Goal: Task Accomplishment & Management: Manage account settings

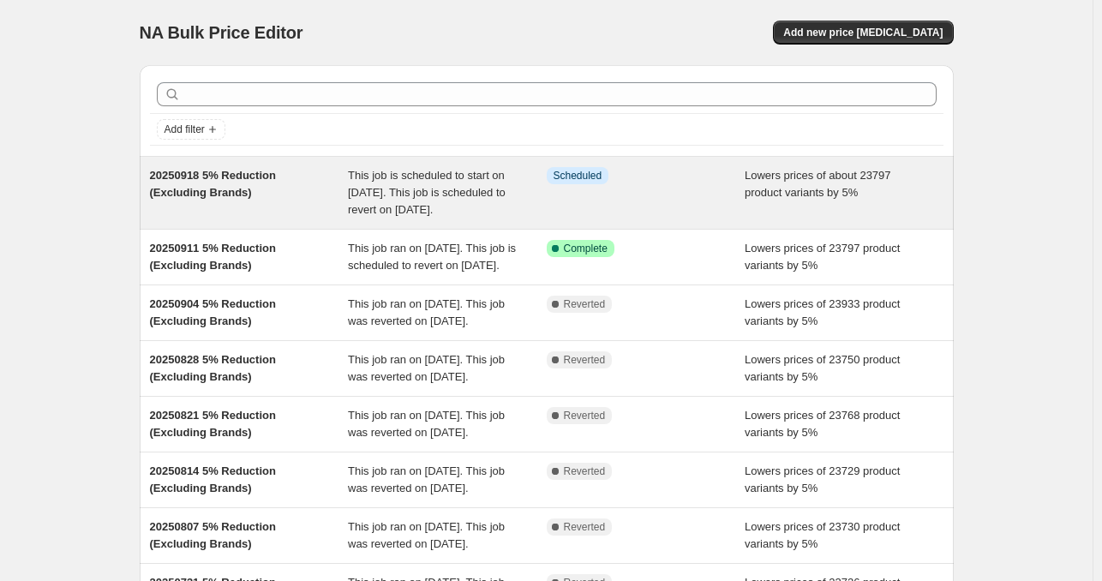
click at [606, 209] on div "Info Scheduled" at bounding box center [646, 192] width 199 height 51
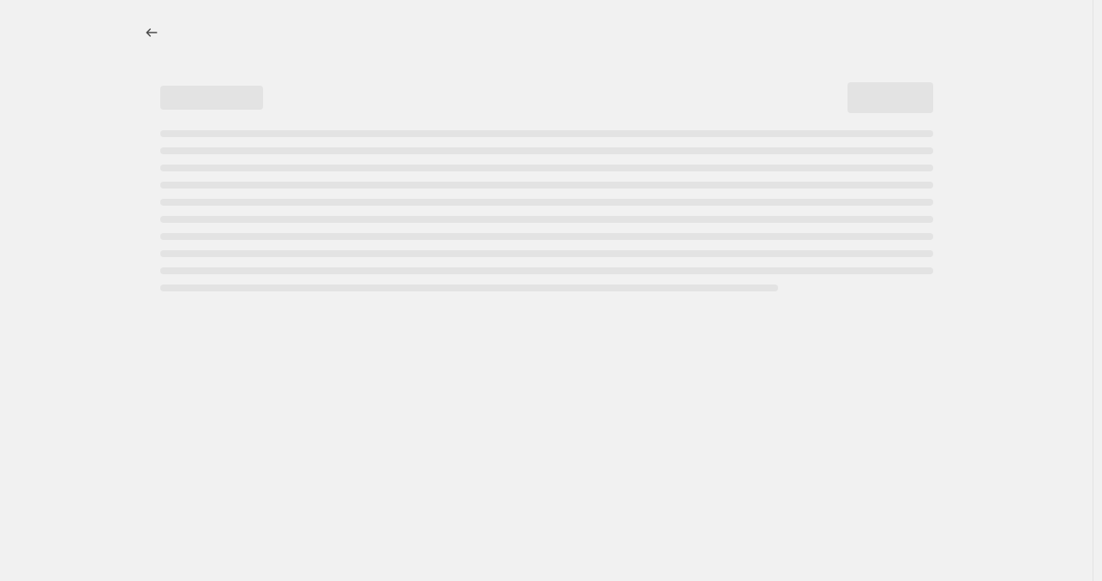
select select "percentage"
select select "no_change"
select select "vendor"
select select "not_equal"
select select "vendor"
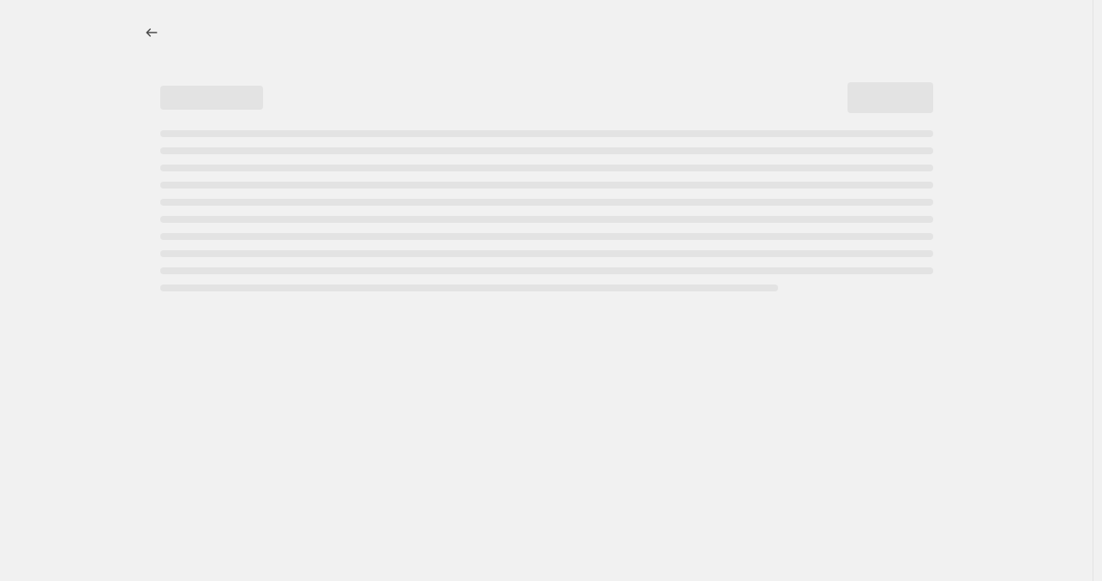
select select "not_equal"
select select "vendor"
select select "not_equal"
select select "vendor"
select select "not_equal"
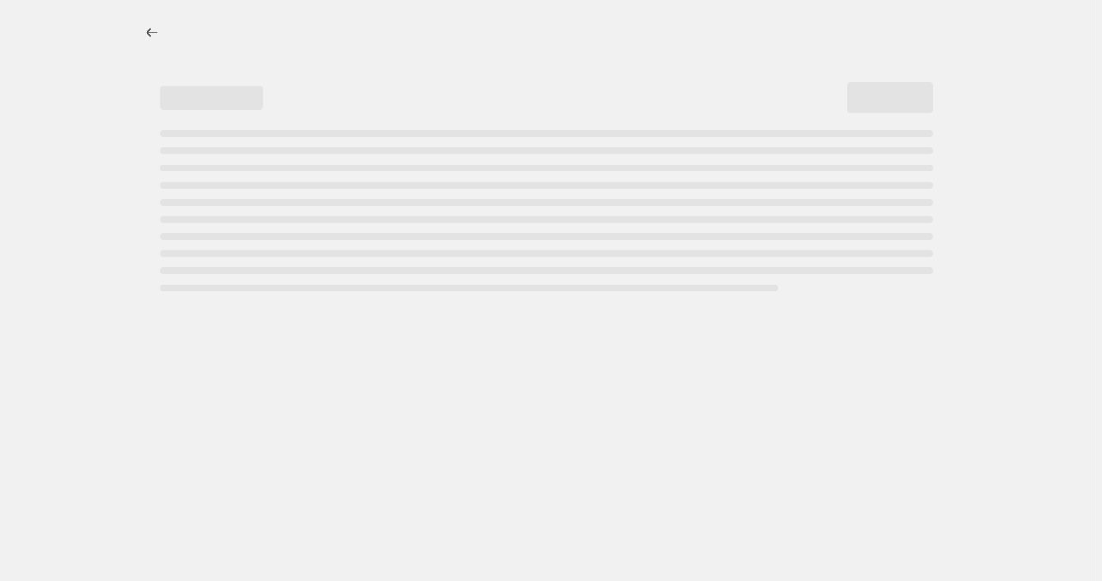
select select "vendor"
select select "not_equal"
select select "vendor"
select select "not_equal"
select select "product_status"
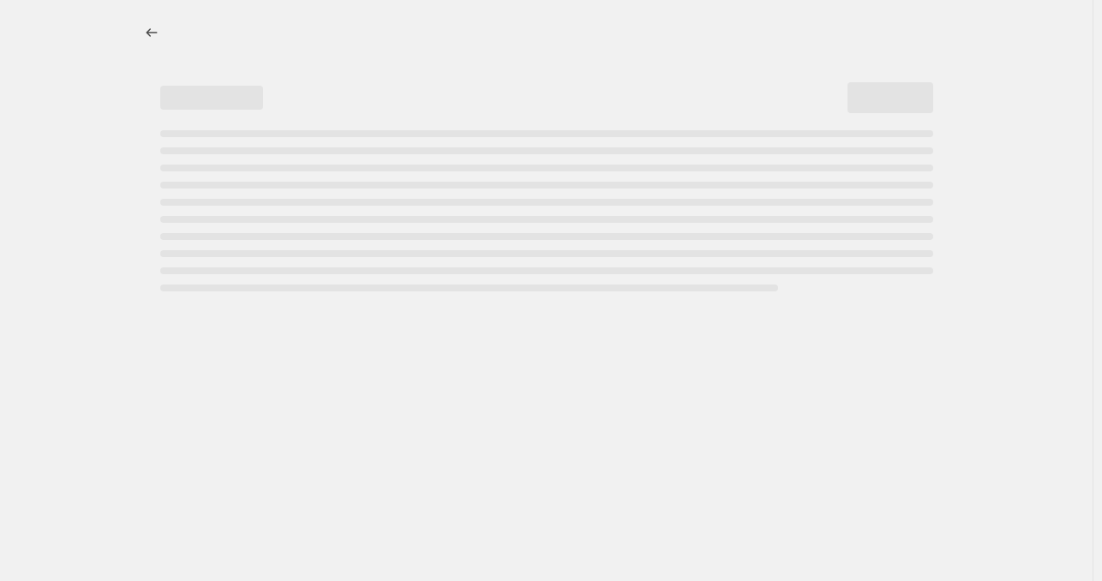
select select "not_equal"
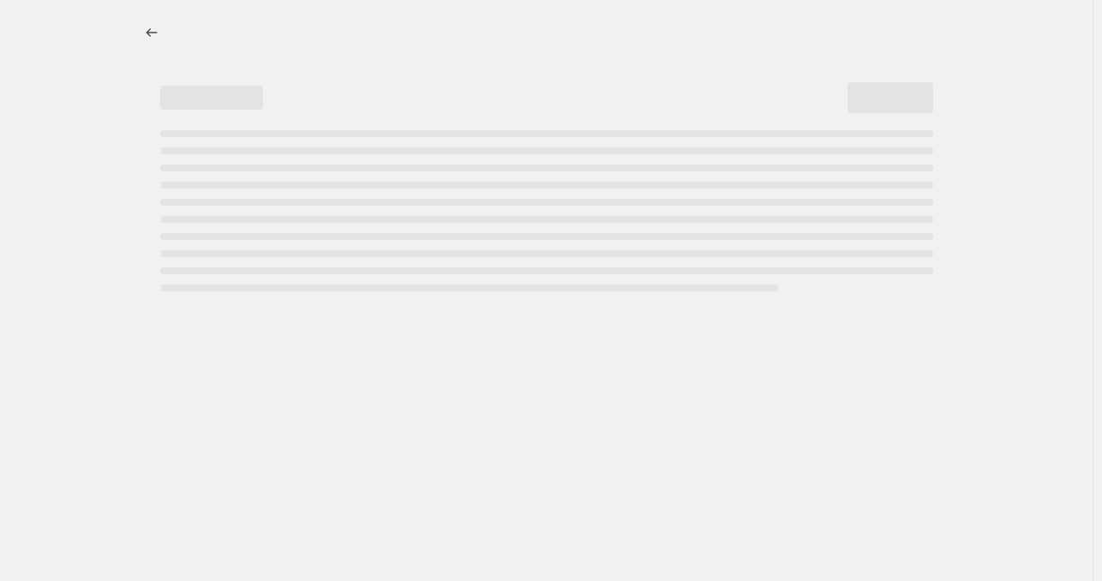
select select "not_equal"
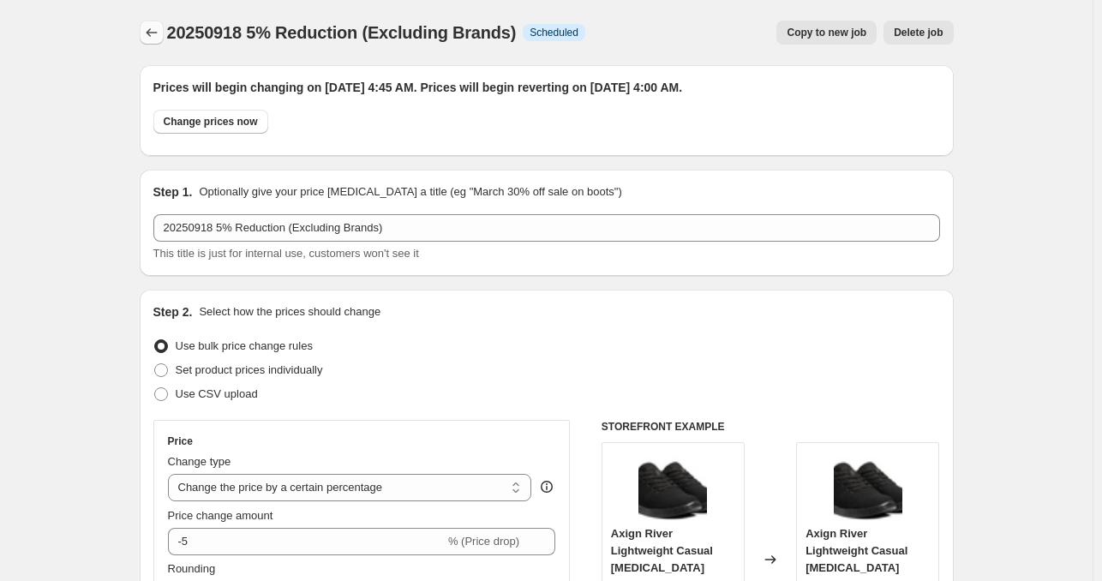
click at [160, 40] on icon "Price change jobs" at bounding box center [151, 32] width 17 height 17
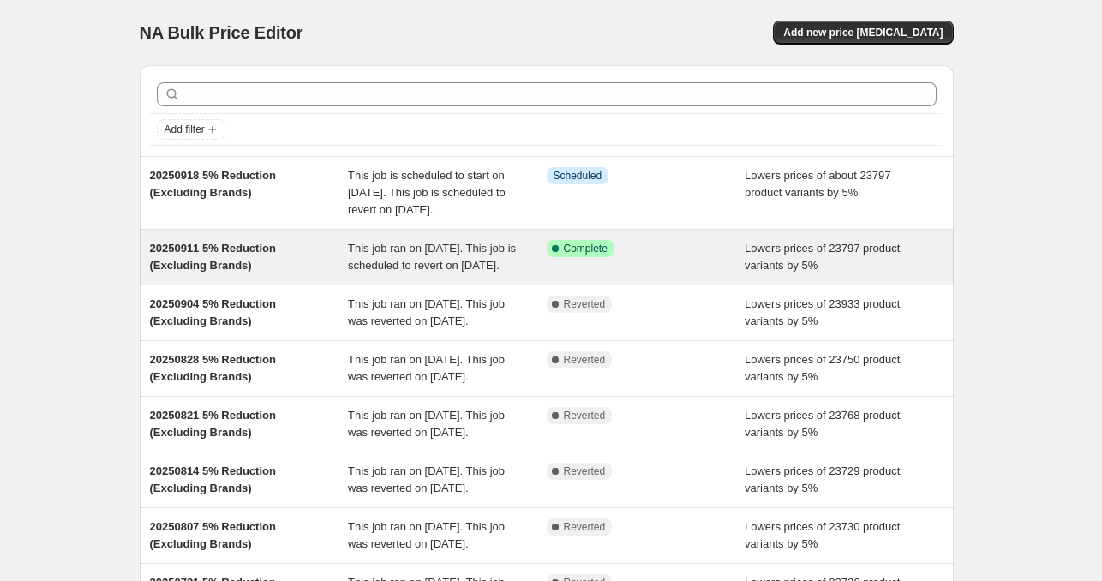
click at [679, 274] on div "Success Complete Complete" at bounding box center [646, 257] width 199 height 34
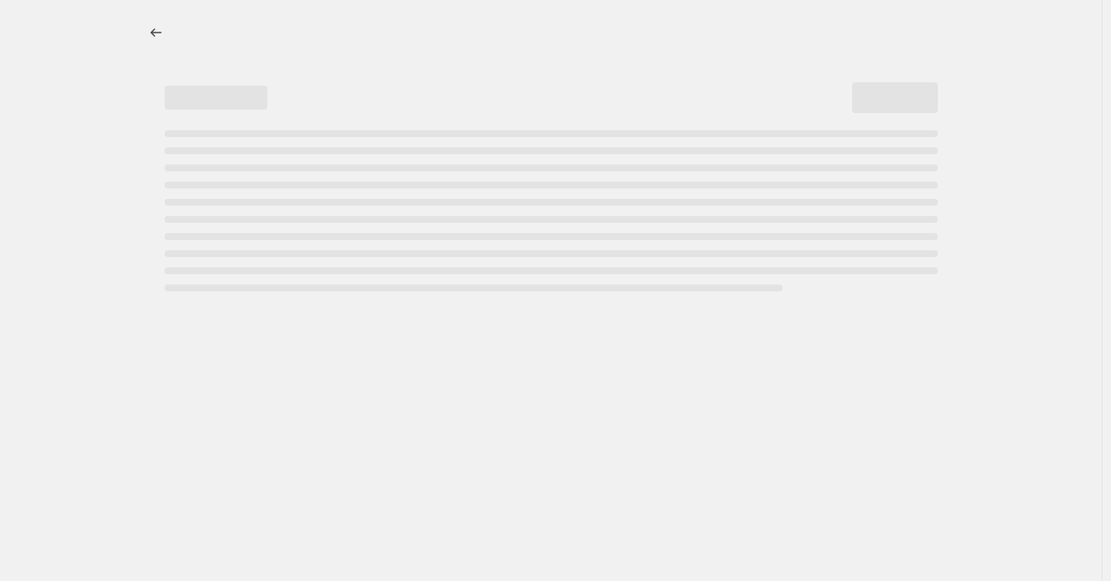
select select "percentage"
select select "no_change"
select select "vendor"
select select "not_equal"
select select "vendor"
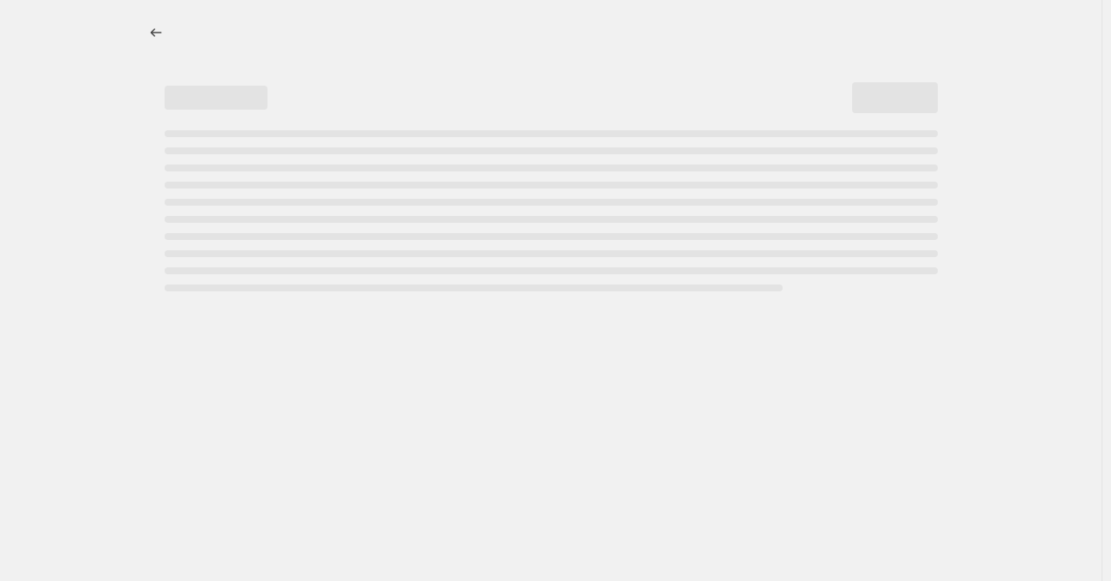
select select "not_equal"
select select "vendor"
select select "not_equal"
select select "vendor"
select select "not_equal"
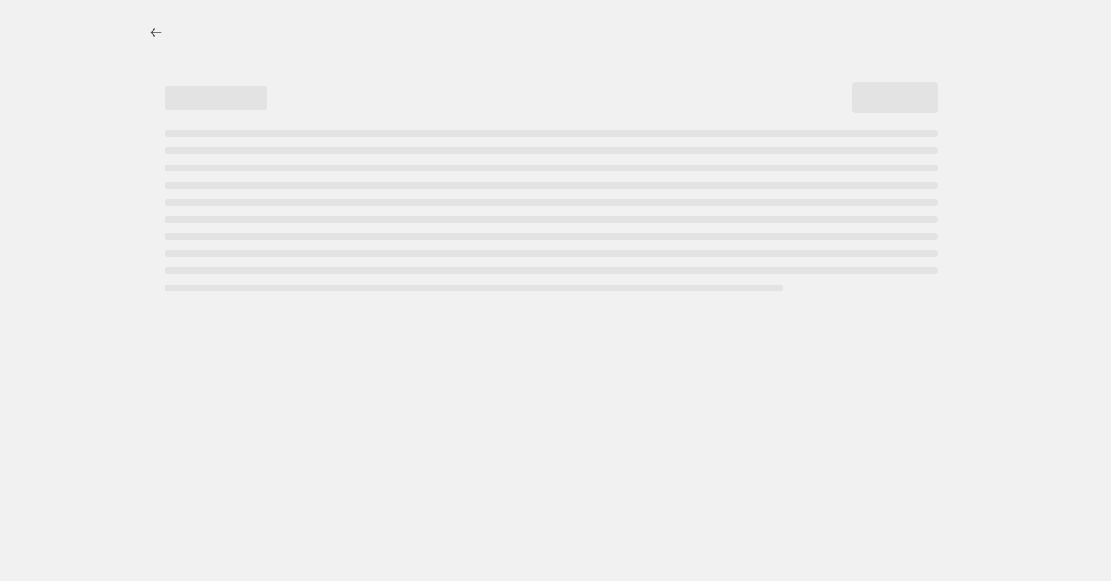
select select "vendor"
select select "not_equal"
select select "vendor"
select select "not_equal"
select select "product_status"
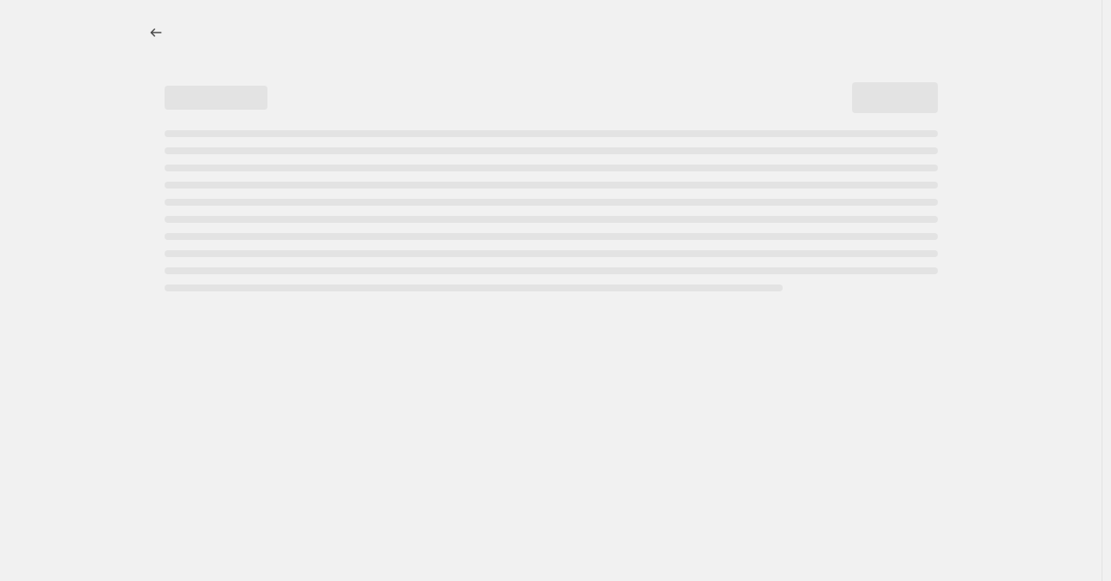
select select "not_equal"
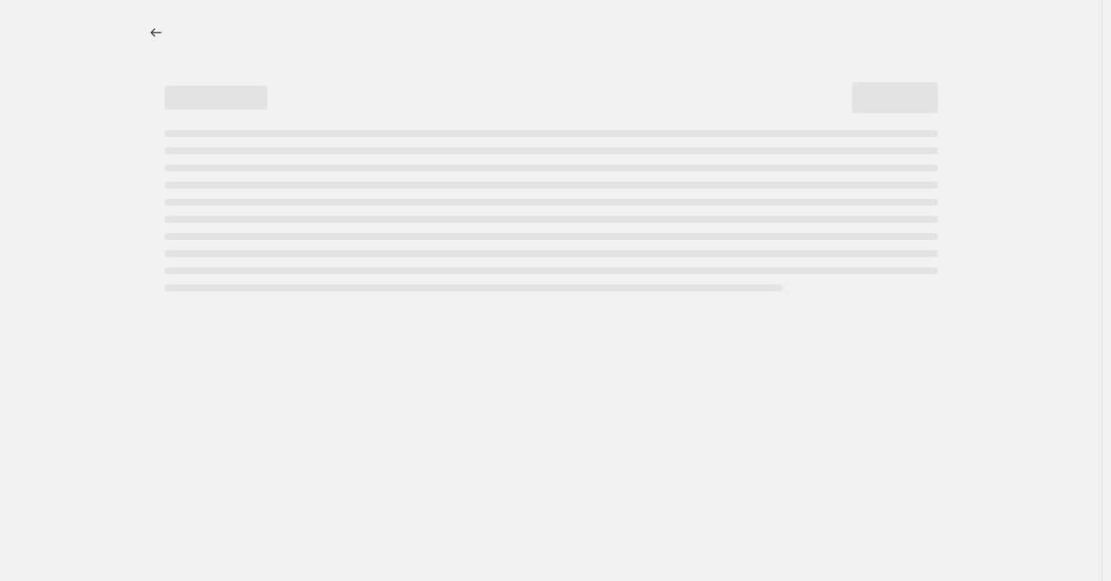
select select "not_equal"
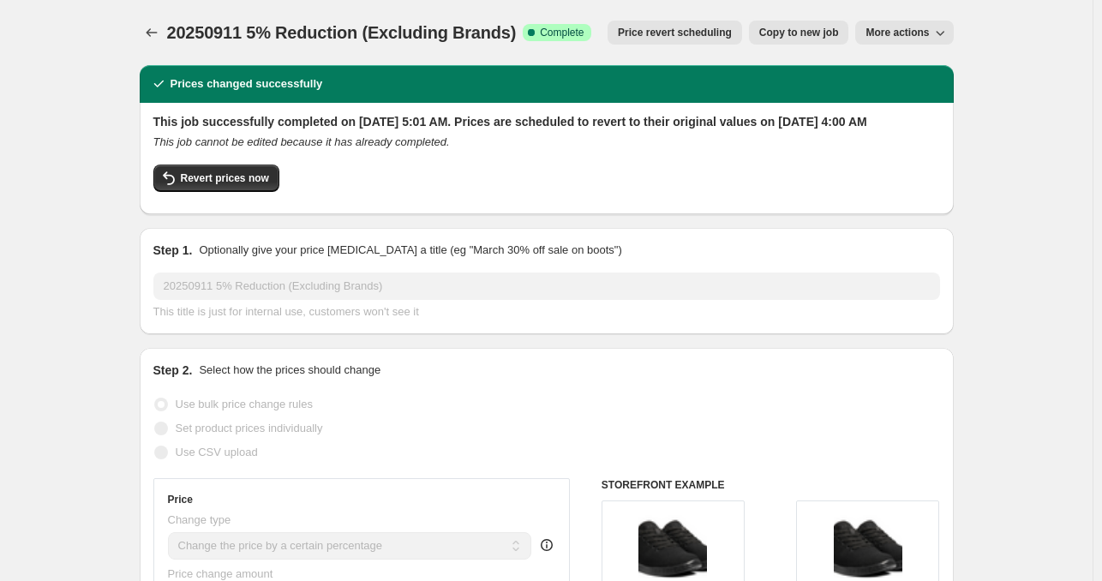
click at [151, 19] on div "20250911 5% Reduction (Excluding Brands). This page is ready 20250911 5% Reduct…" at bounding box center [547, 32] width 814 height 65
click at [151, 32] on icon "Price change jobs" at bounding box center [151, 32] width 17 height 17
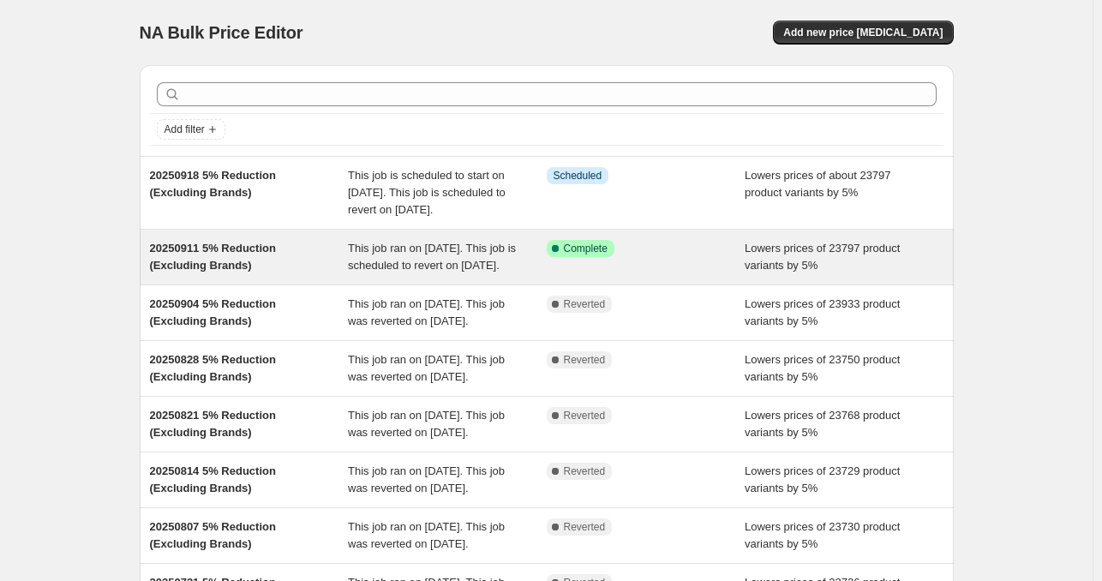
click at [796, 269] on span "Lowers prices of 23797 product variants by 5%" at bounding box center [822, 257] width 155 height 30
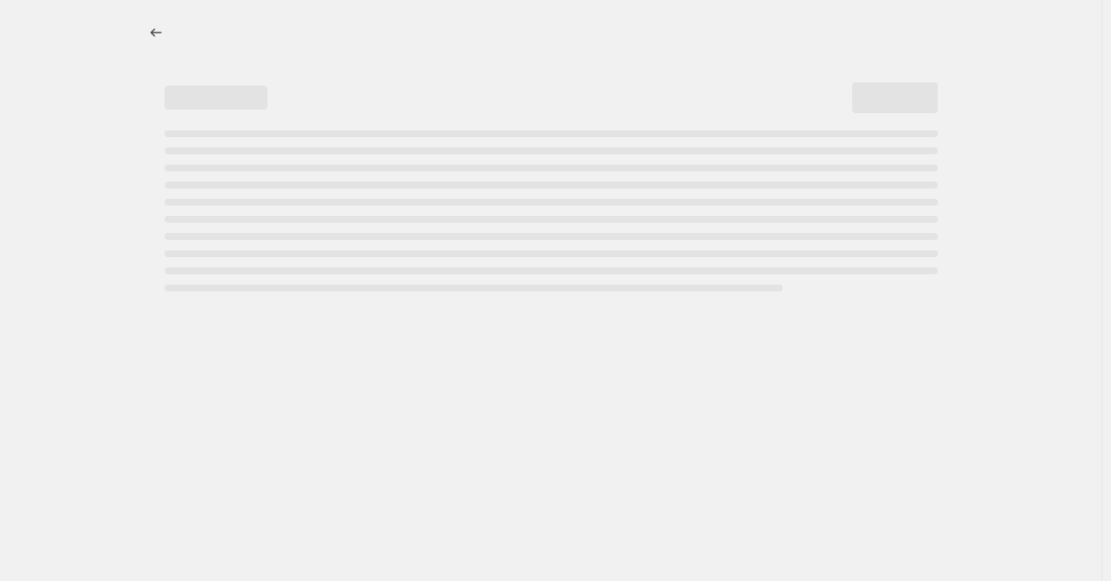
select select "percentage"
select select "no_change"
select select "vendor"
select select "not_equal"
select select "vendor"
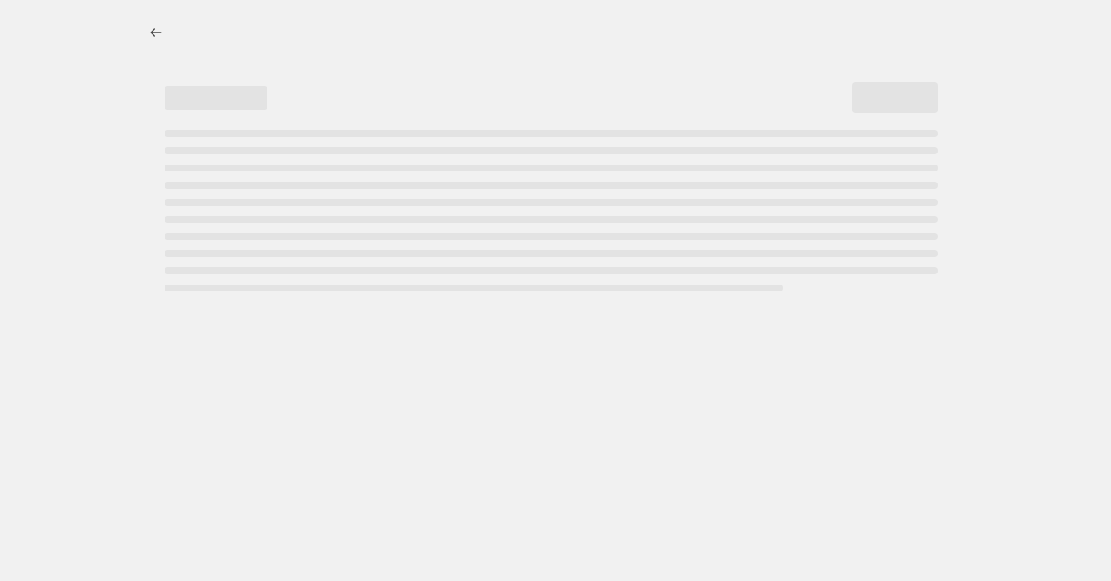
select select "not_equal"
select select "vendor"
select select "not_equal"
select select "vendor"
select select "not_equal"
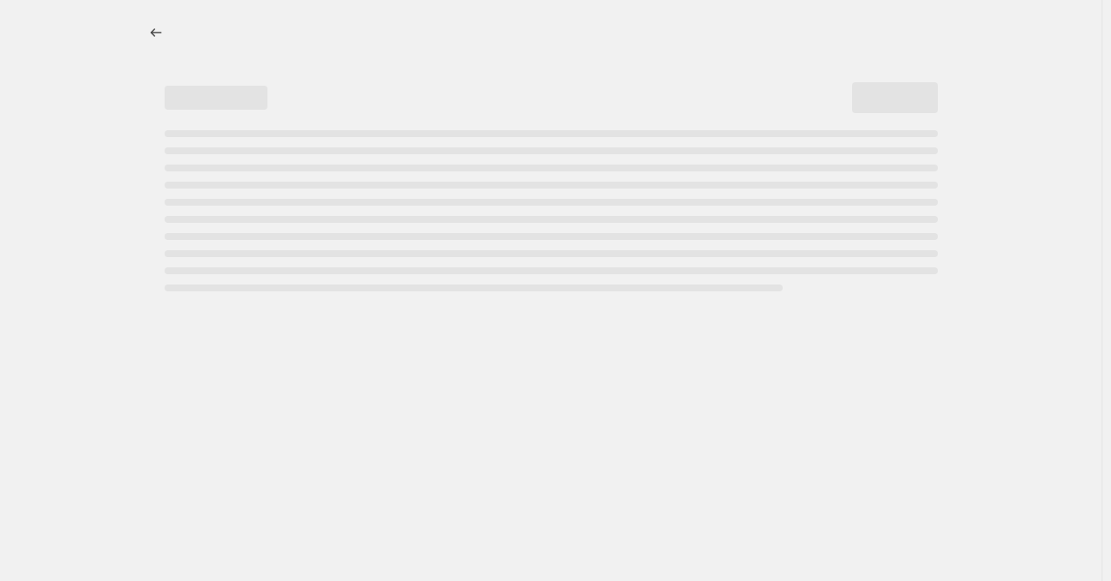
select select "vendor"
select select "not_equal"
select select "vendor"
select select "not_equal"
select select "product_status"
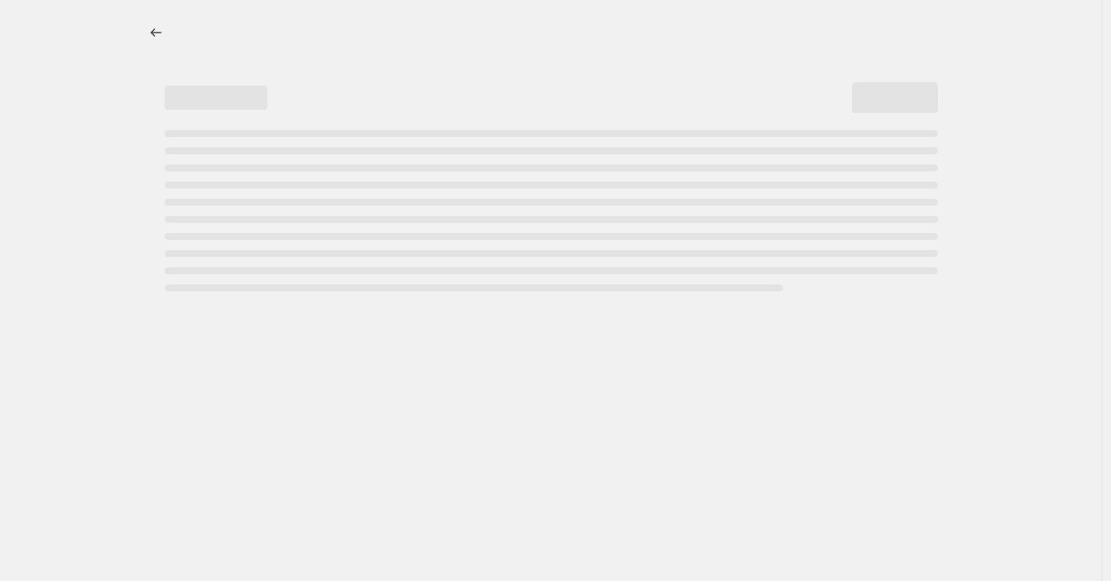
select select "not_equal"
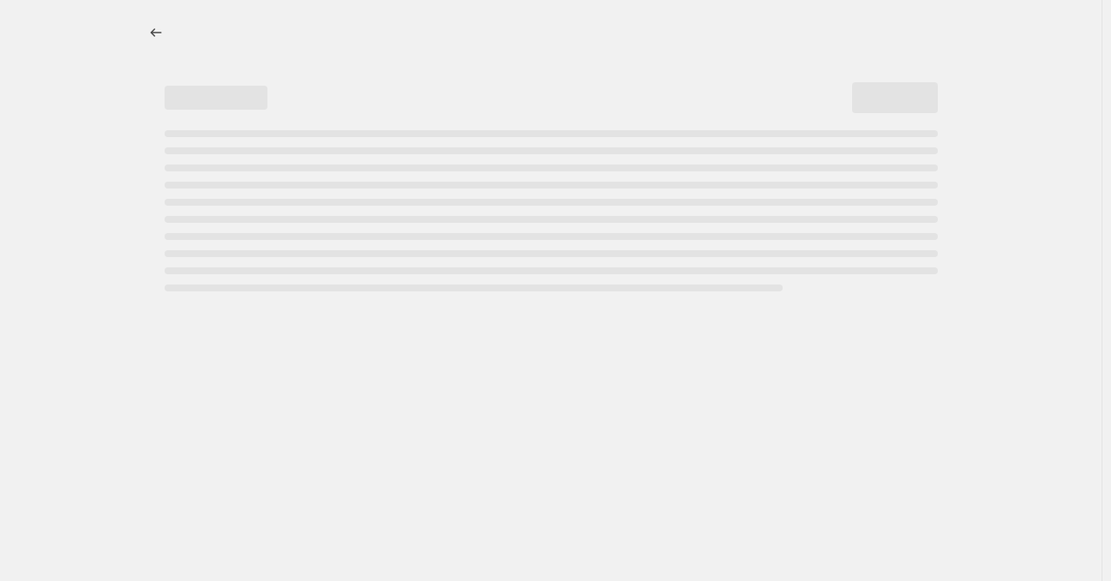
select select "not_equal"
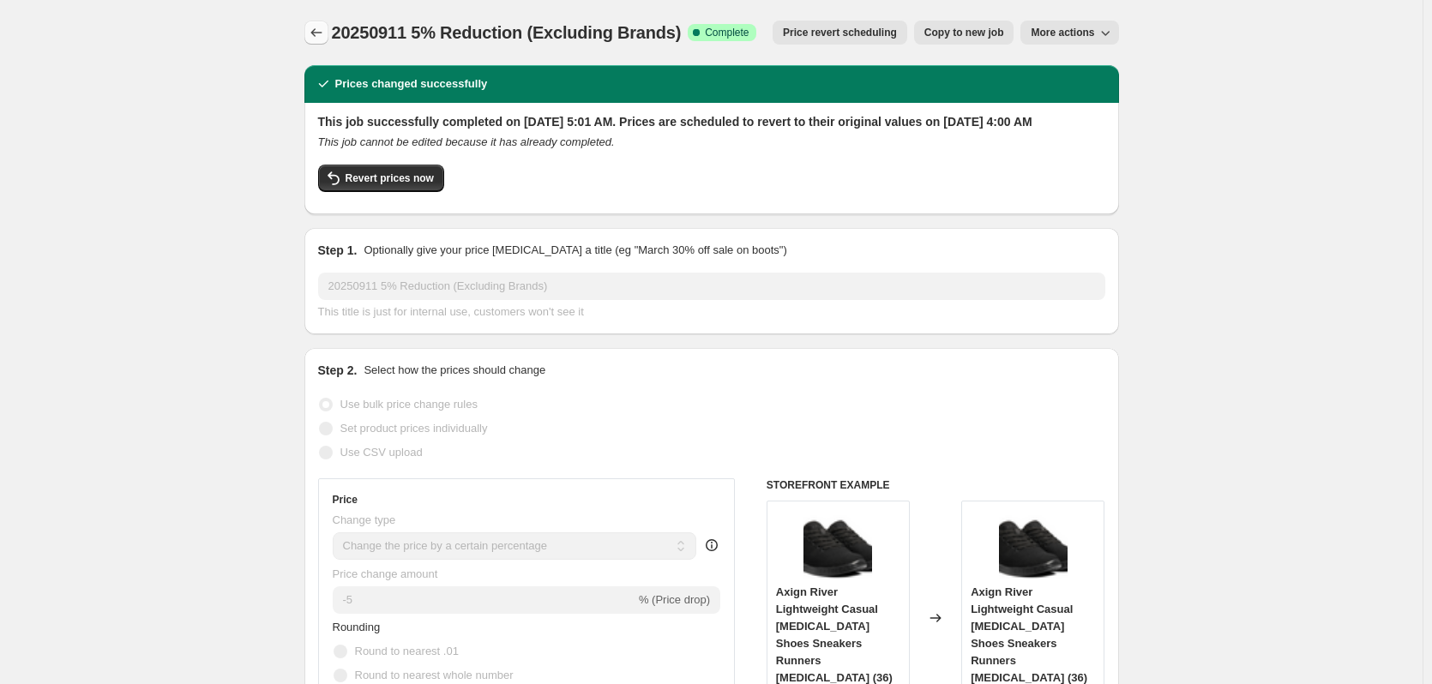
click at [325, 30] on icon "Price change jobs" at bounding box center [316, 32] width 17 height 17
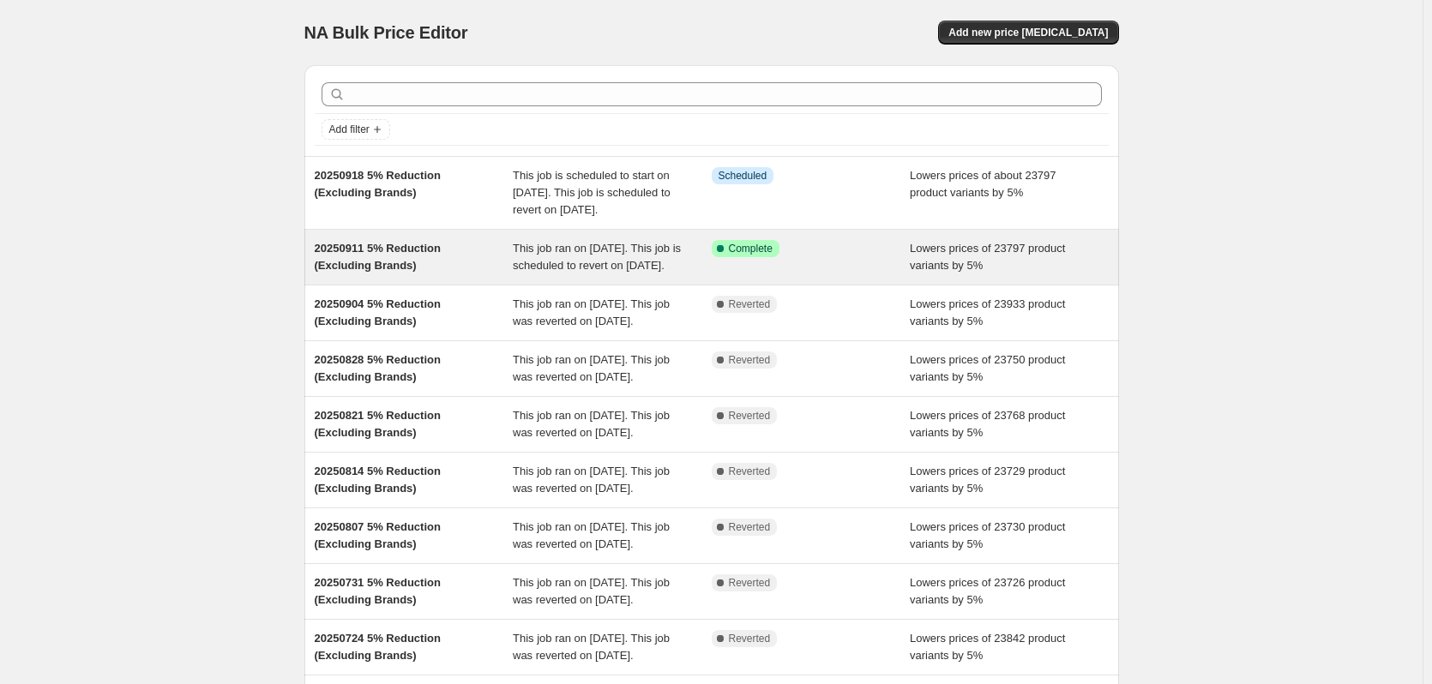
click at [844, 257] on div "Success Complete Complete" at bounding box center [798, 248] width 173 height 17
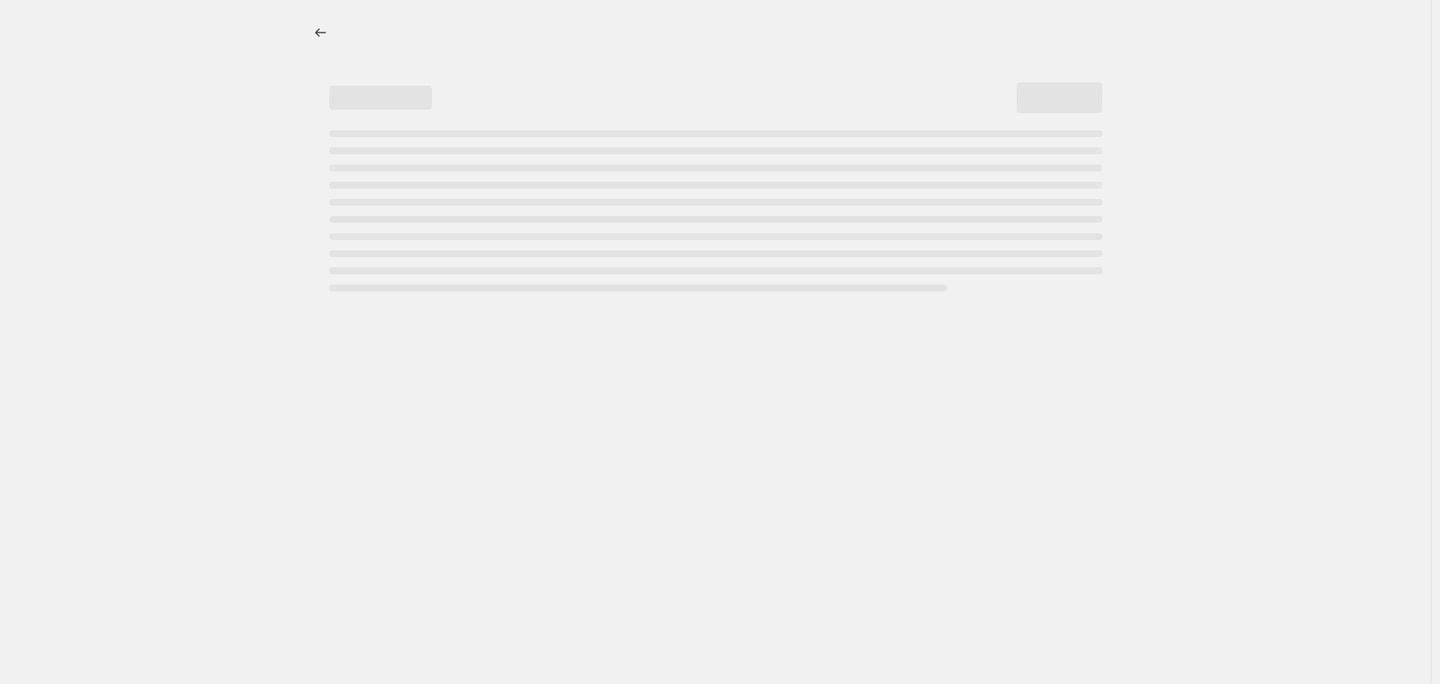
select select "percentage"
select select "no_change"
select select "vendor"
select select "not_equal"
select select "vendor"
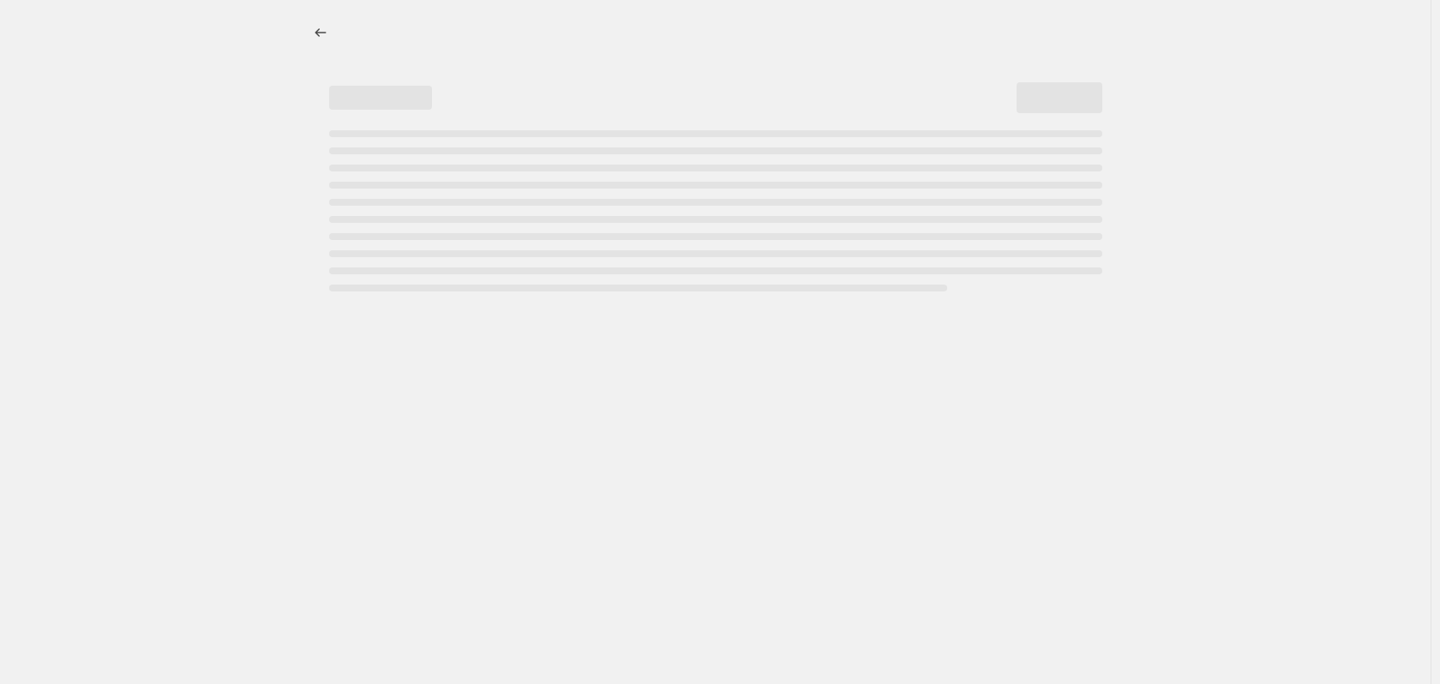
select select "not_equal"
select select "vendor"
select select "not_equal"
select select "vendor"
select select "not_equal"
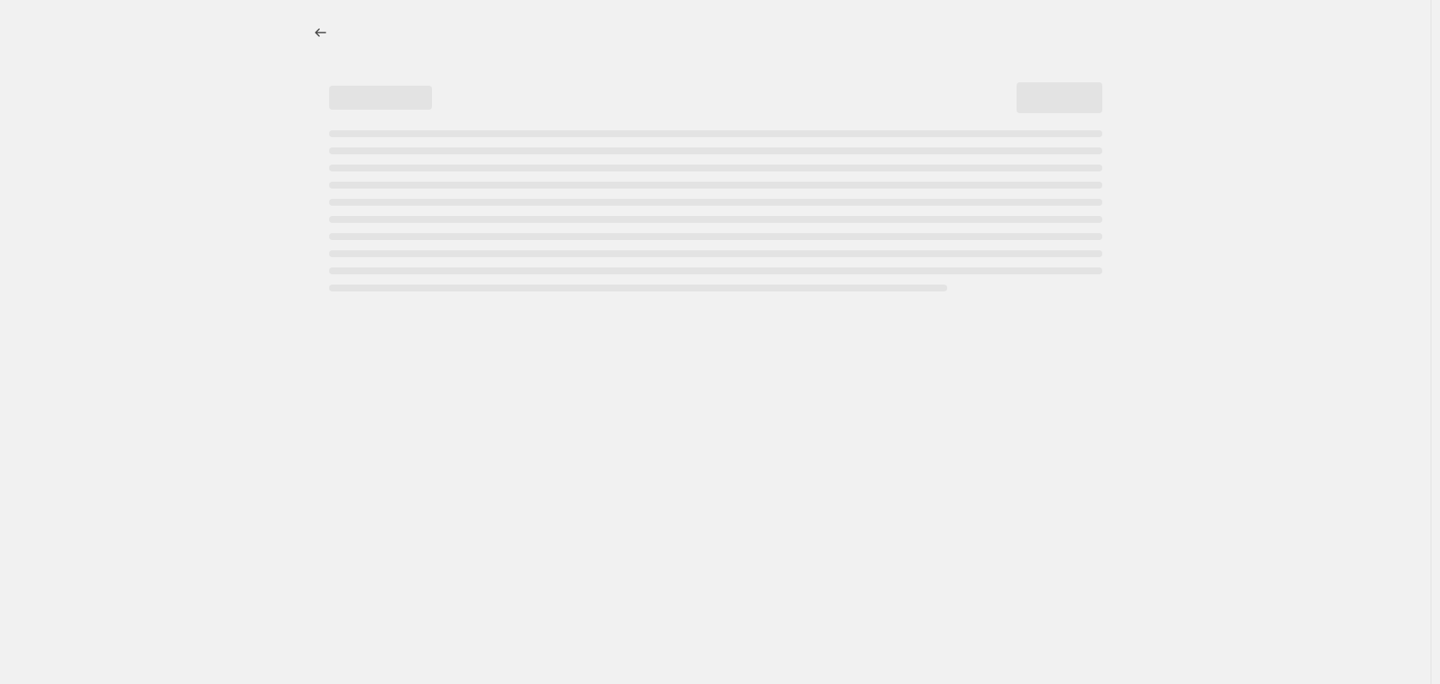
select select "vendor"
select select "not_equal"
select select "vendor"
select select "not_equal"
select select "product_status"
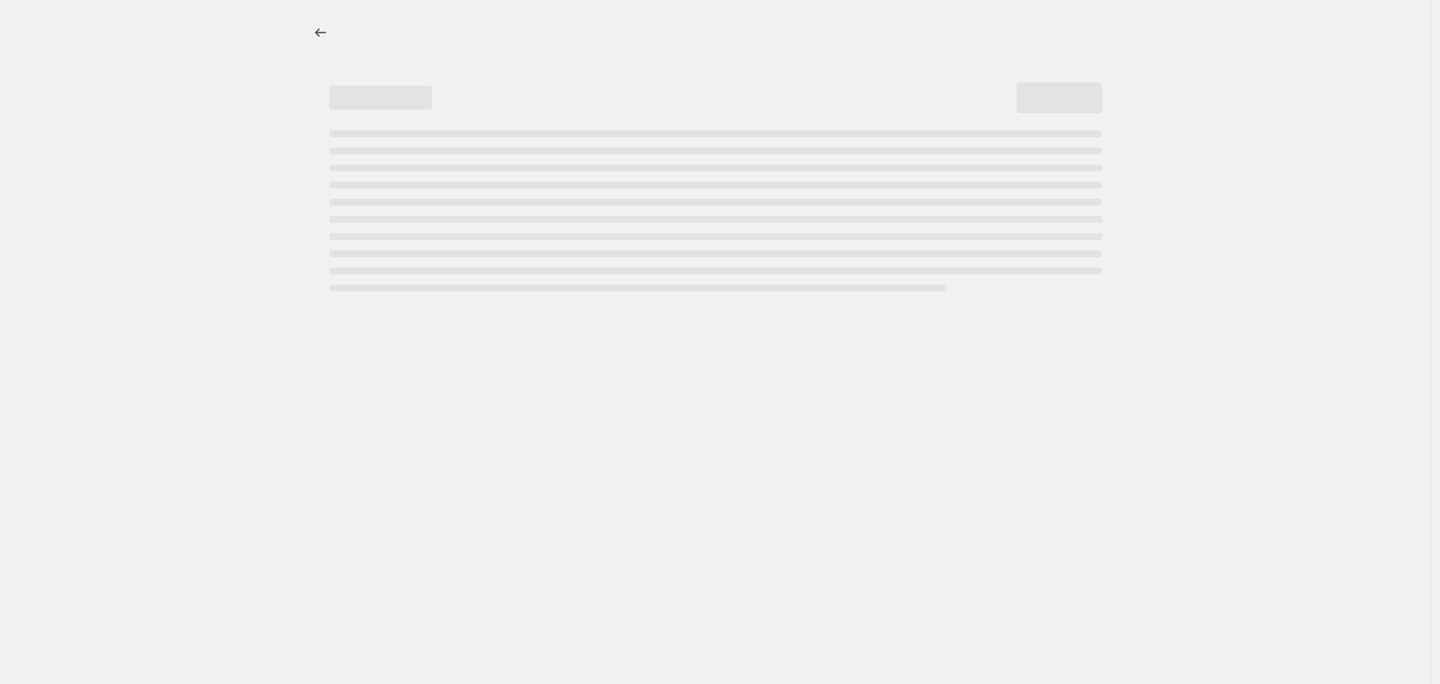
select select "not_equal"
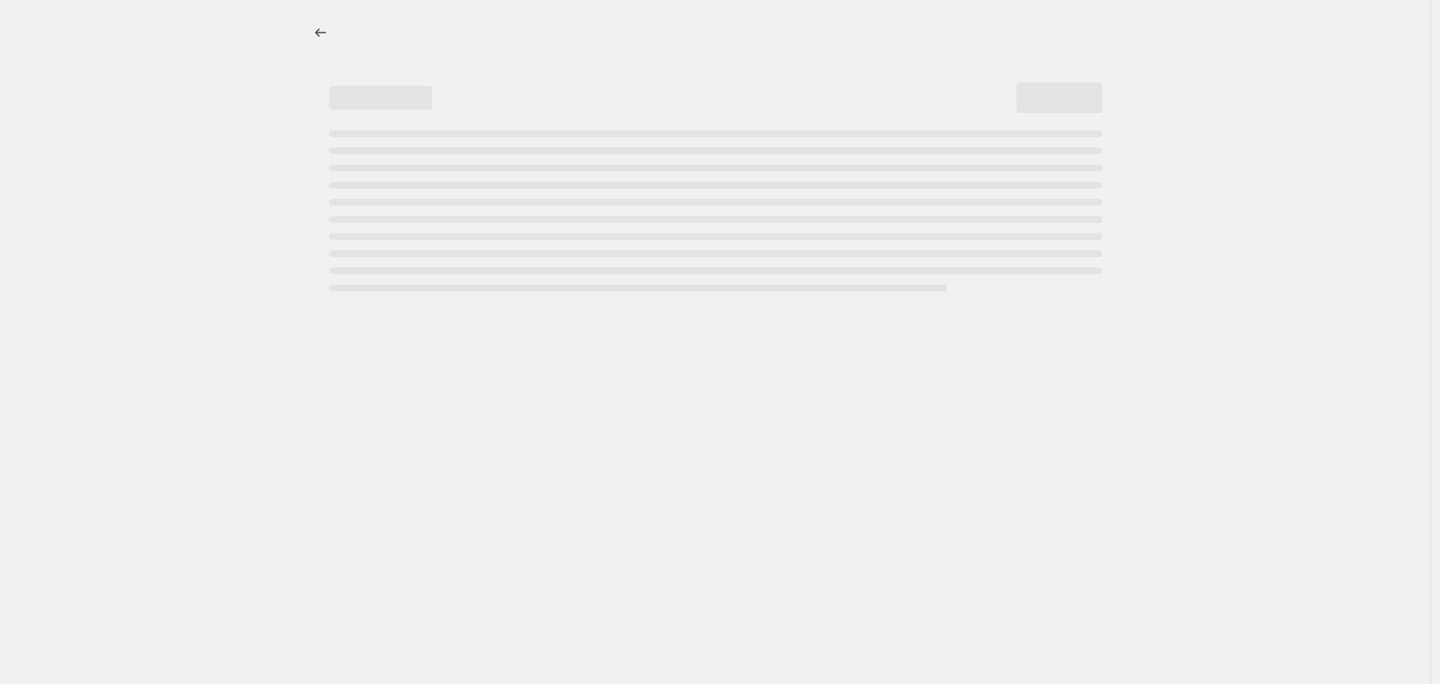
select select "not_equal"
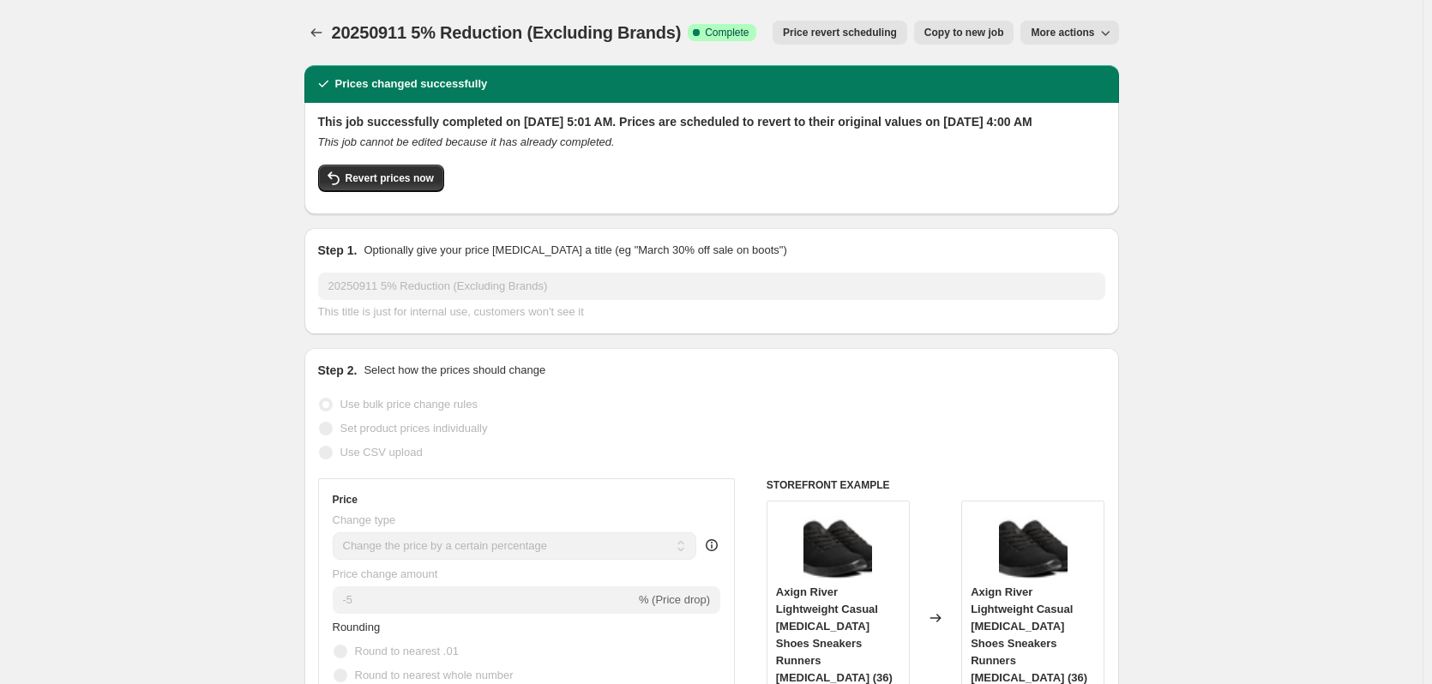
click at [895, 27] on span "Price revert scheduling" at bounding box center [840, 33] width 114 height 14
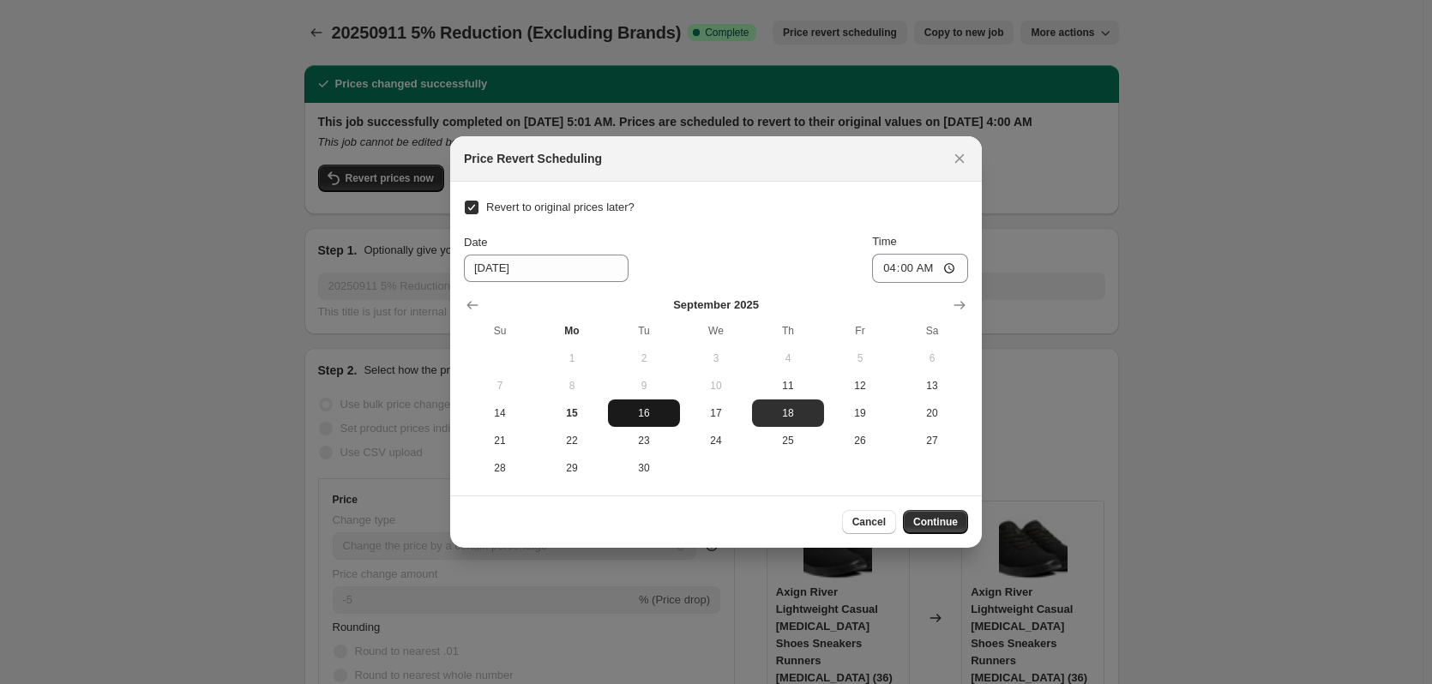
click at [640, 414] on span "16" at bounding box center [644, 413] width 58 height 14
type input "9/16/2025"
click at [941, 520] on span "Continue" at bounding box center [935, 522] width 45 height 14
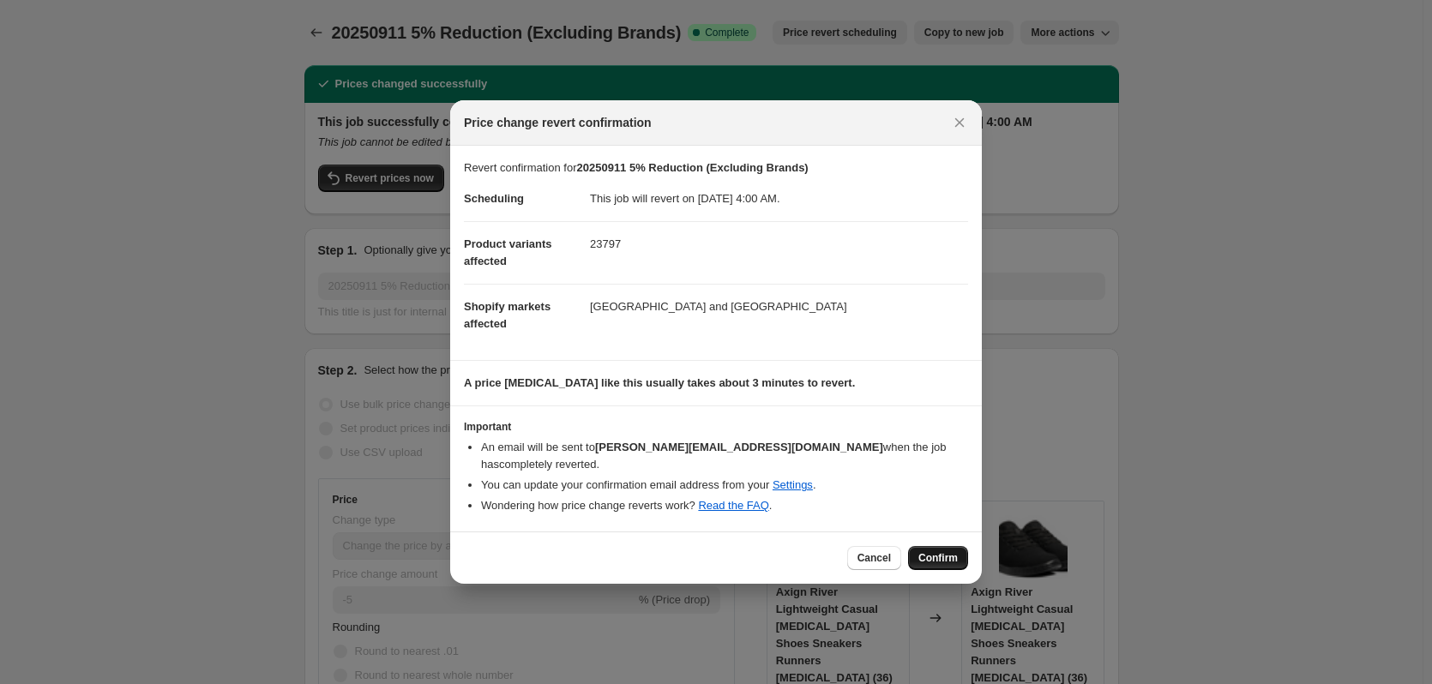
click at [940, 546] on button "Confirm" at bounding box center [938, 558] width 60 height 24
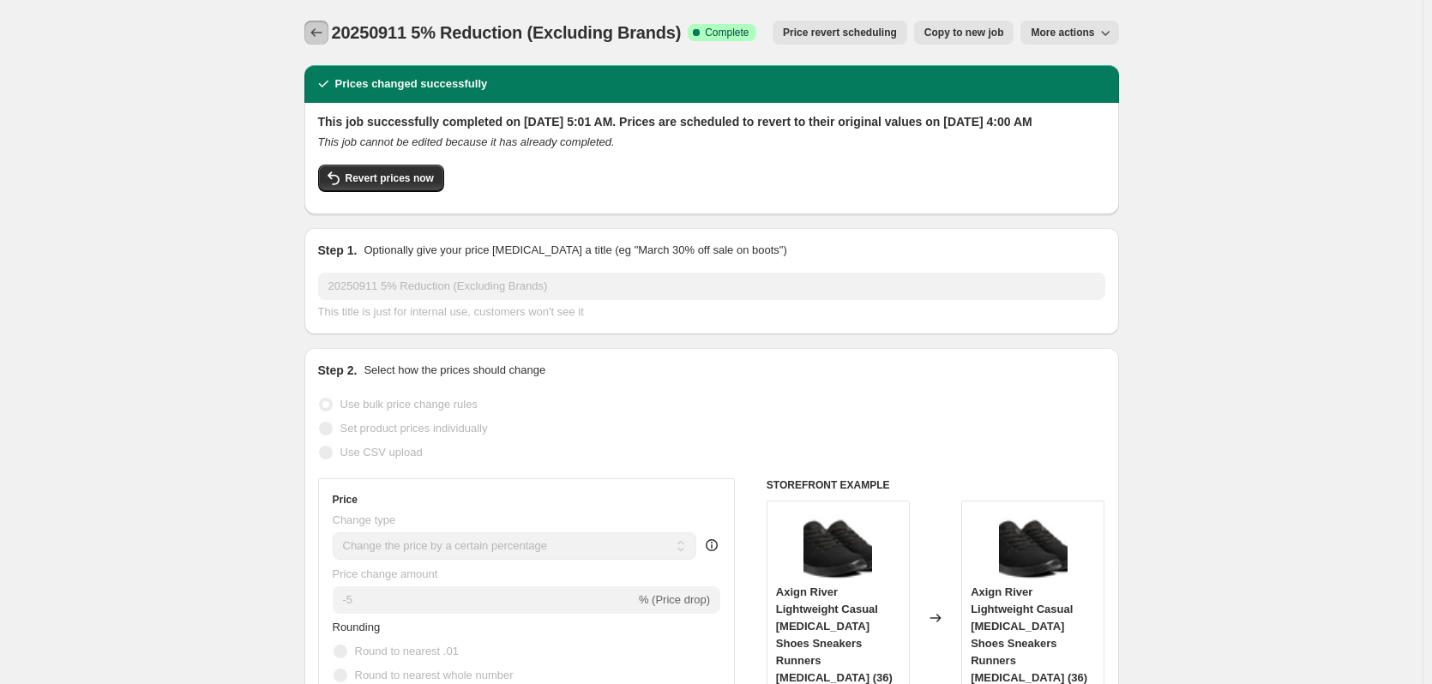
click at [314, 34] on icon "Price change jobs" at bounding box center [316, 32] width 17 height 17
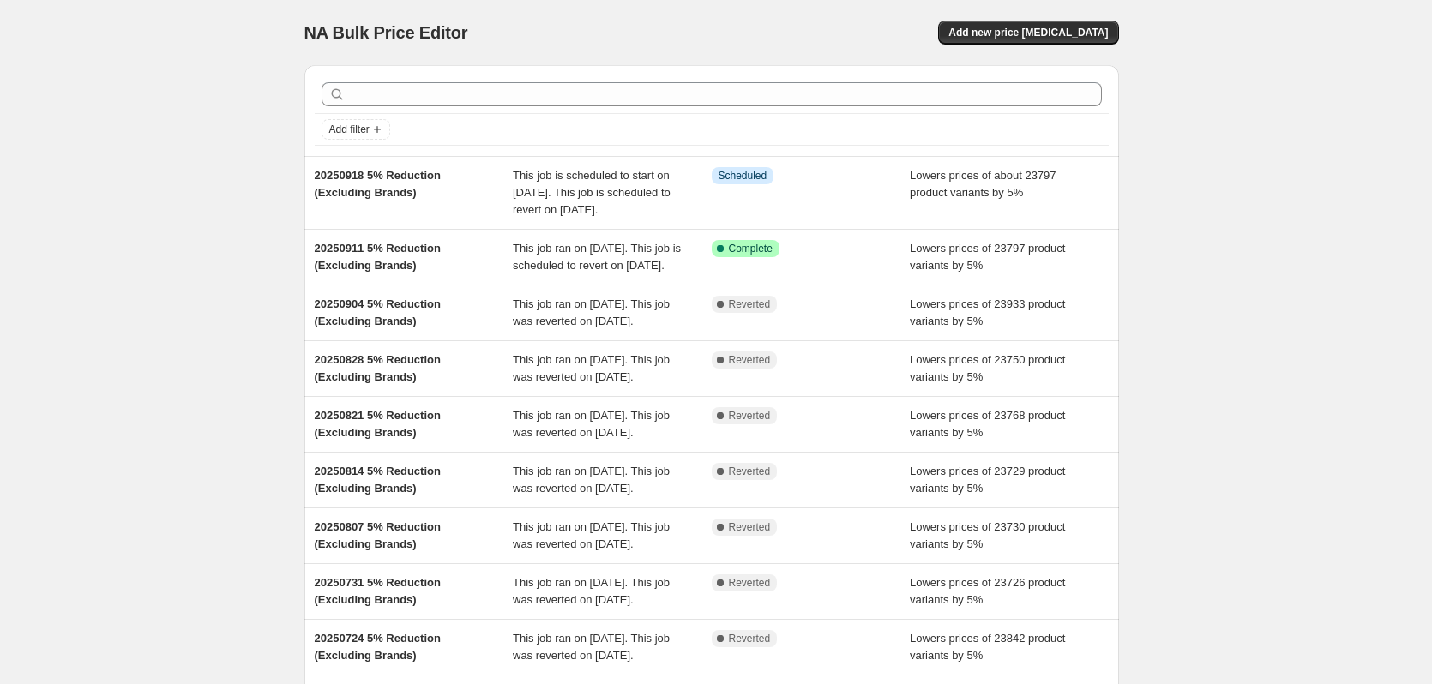
click at [694, 201] on div "This job is scheduled to start on [DATE]. This job is scheduled to revert on [D…" at bounding box center [612, 192] width 199 height 51
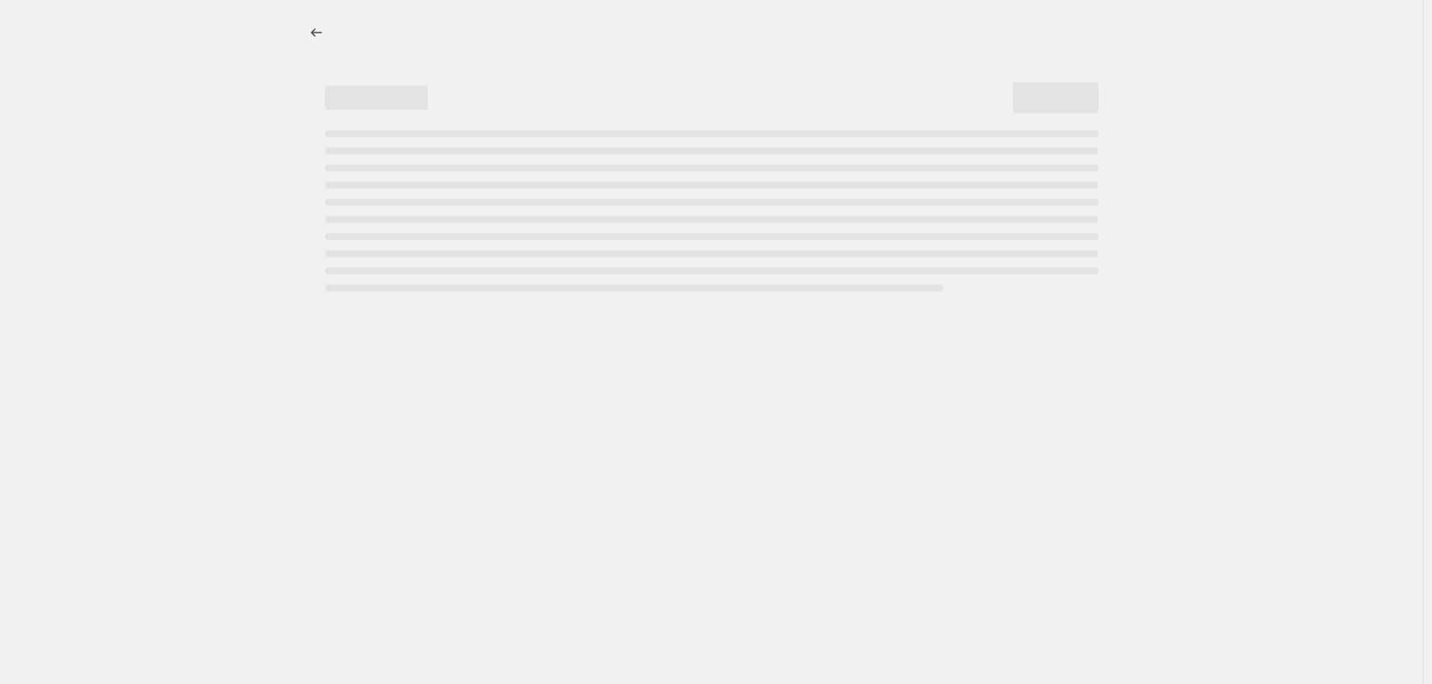
select select "percentage"
select select "no_change"
select select "vendor"
select select "not_equal"
select select "vendor"
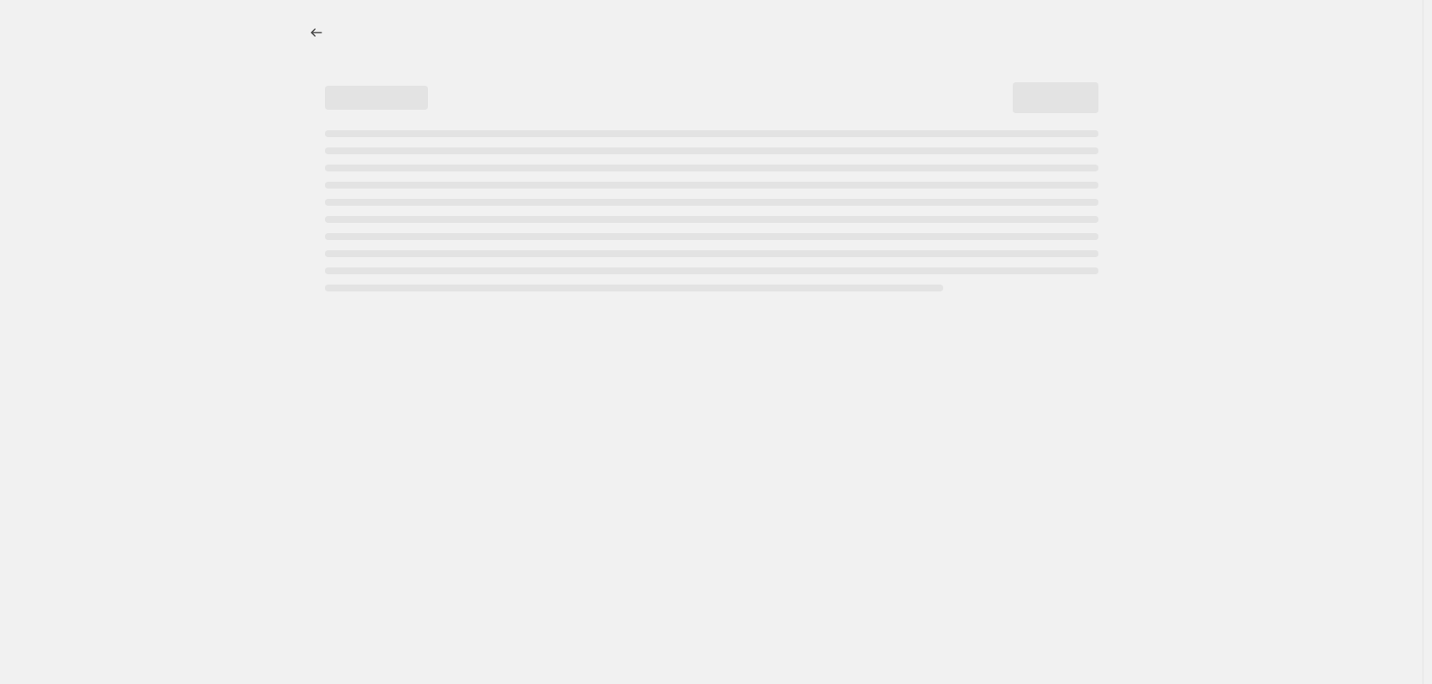
select select "not_equal"
select select "vendor"
select select "not_equal"
select select "vendor"
select select "not_equal"
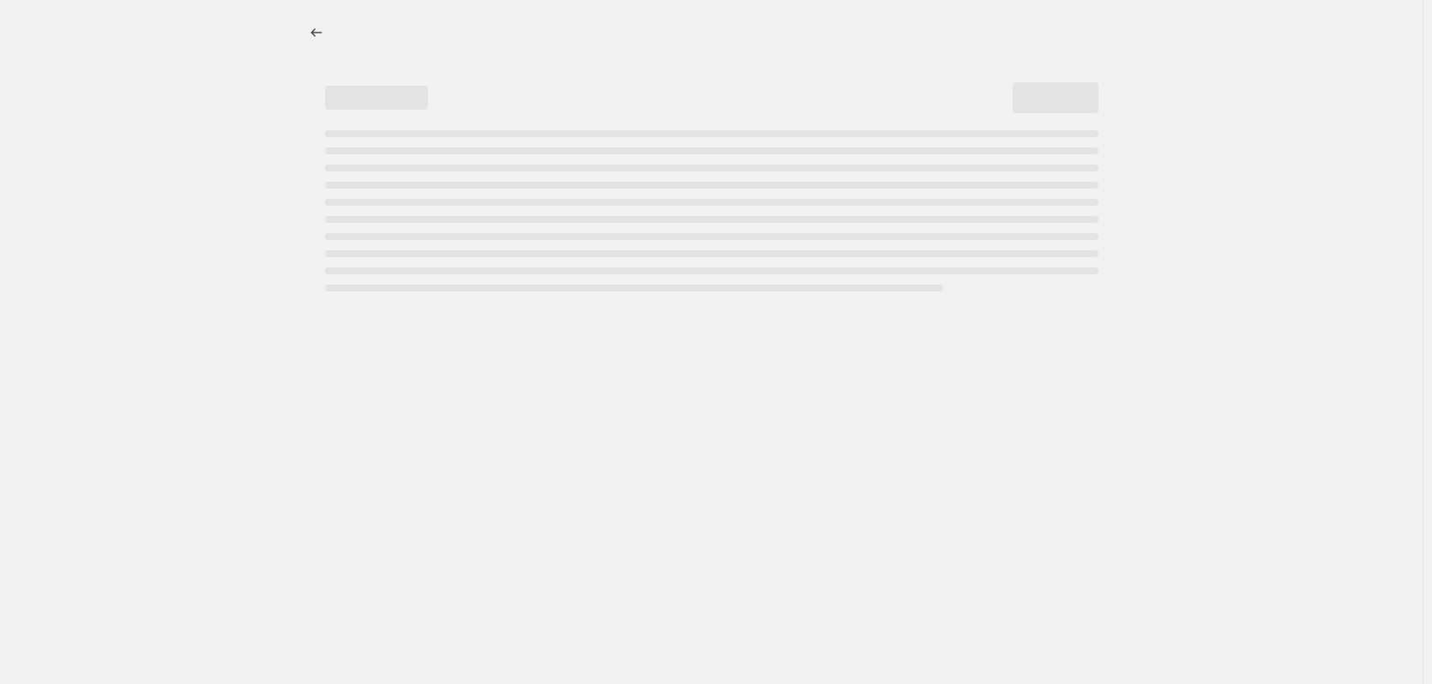
select select "vendor"
select select "not_equal"
select select "vendor"
select select "not_equal"
select select "product_status"
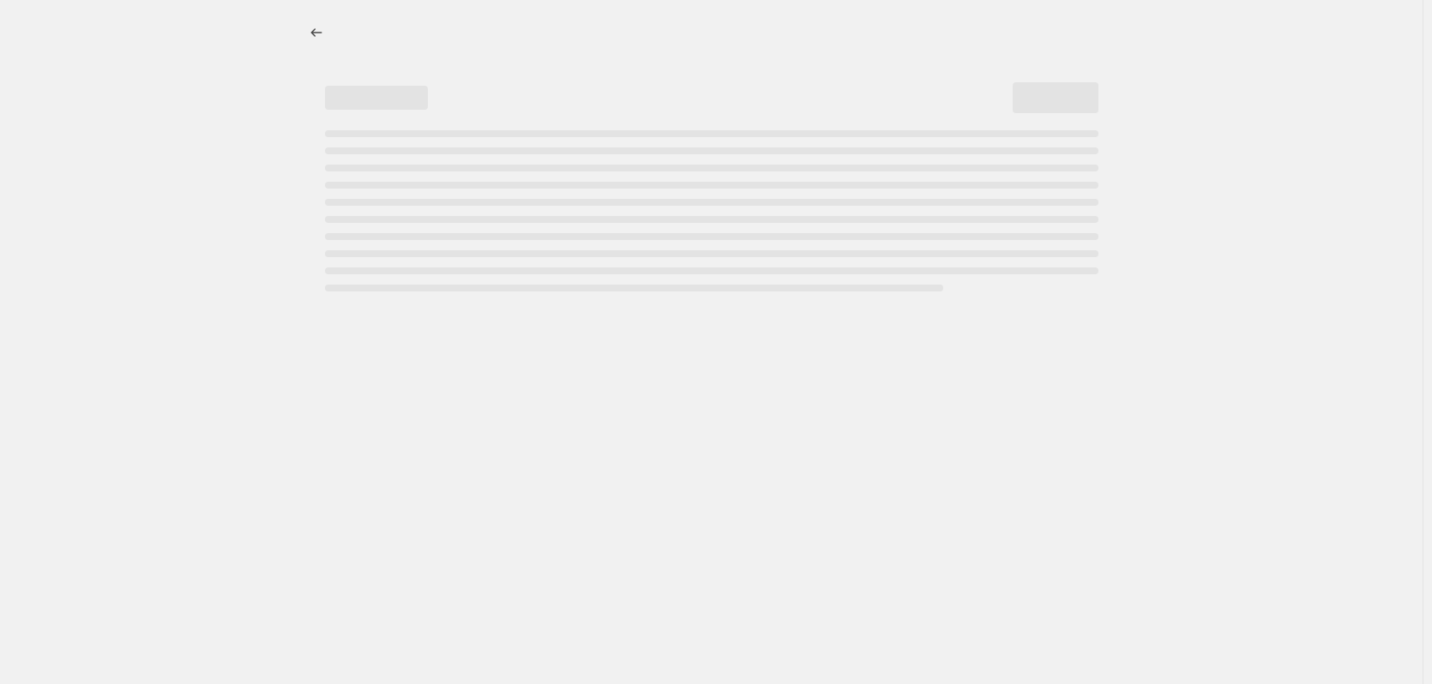
select select "not_equal"
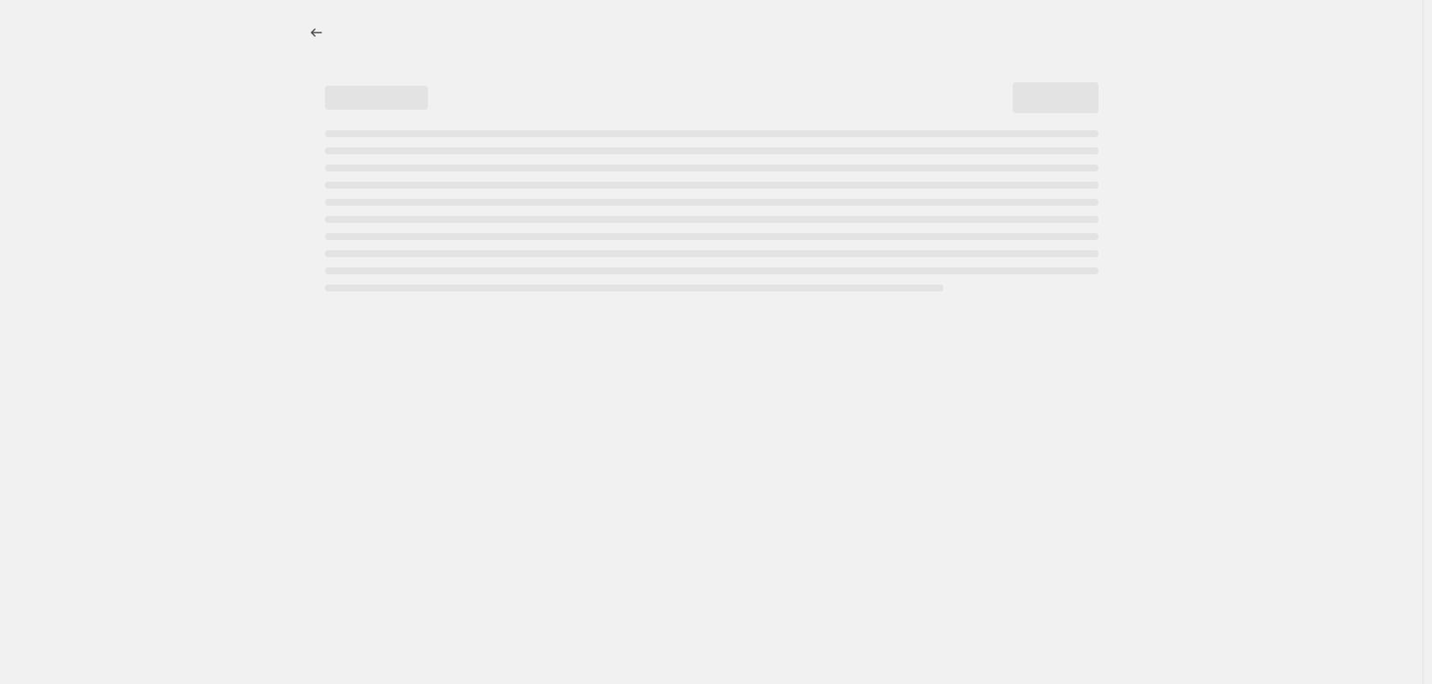
select select "not_equal"
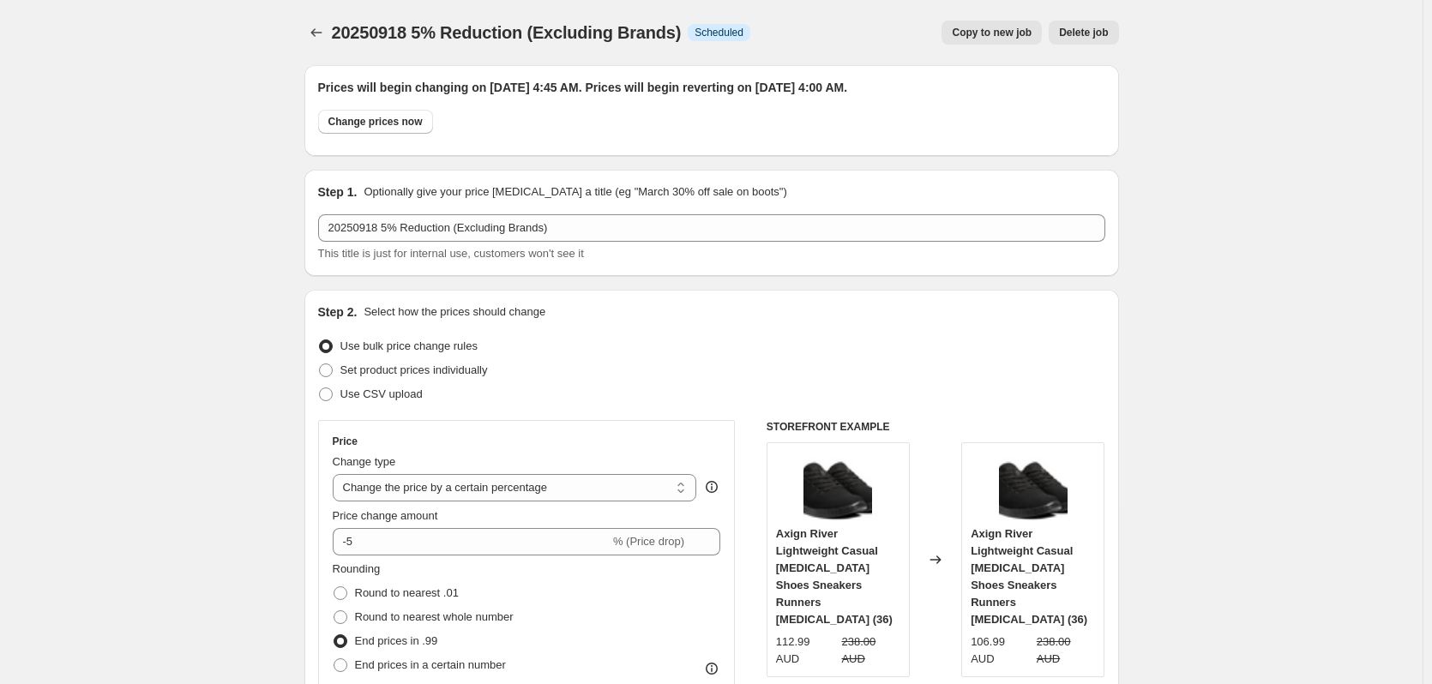
click at [993, 31] on span "Copy to new job" at bounding box center [992, 33] width 80 height 14
select select "percentage"
select select "no_change"
select select "vendor"
select select "not_equal"
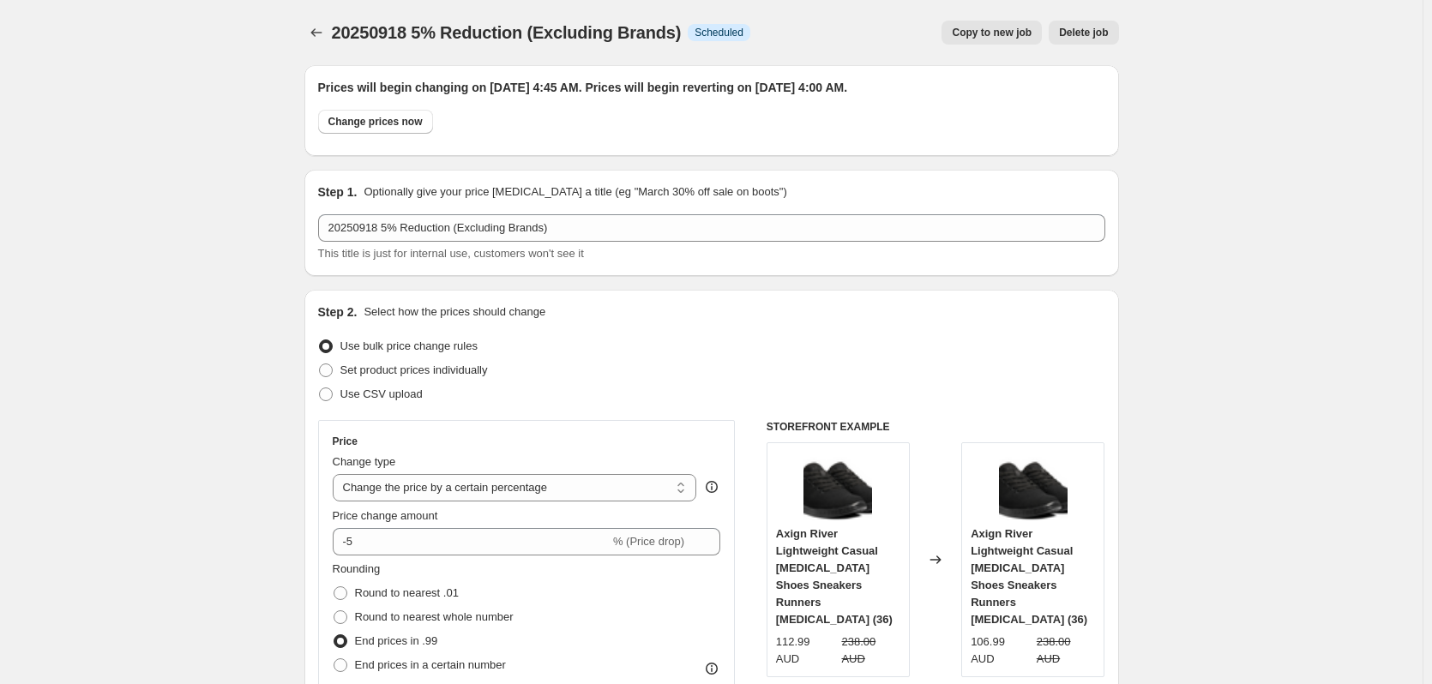
select select "vendor"
select select "not_equal"
select select "vendor"
select select "not_equal"
select select "vendor"
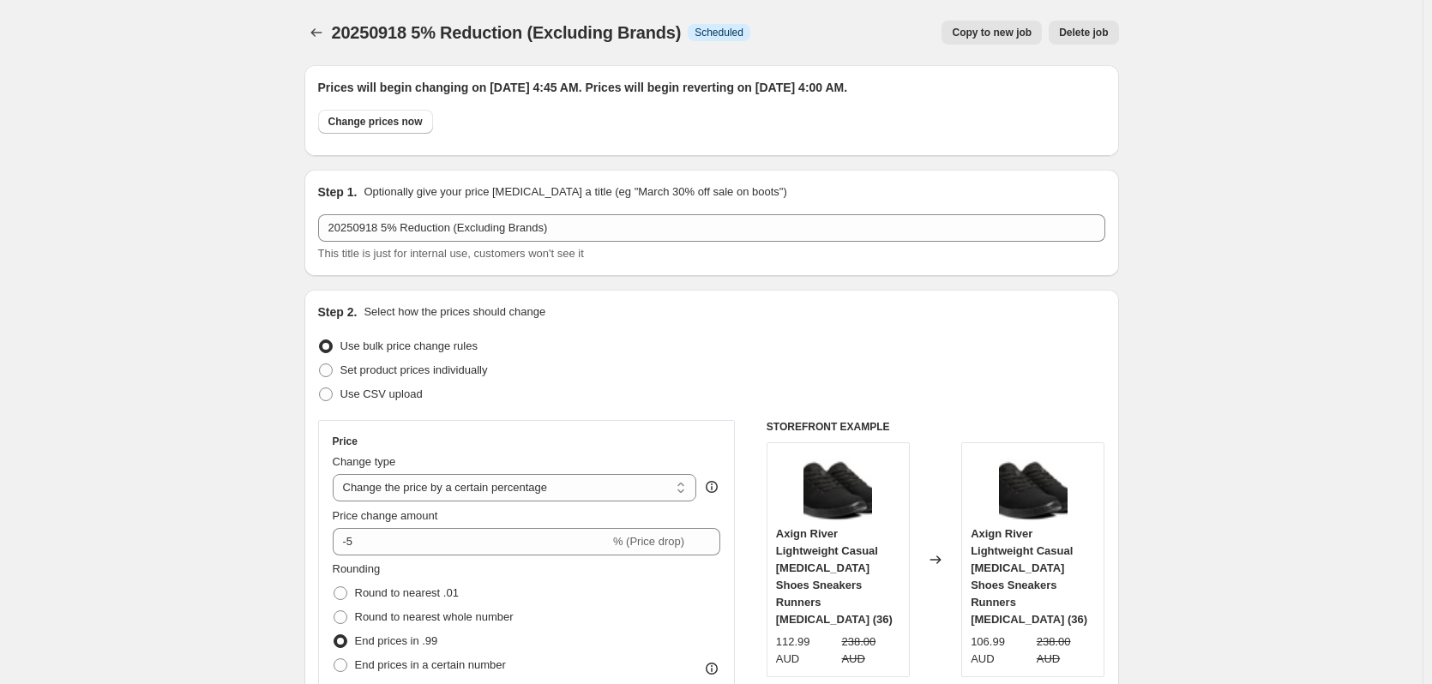
select select "not_equal"
select select "vendor"
select select "not_equal"
select select "vendor"
select select "not_equal"
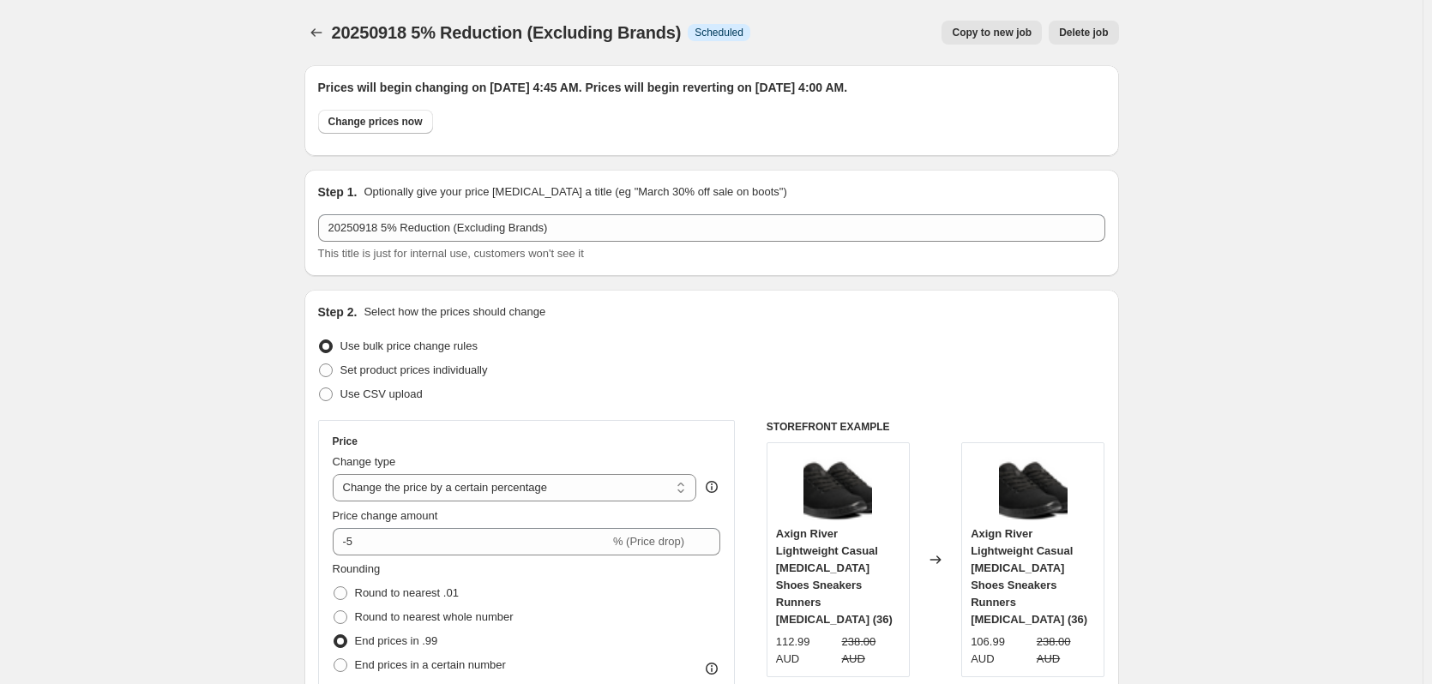
select select "product_status"
select select "not_equal"
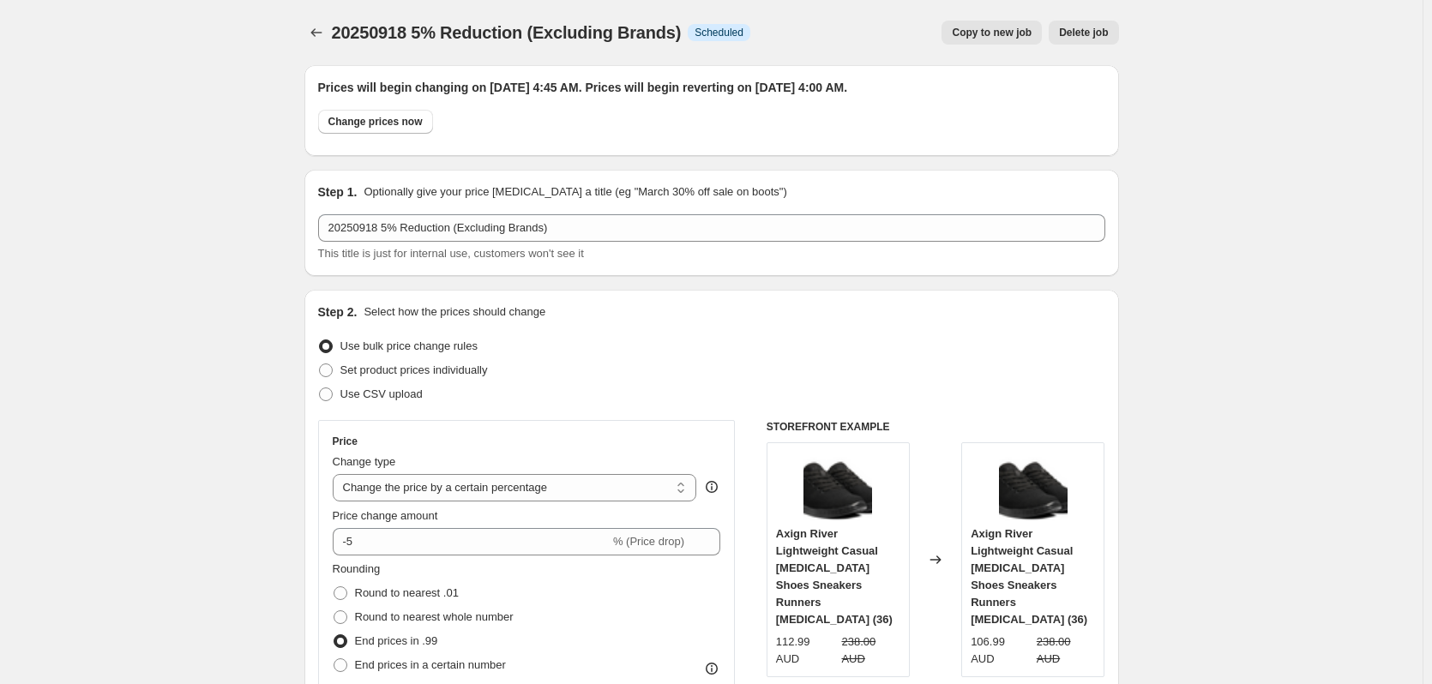
select select "not_equal"
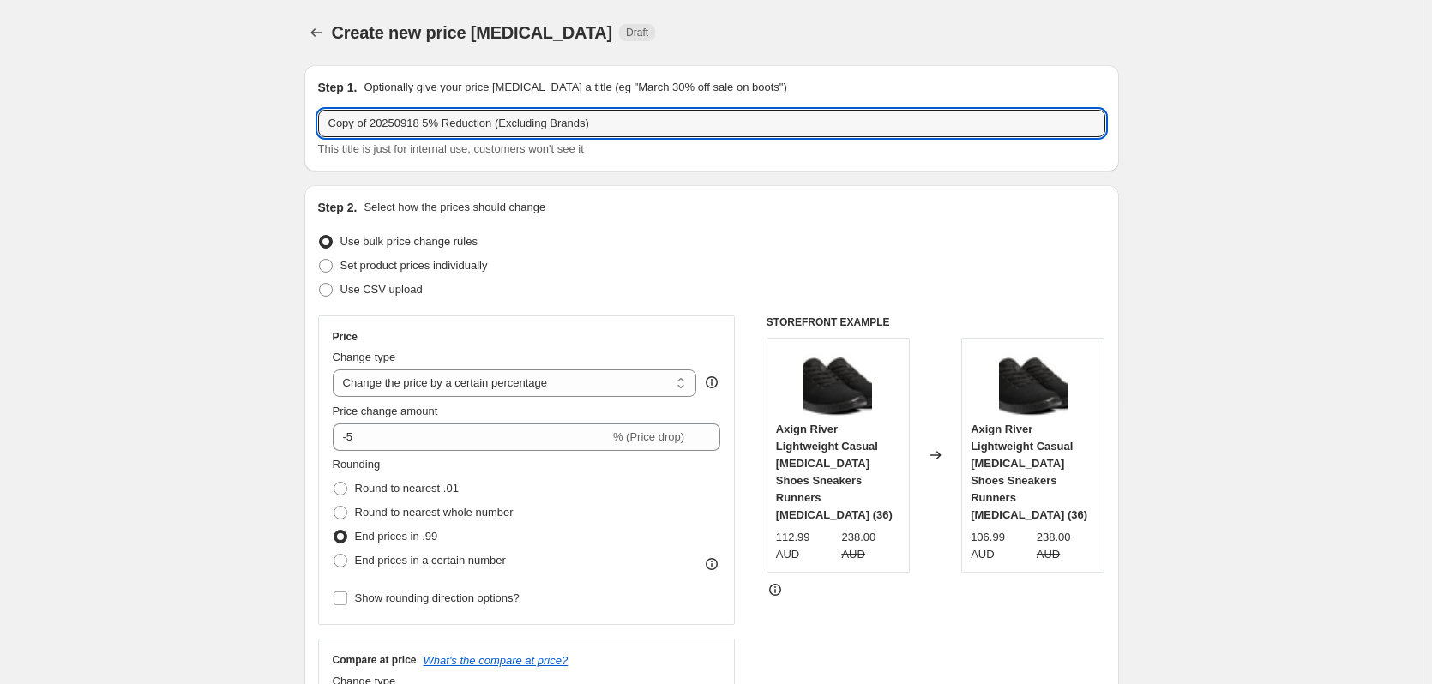
drag, startPoint x: 366, startPoint y: 126, endPoint x: 292, endPoint y: 122, distance: 73.8
click at [389, 129] on input "20250918 5% Reduction (Excluding Brands)" at bounding box center [711, 123] width 787 height 27
type input "20250918 2% Reduction (Excluding Brands)"
click at [381, 441] on input "-5" at bounding box center [471, 436] width 277 height 27
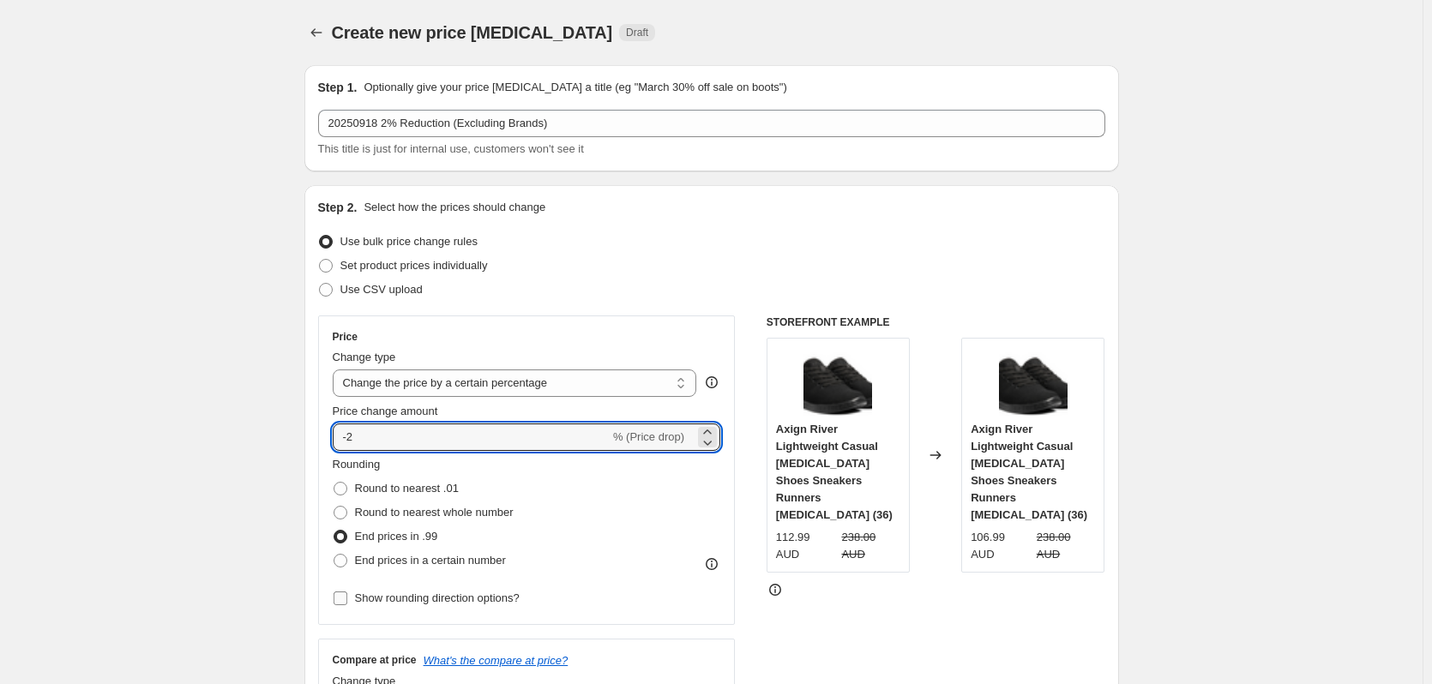
type input "-2"
click at [441, 580] on span "Show rounding direction options?" at bounding box center [437, 598] width 165 height 13
click at [347, 580] on input "Show rounding direction options?" at bounding box center [340, 599] width 14 height 14
checkbox input "true"
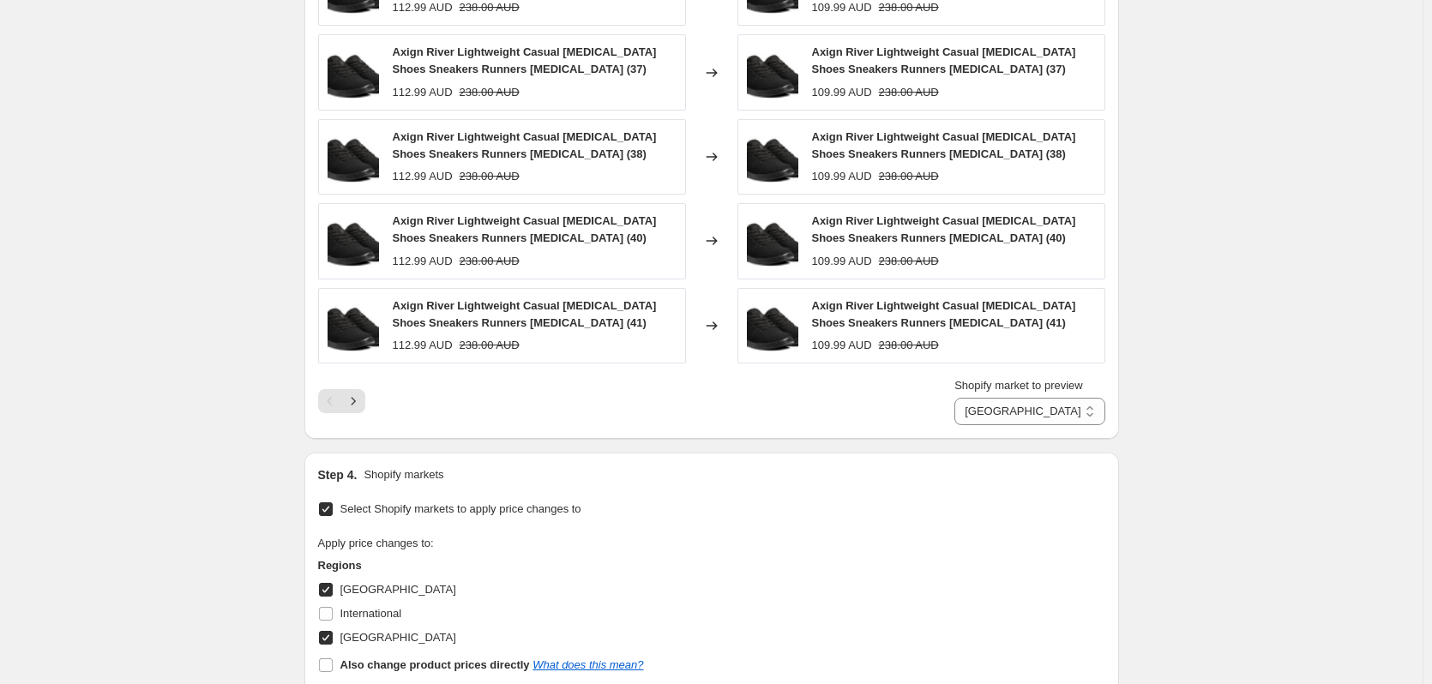
scroll to position [1715, 0]
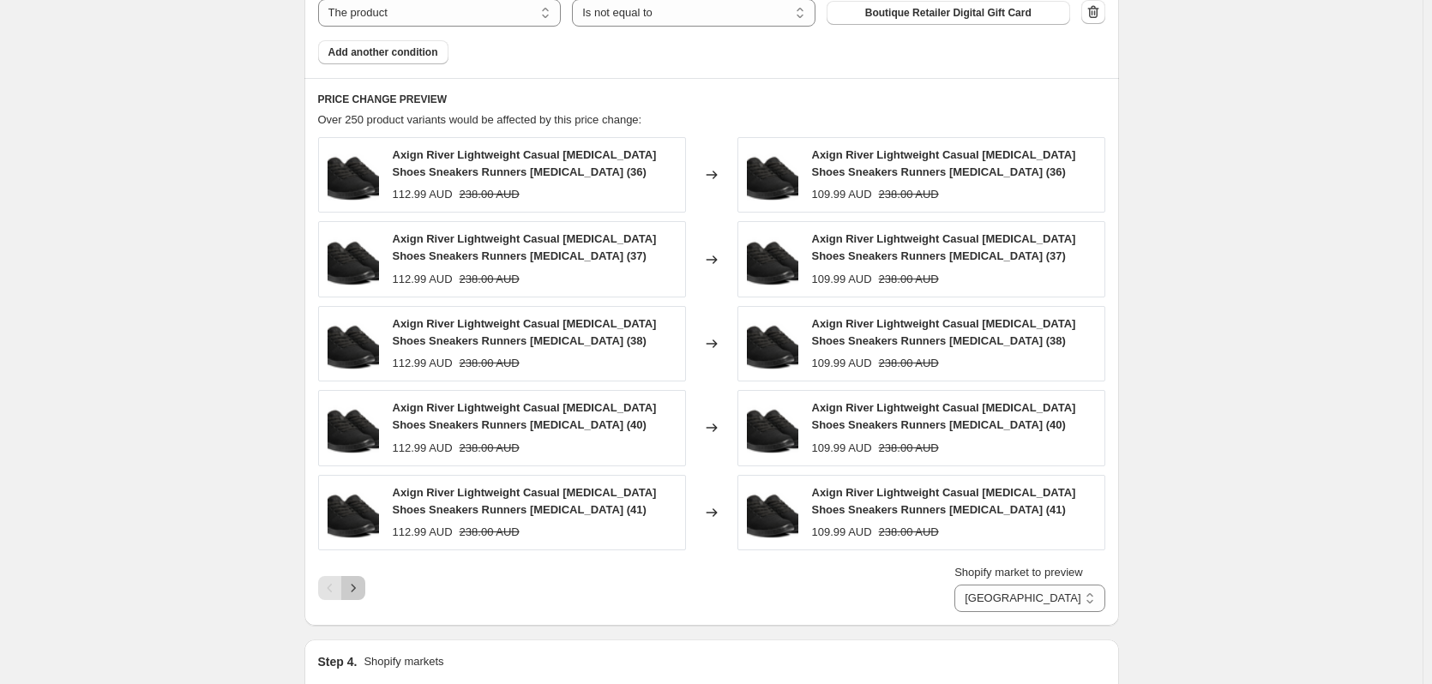
click at [365, 580] on button "Next" at bounding box center [353, 588] width 24 height 24
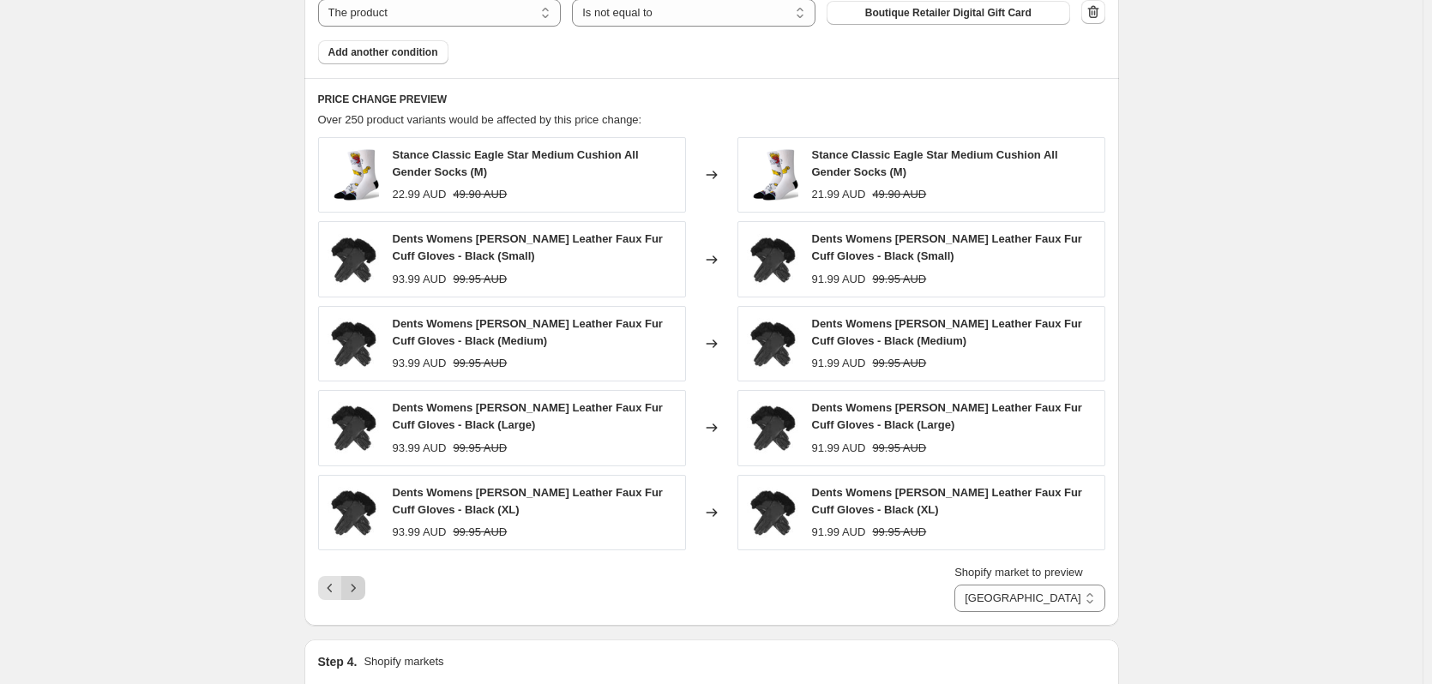
click at [365, 580] on button "Next" at bounding box center [353, 588] width 24 height 24
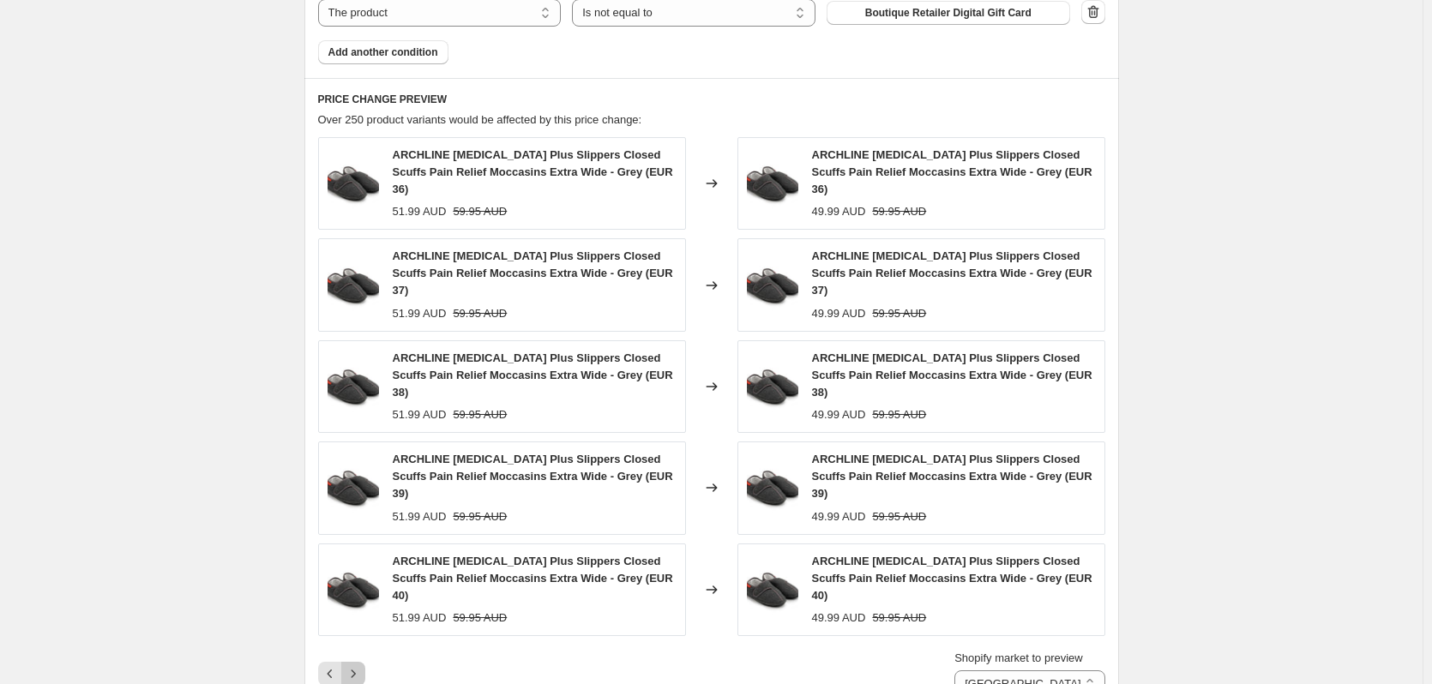
click at [365, 580] on button "Next" at bounding box center [353, 674] width 24 height 24
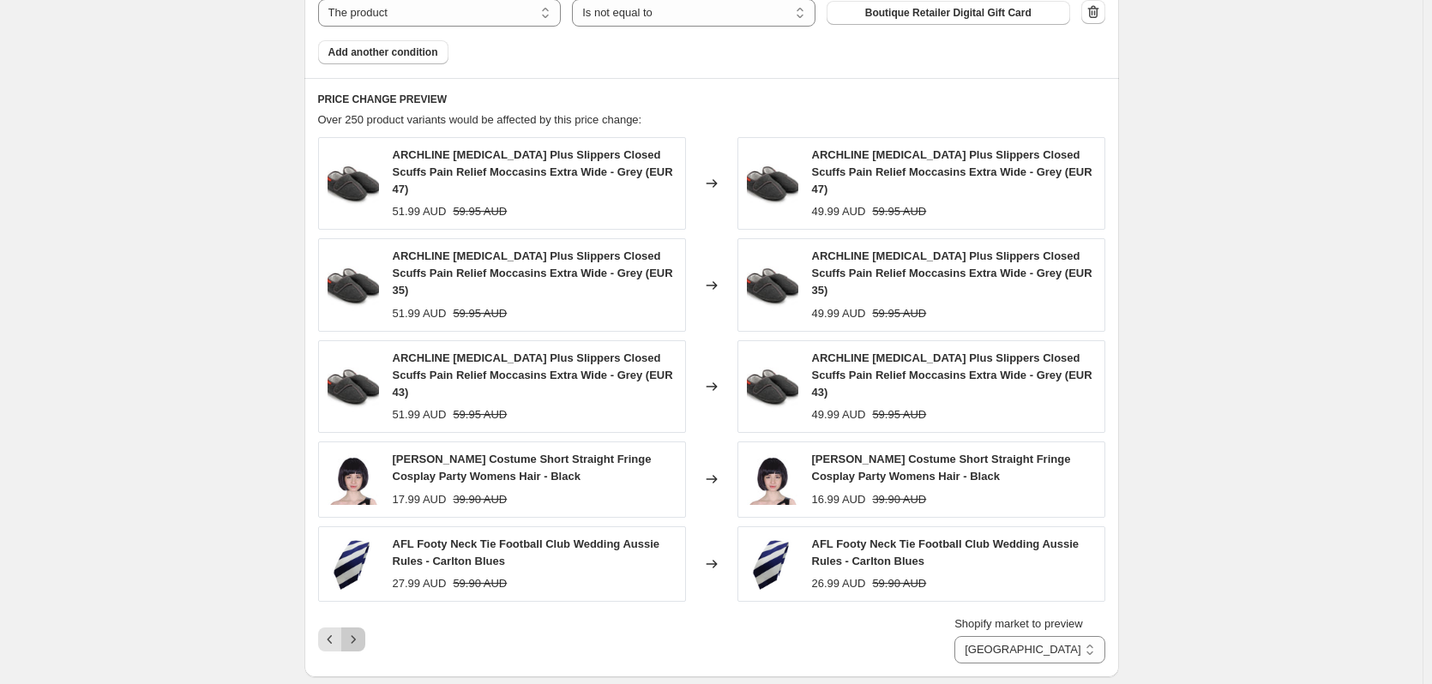
click at [365, 580] on button "Next" at bounding box center [353, 640] width 24 height 24
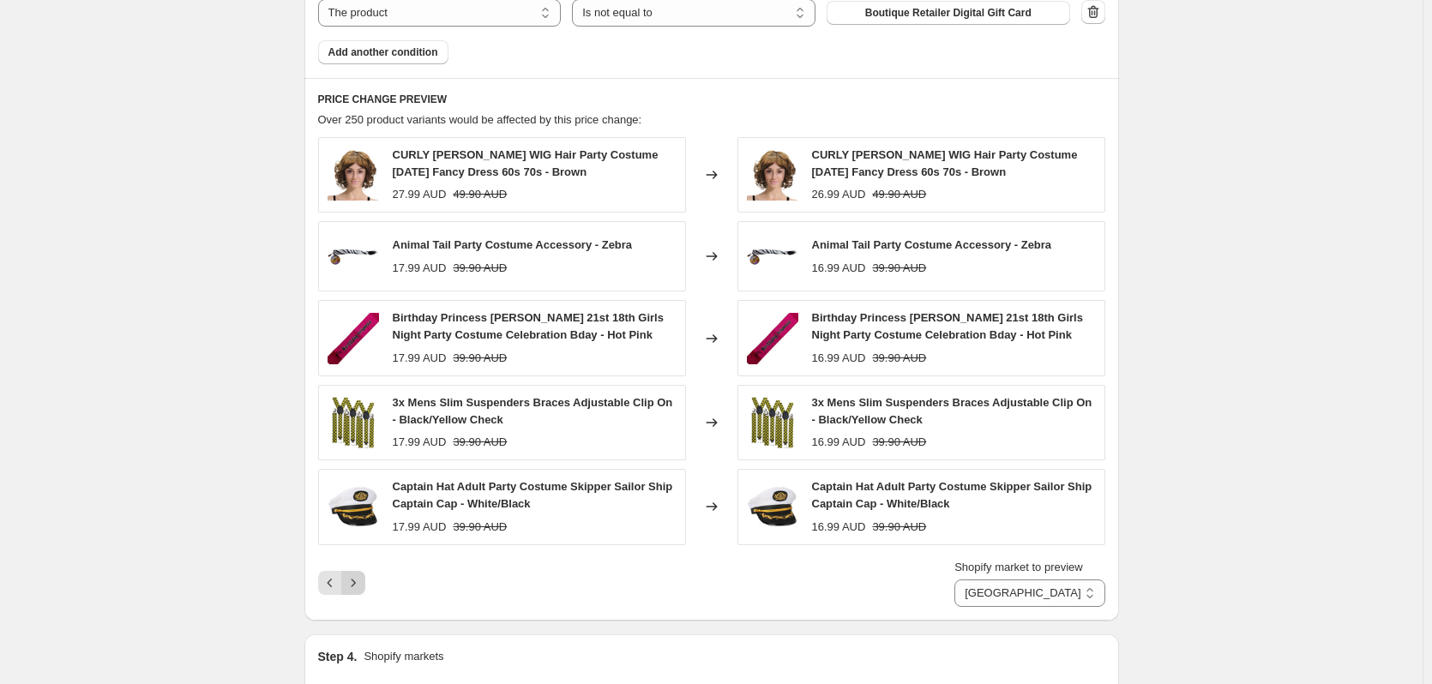
click at [365, 580] on button "Next" at bounding box center [353, 583] width 24 height 24
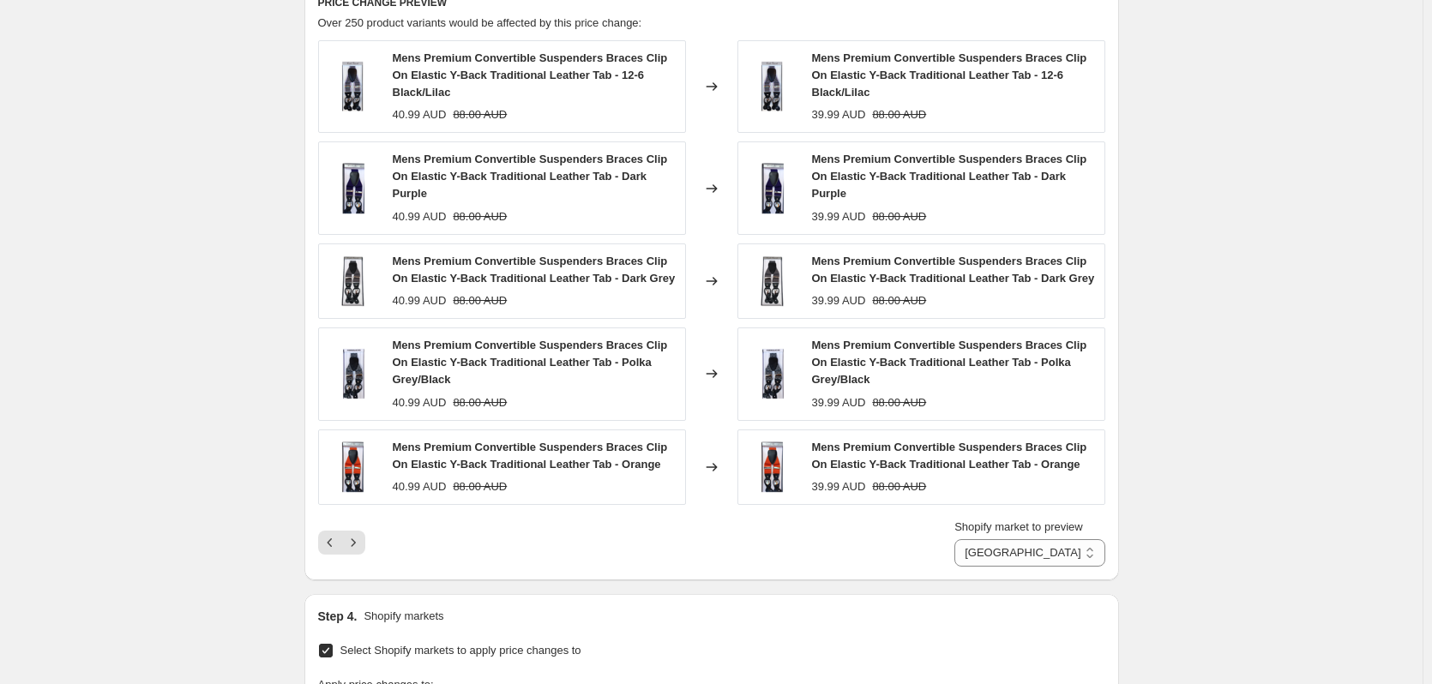
scroll to position [1972, 0]
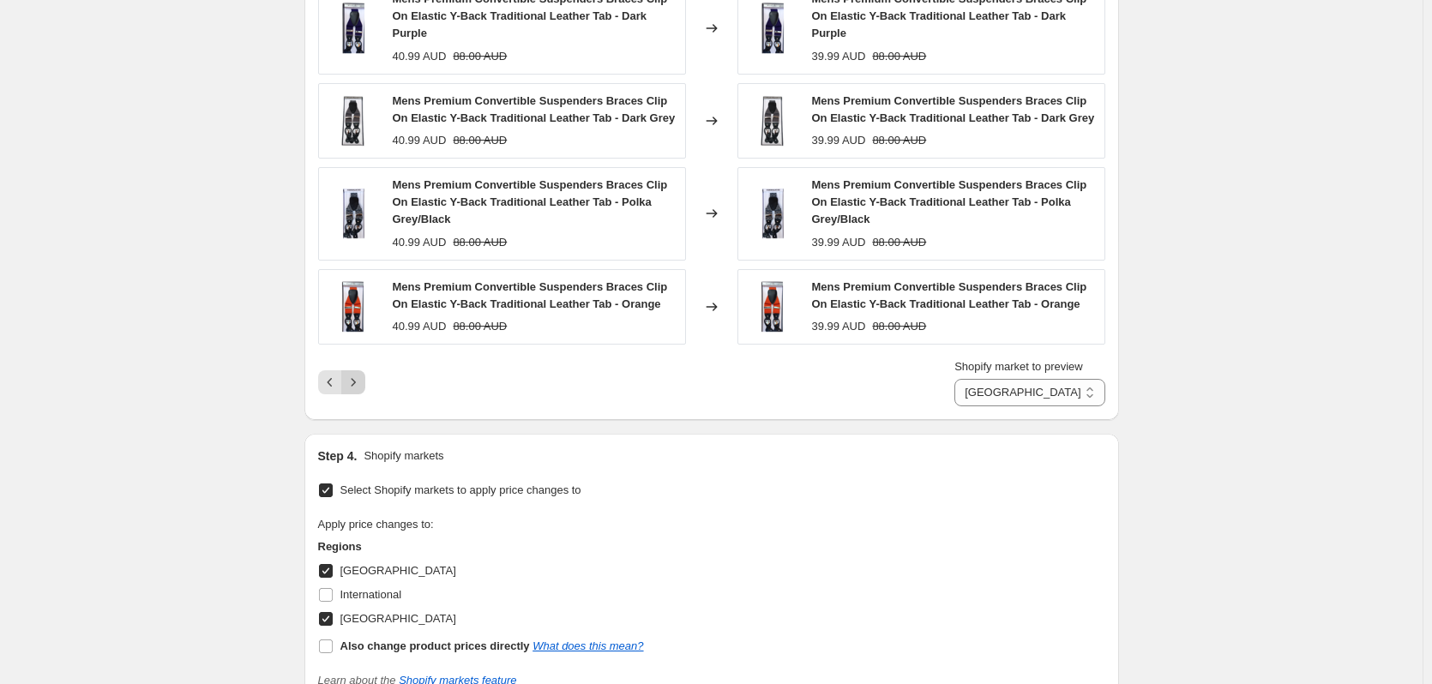
click at [355, 386] on icon "Next" at bounding box center [353, 382] width 4 height 8
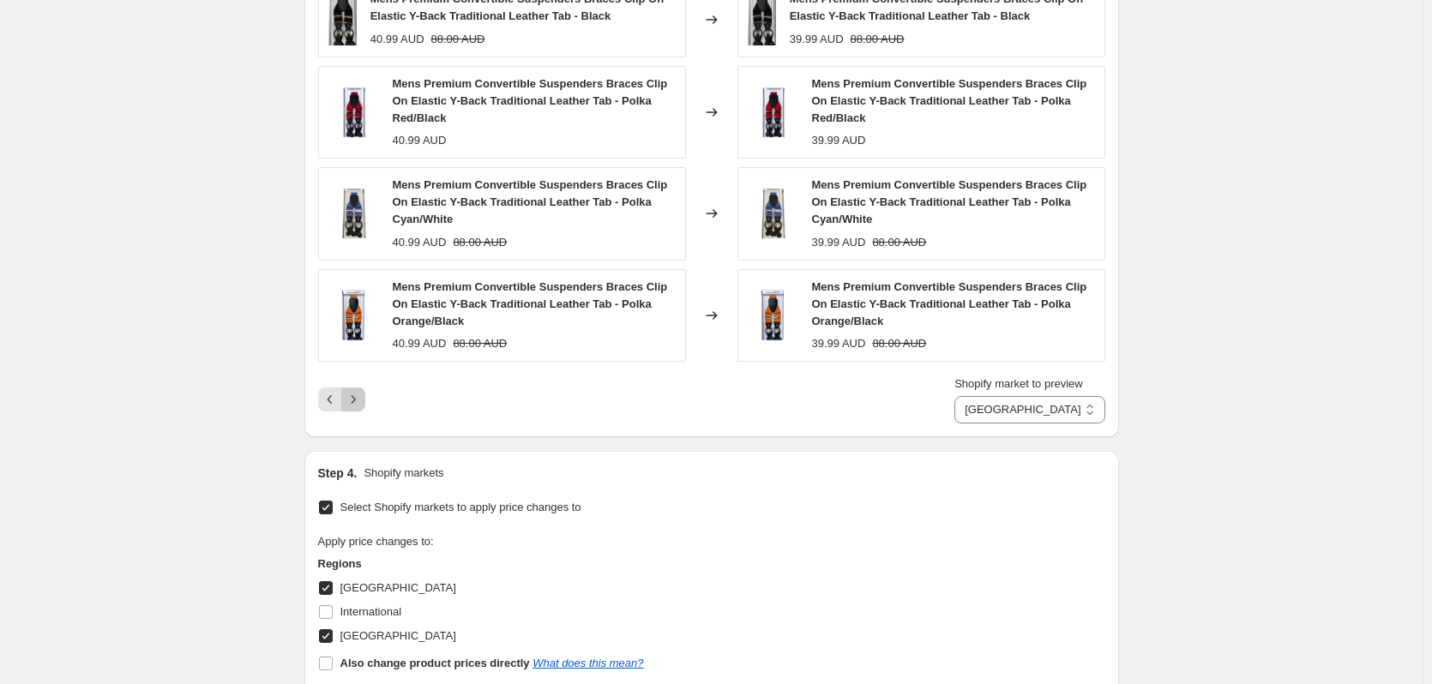
click at [355, 397] on icon "Next" at bounding box center [353, 399] width 17 height 17
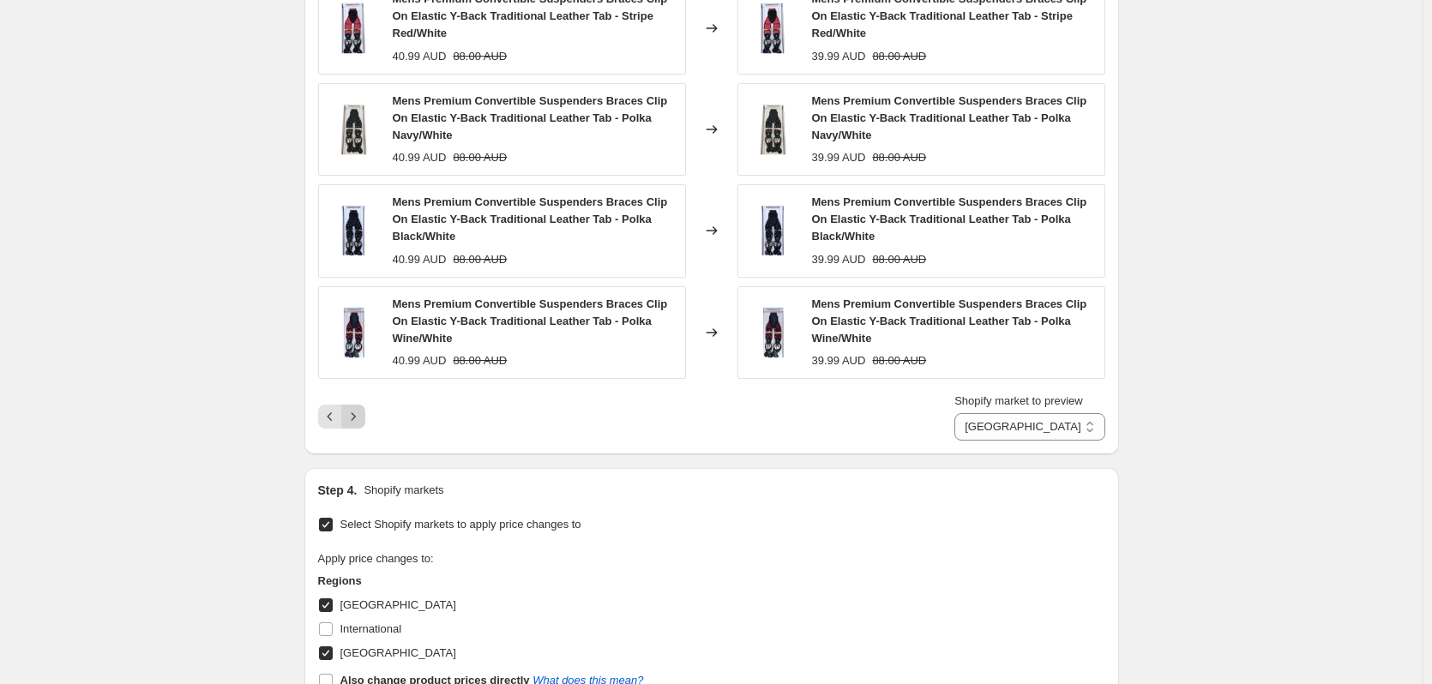
click at [352, 417] on icon "Next" at bounding box center [353, 416] width 17 height 17
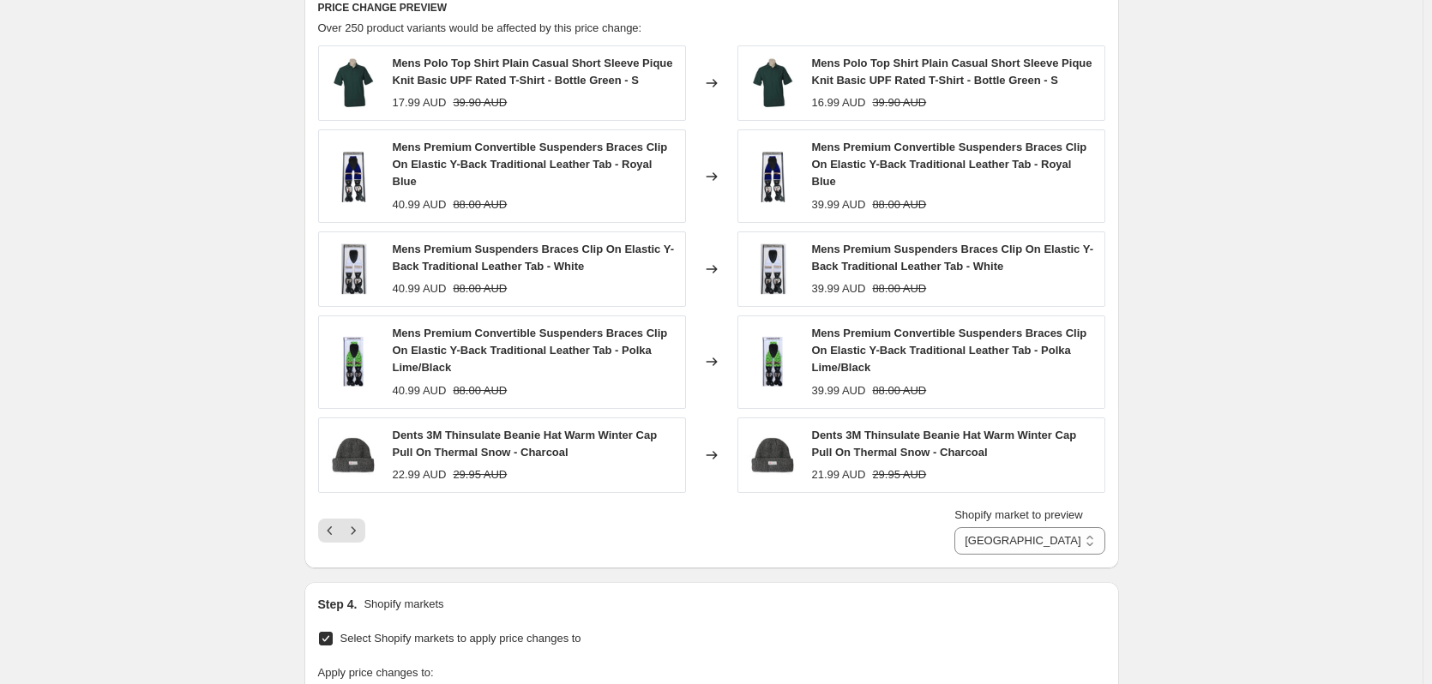
scroll to position [1800, 0]
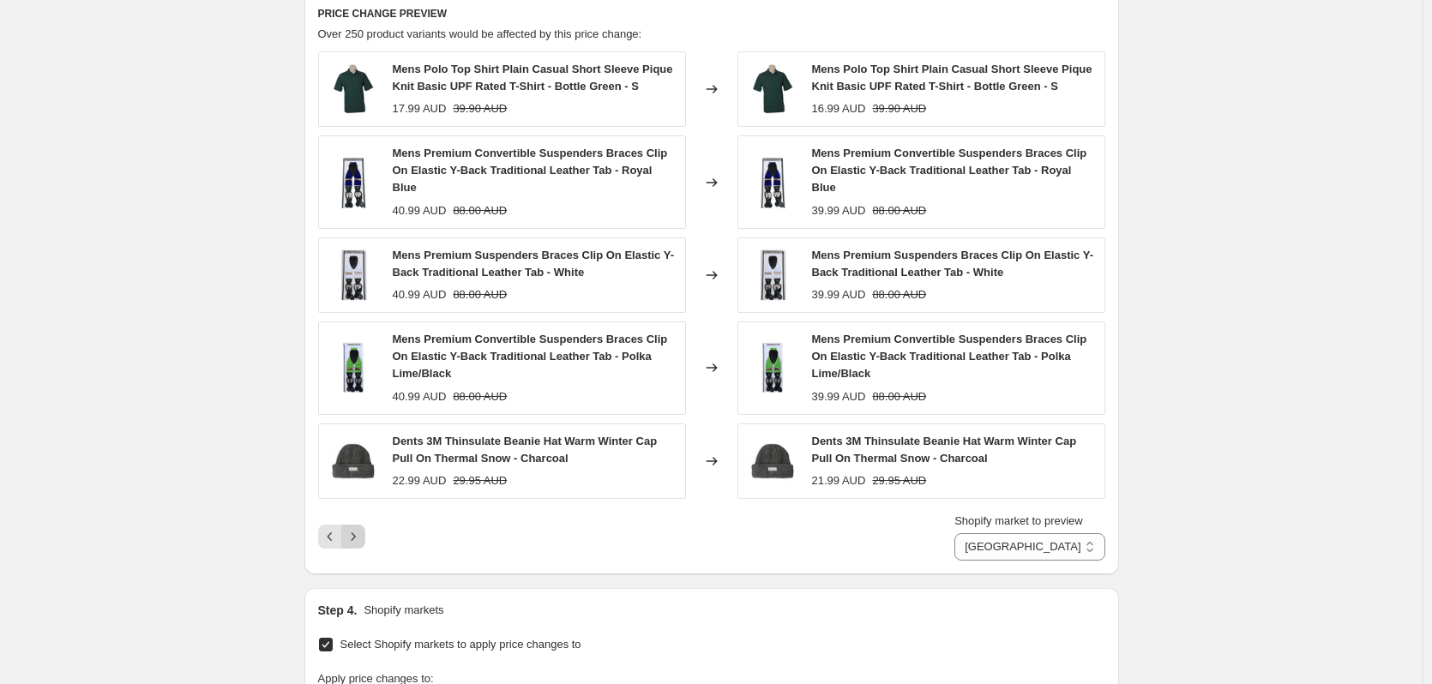
click at [361, 528] on icon "Next" at bounding box center [353, 536] width 17 height 17
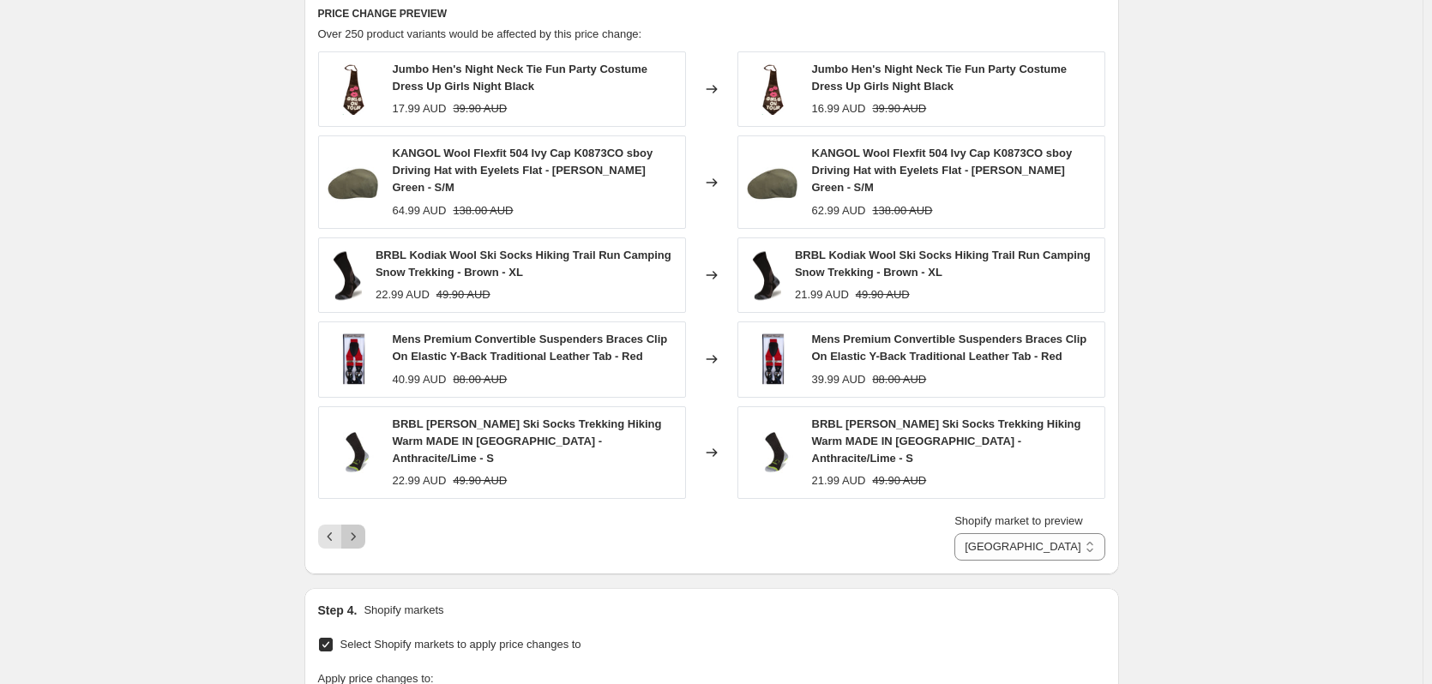
click at [361, 525] on button "Next" at bounding box center [353, 537] width 24 height 24
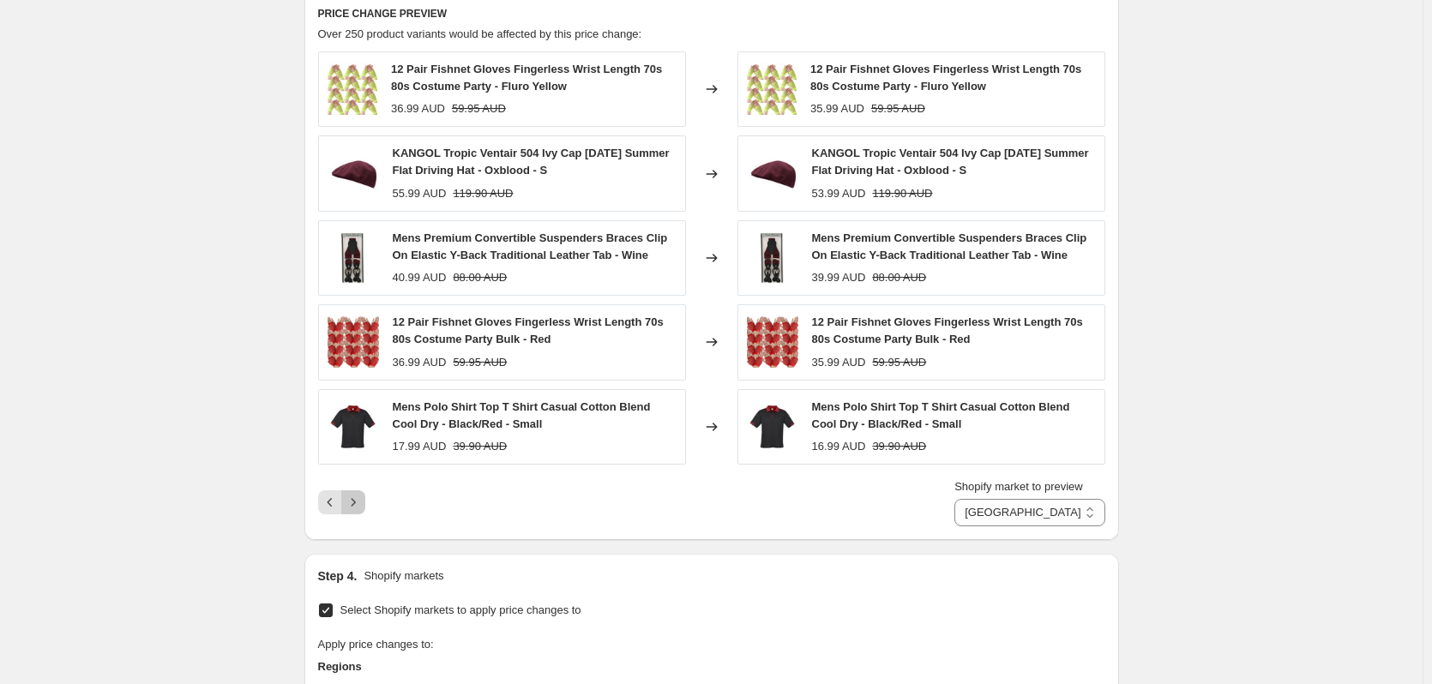
click at [358, 500] on icon "Next" at bounding box center [353, 502] width 17 height 17
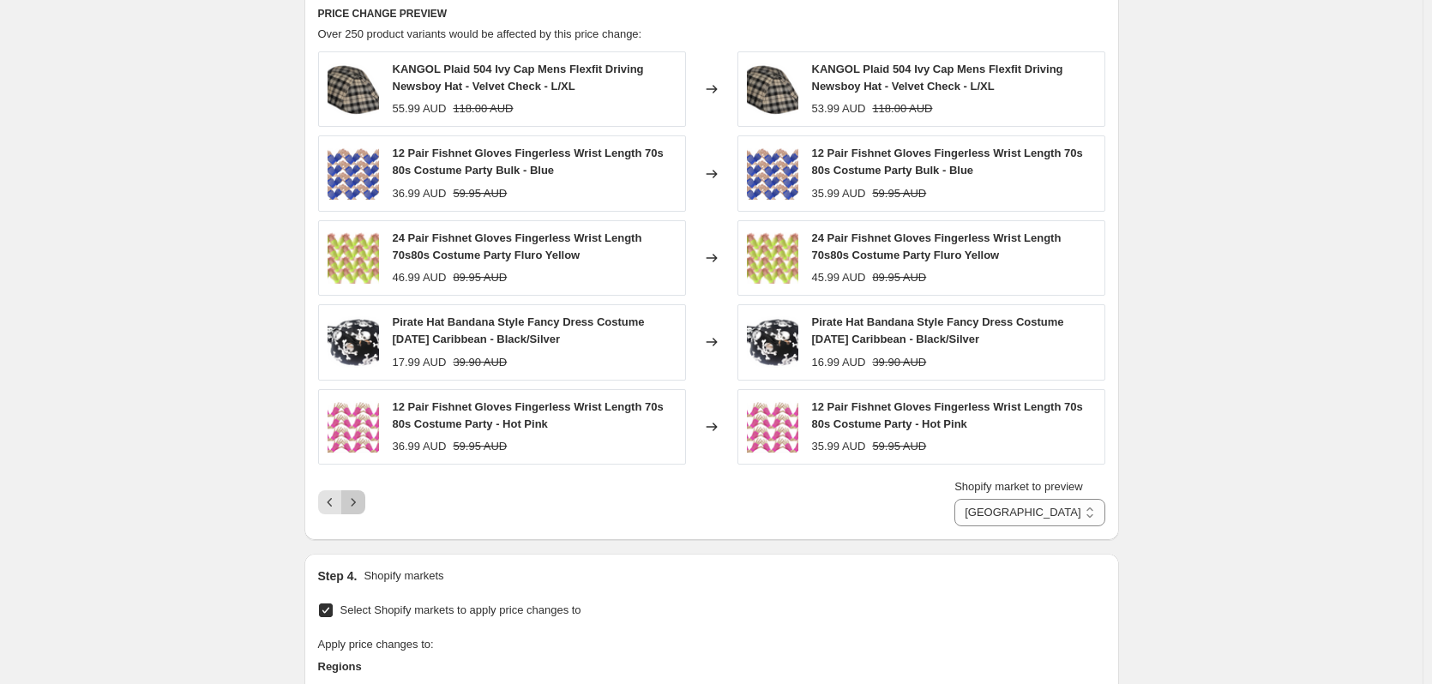
click at [358, 500] on icon "Next" at bounding box center [353, 502] width 17 height 17
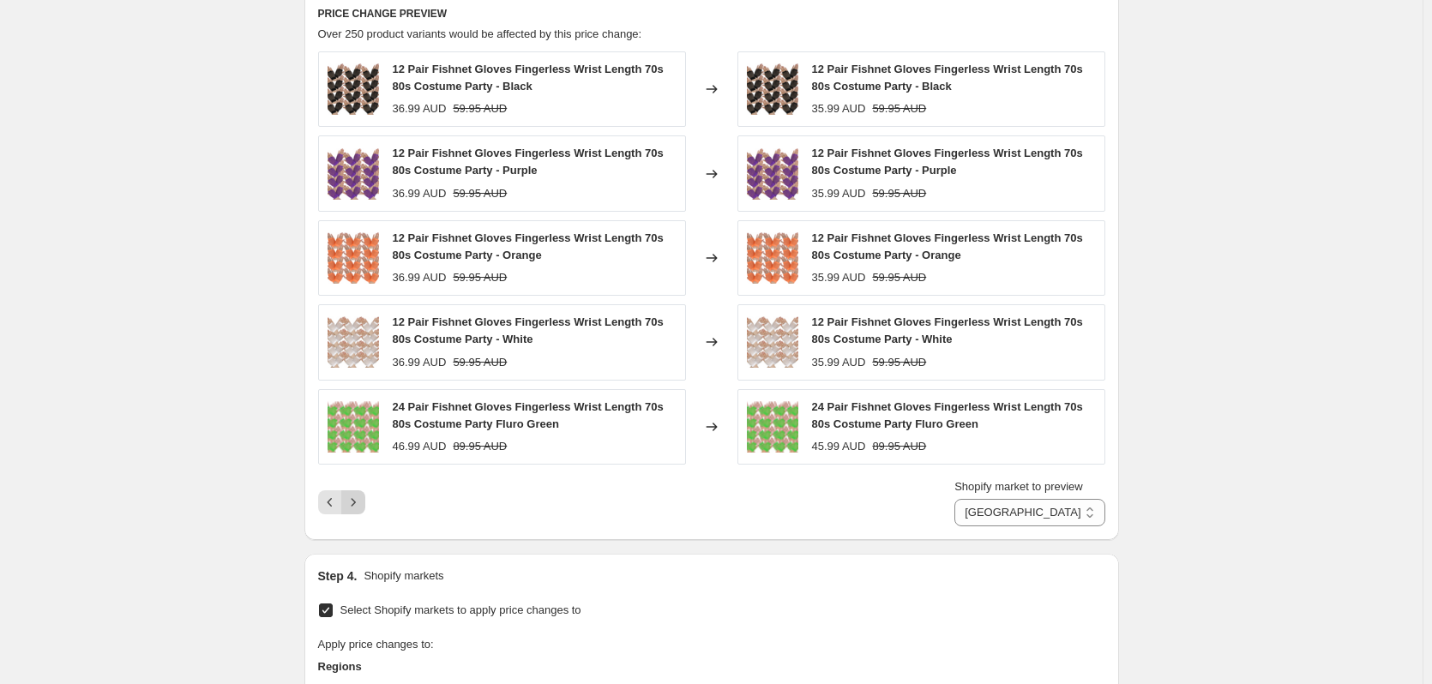
click at [358, 500] on icon "Next" at bounding box center [353, 502] width 17 height 17
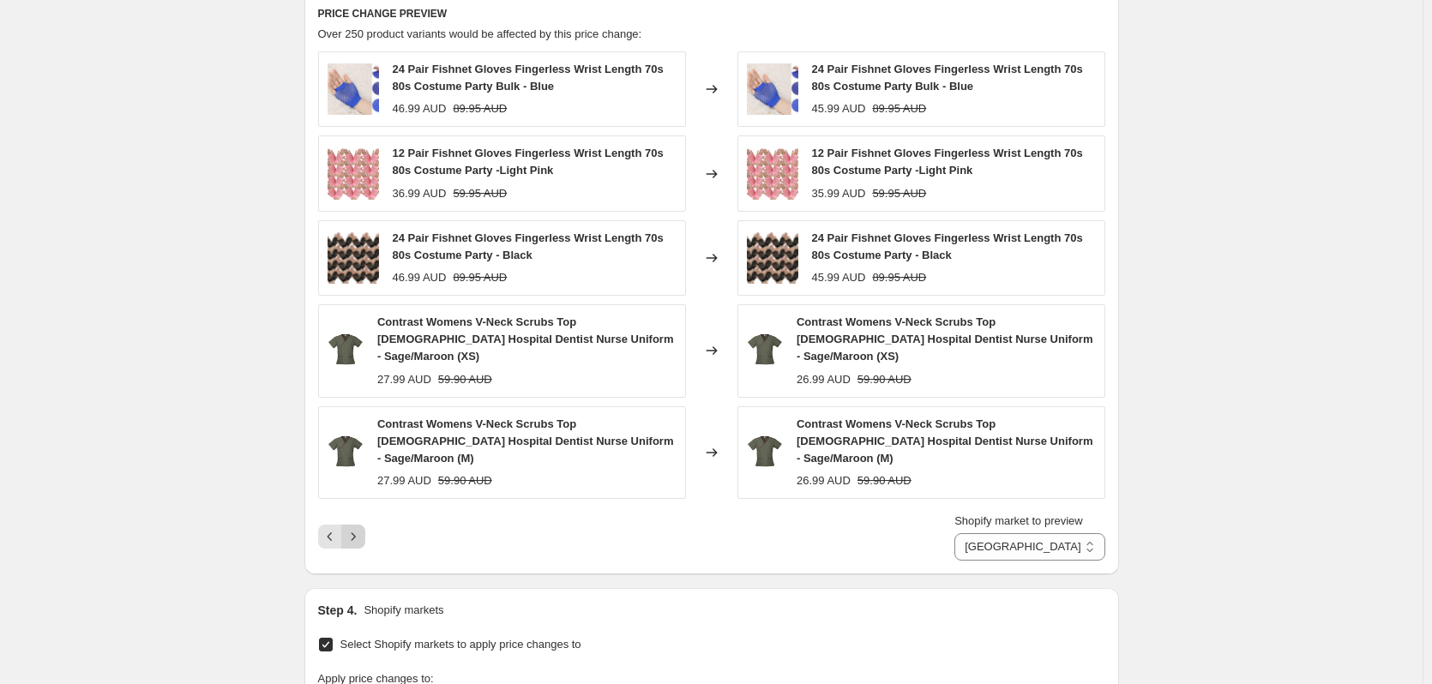
click at [358, 528] on icon "Next" at bounding box center [353, 536] width 17 height 17
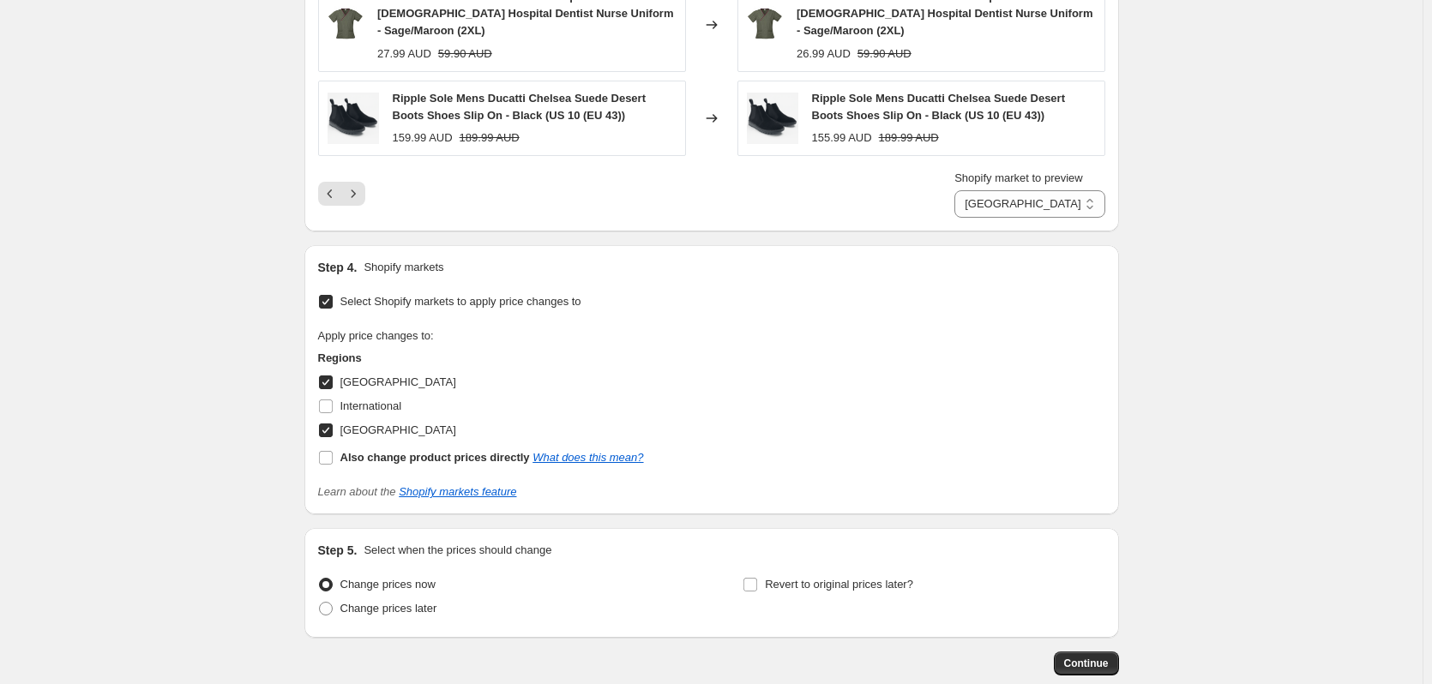
scroll to position [2206, 0]
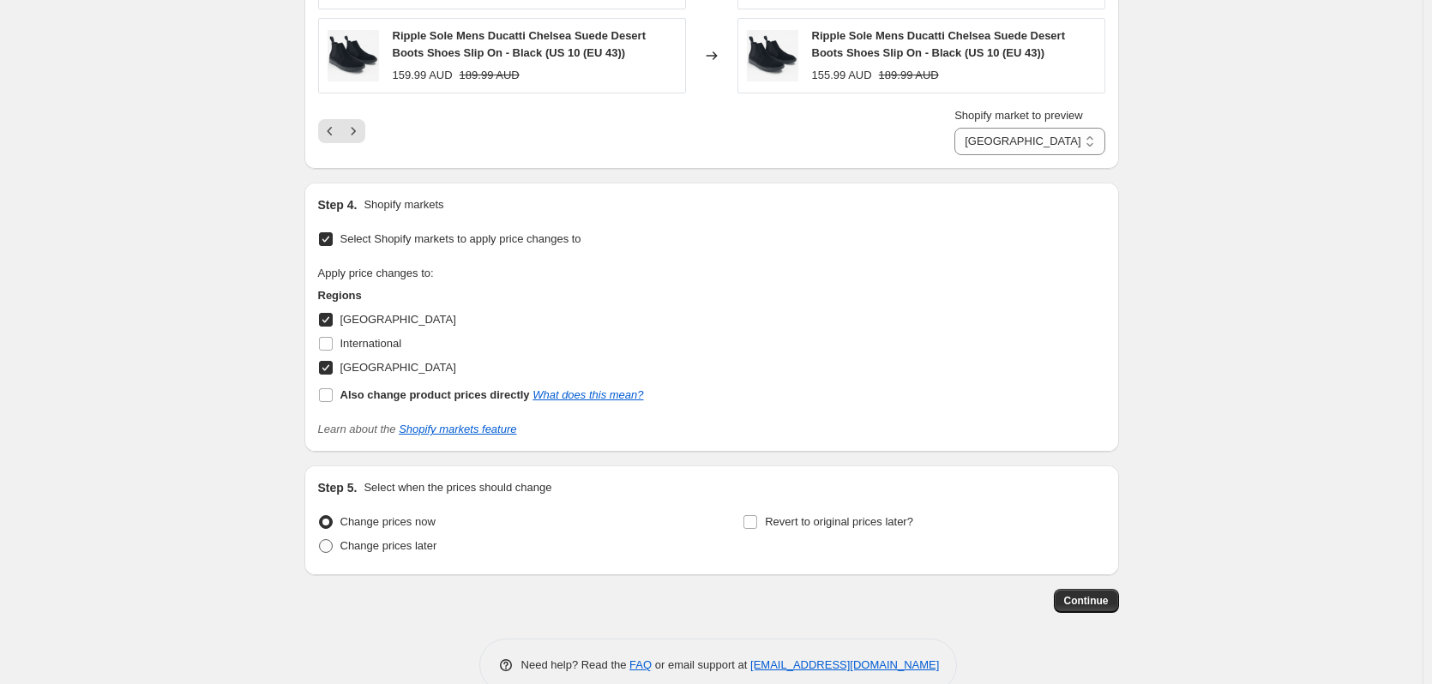
click at [333, 539] on span at bounding box center [326, 546] width 14 height 14
click at [320, 539] on input "Change prices later" at bounding box center [319, 539] width 1 height 1
radio input "true"
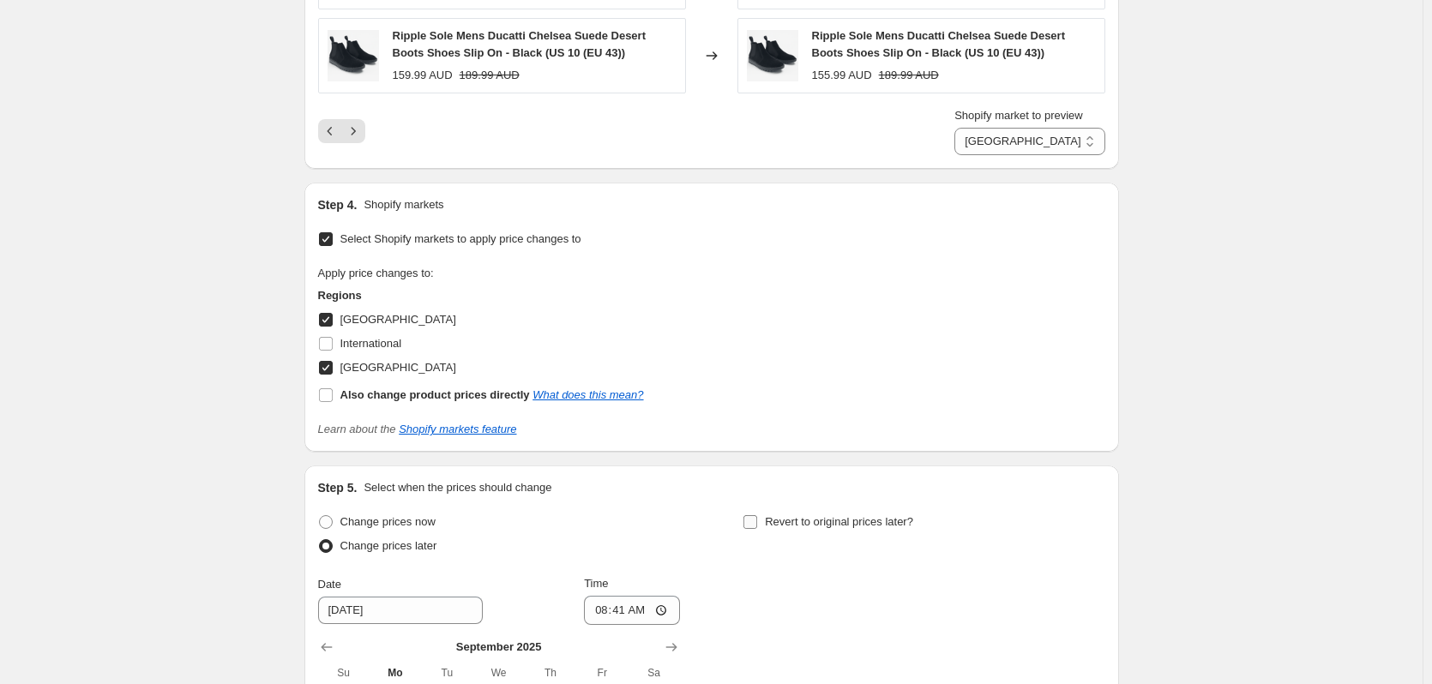
click at [802, 515] on span "Revert to original prices later?" at bounding box center [839, 521] width 148 height 13
click at [757, 515] on input "Revert to original prices later?" at bounding box center [750, 522] width 14 height 14
checkbox input "true"
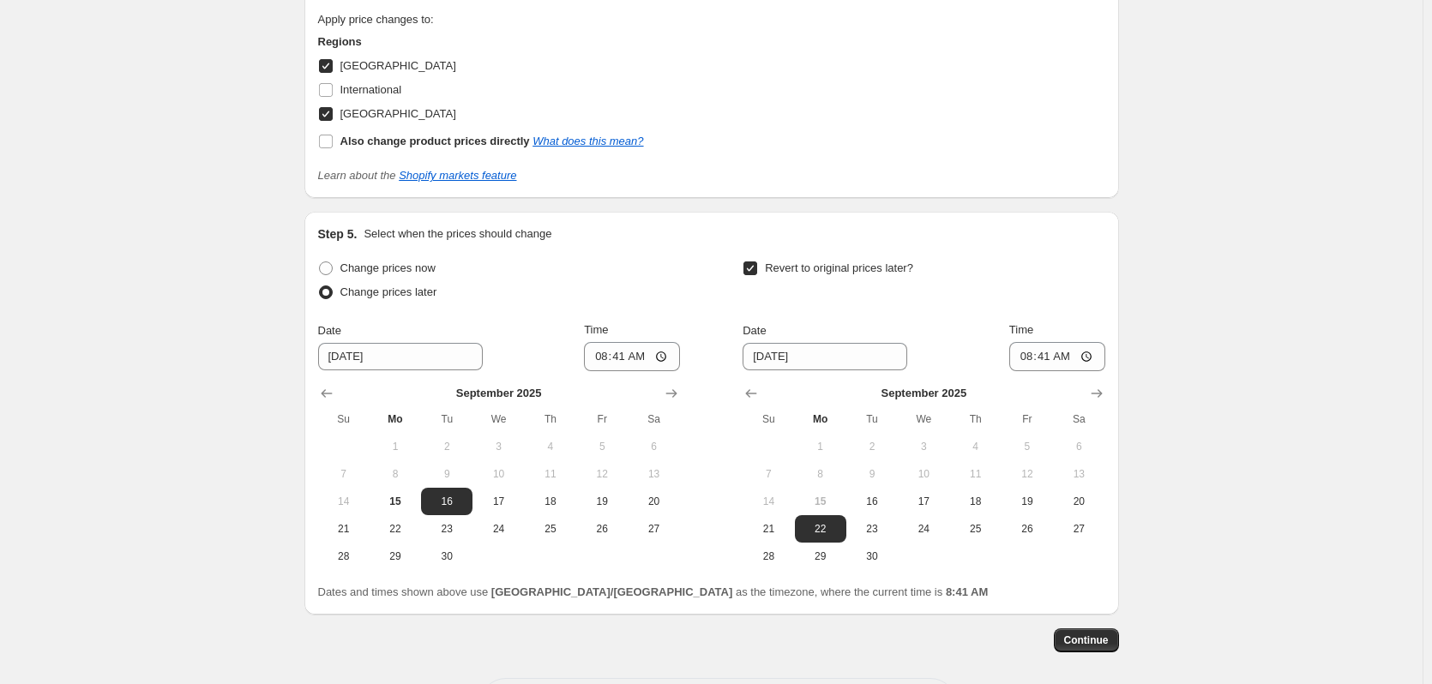
scroll to position [2463, 0]
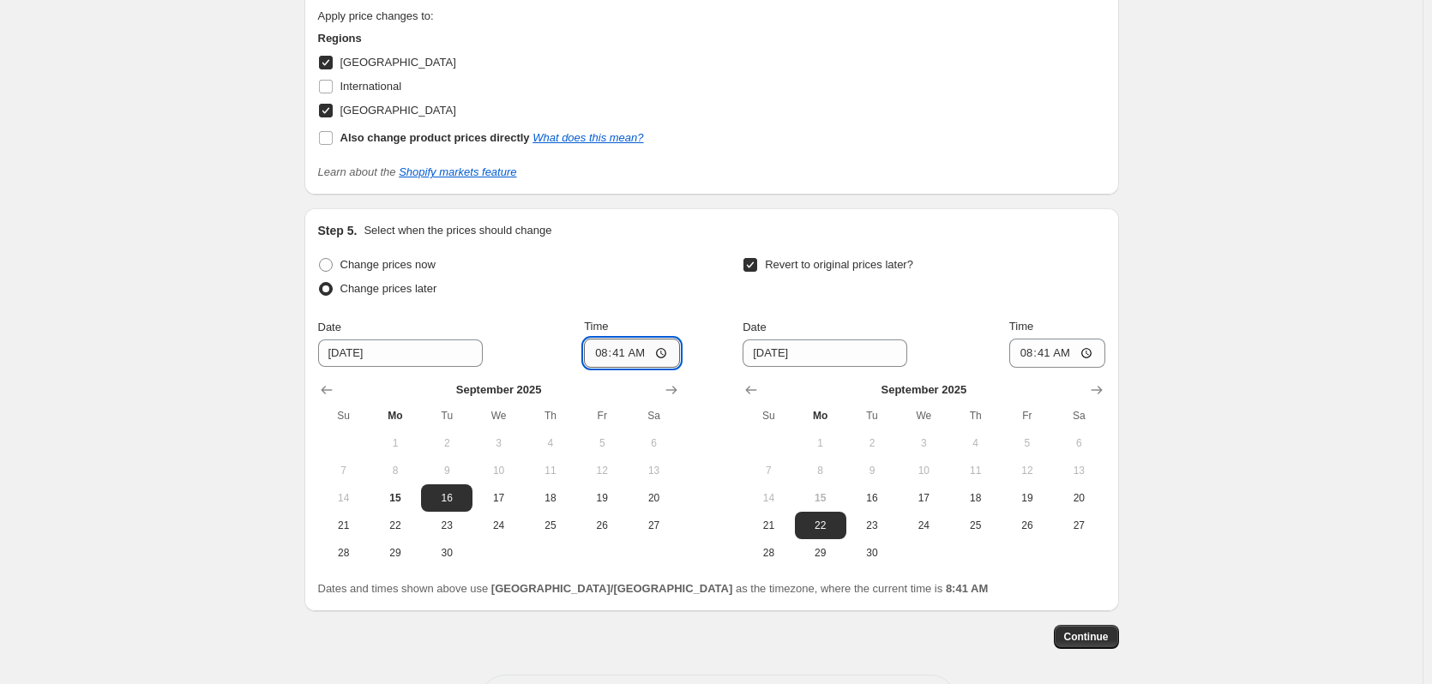
click at [604, 339] on input "08:41" at bounding box center [632, 353] width 96 height 29
type input "04:45"
click at [976, 491] on span "18" at bounding box center [975, 498] width 38 height 14
type input "9/18/2025"
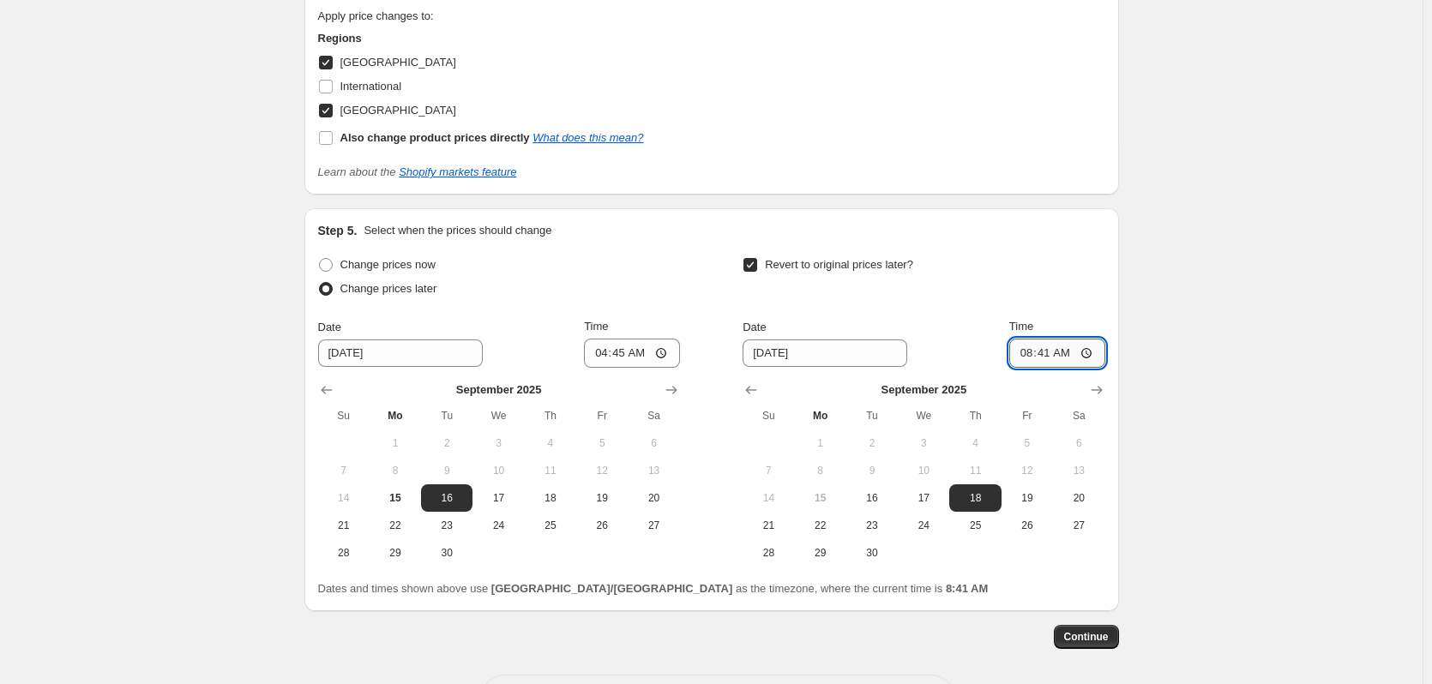
click at [1030, 339] on input "08:41" at bounding box center [1057, 353] width 96 height 29
type input "04:00"
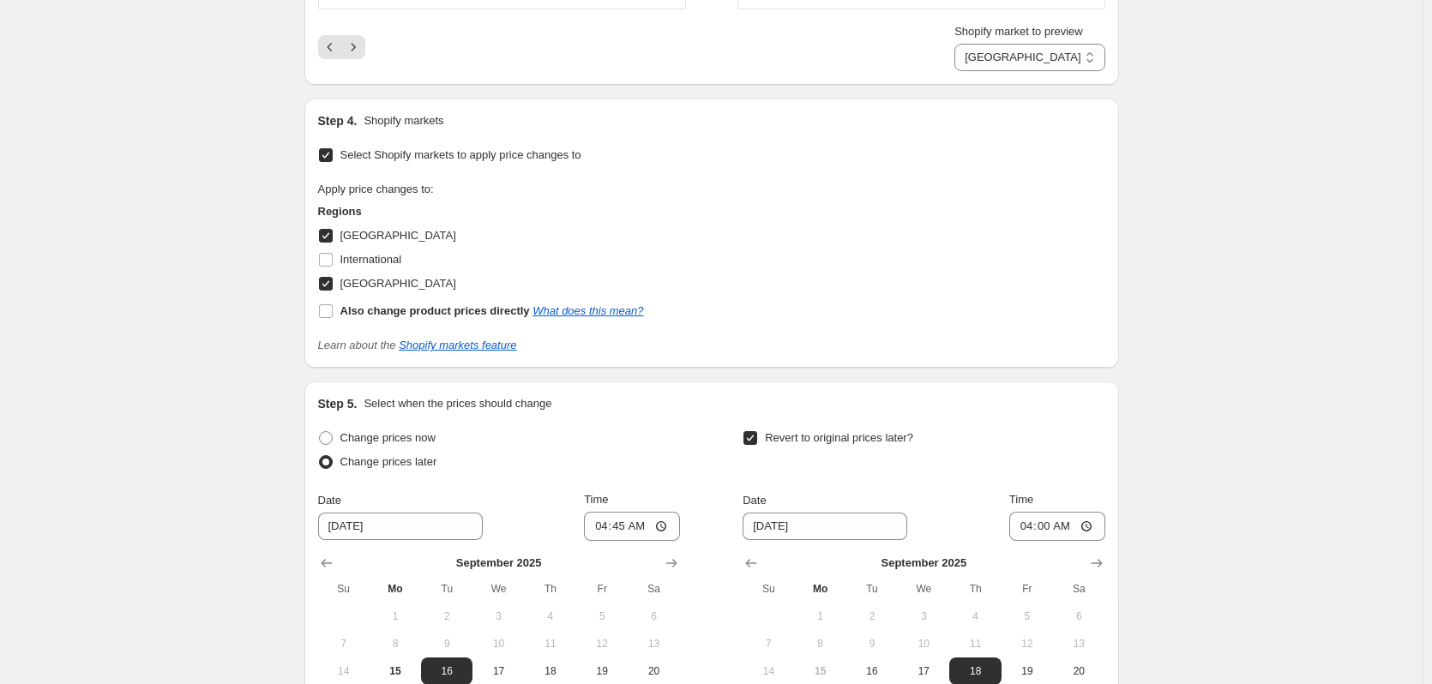
scroll to position [2499, 0]
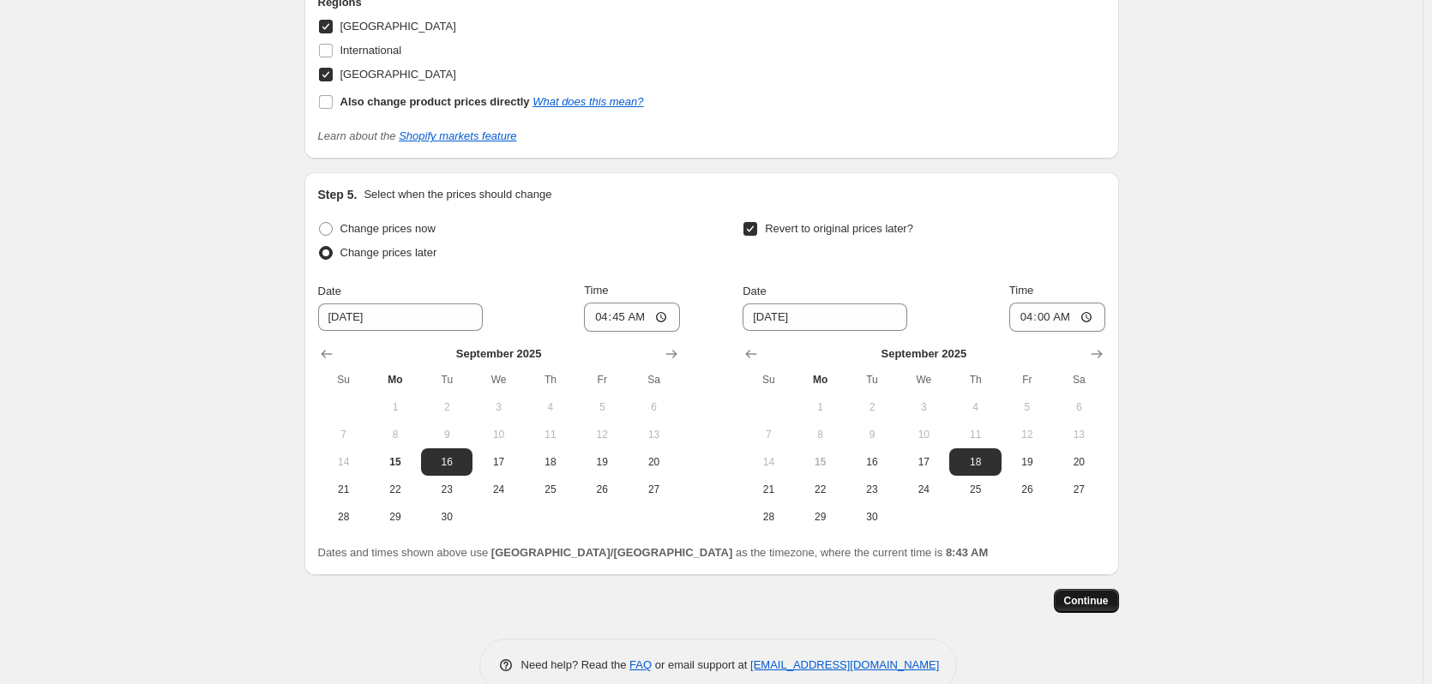
click at [1096, 580] on span "Continue" at bounding box center [1086, 601] width 45 height 14
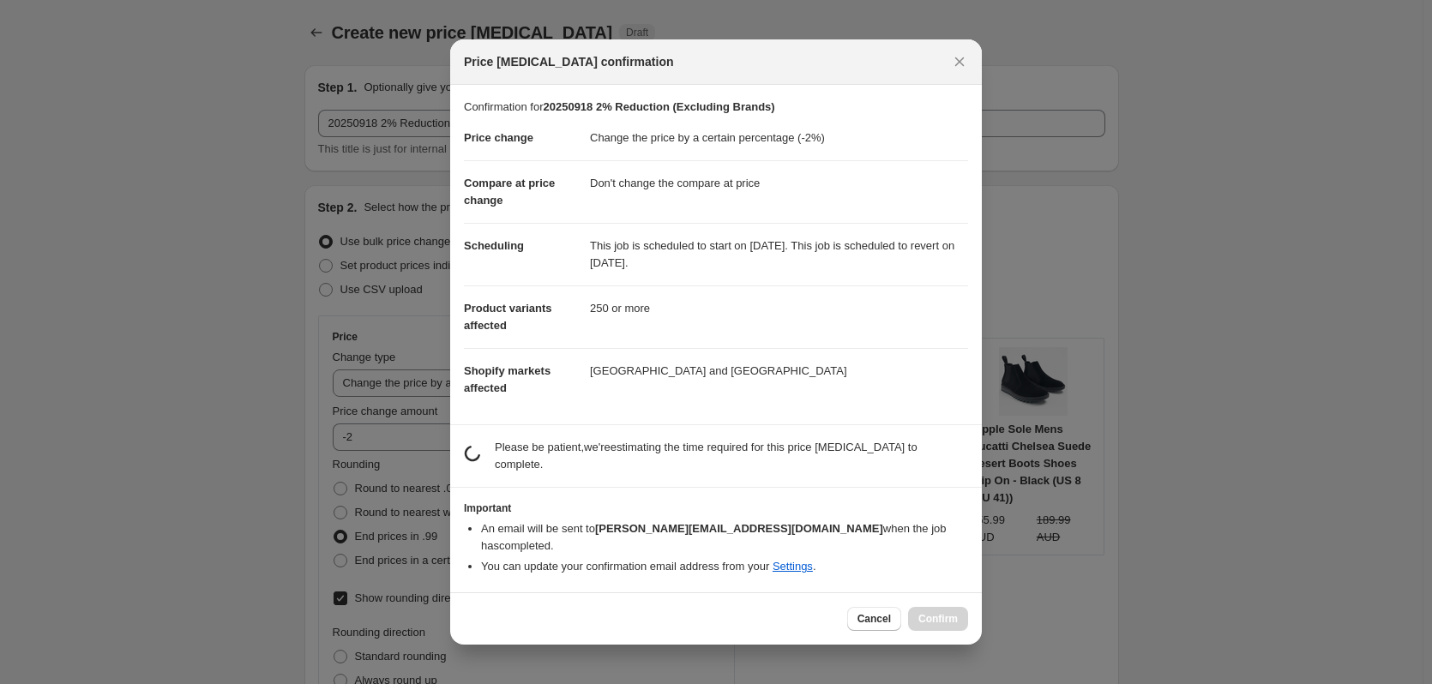
scroll to position [0, 0]
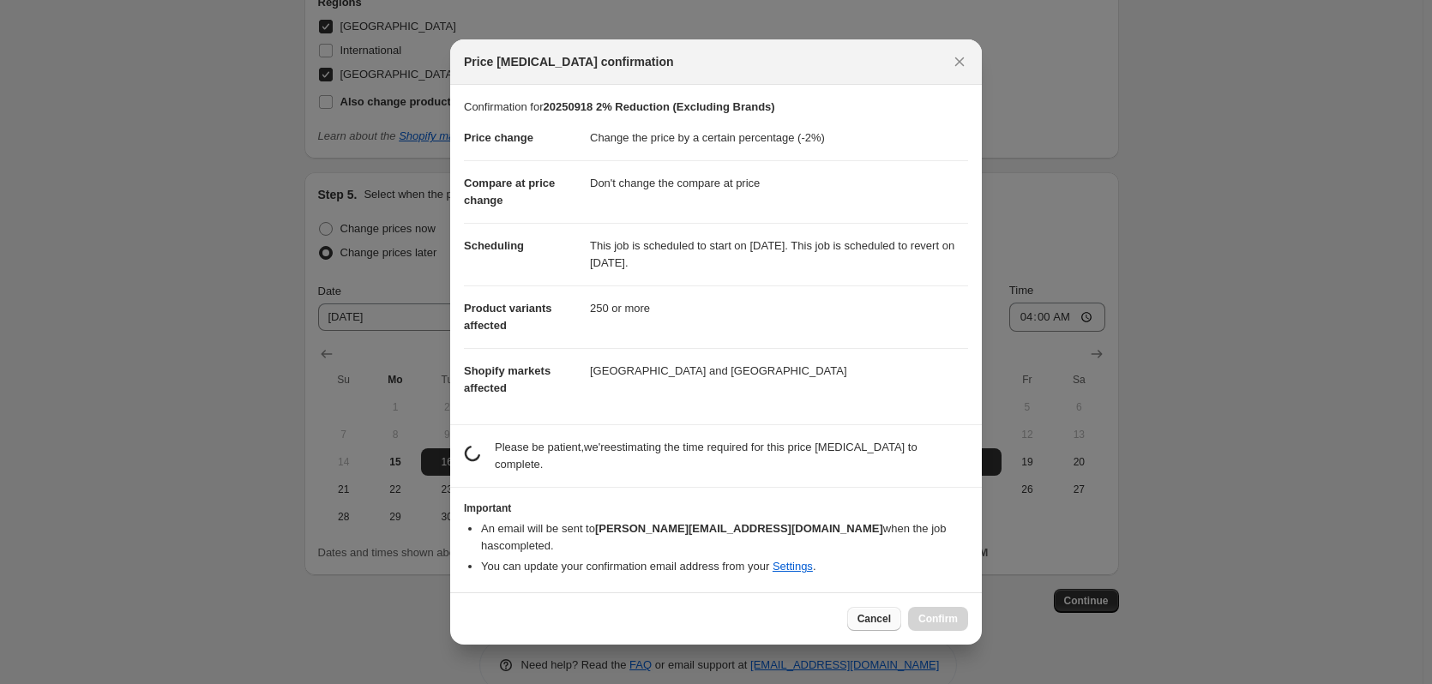
click at [879, 580] on button "Cancel" at bounding box center [874, 619] width 54 height 24
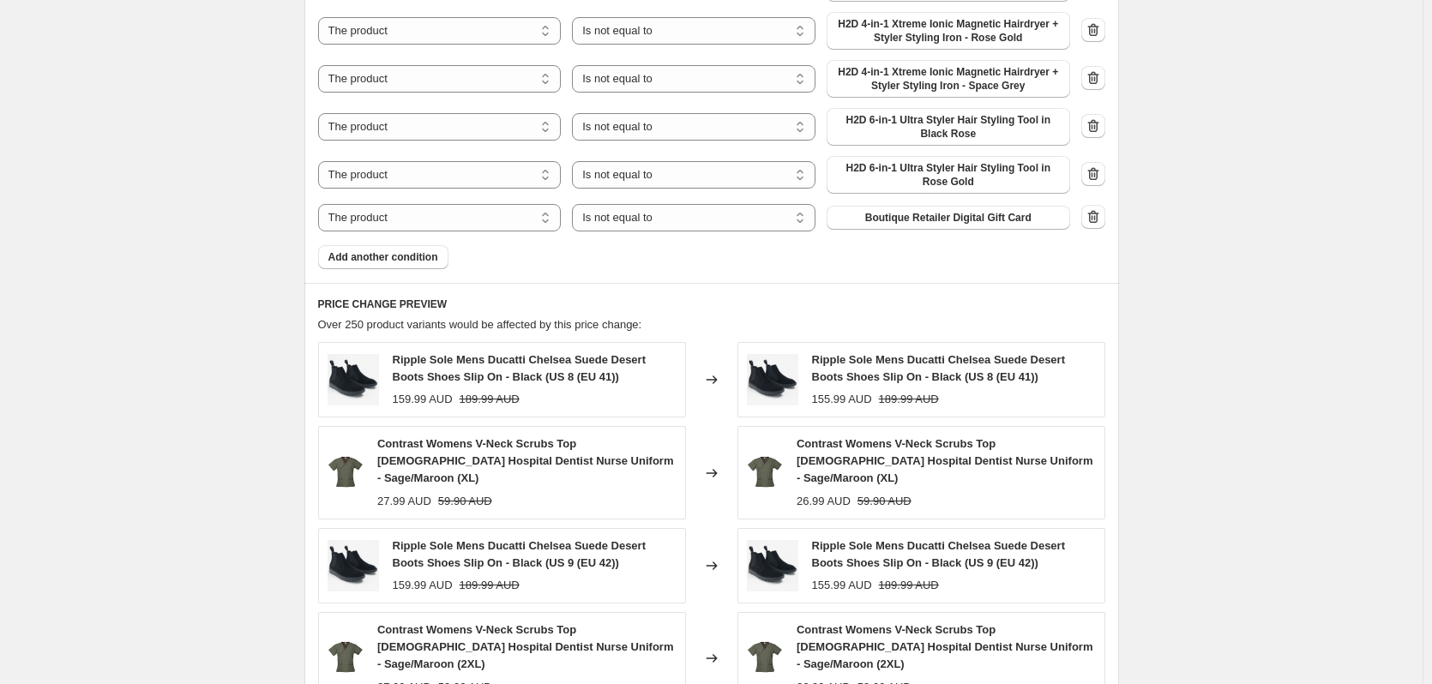
scroll to position [1899, 0]
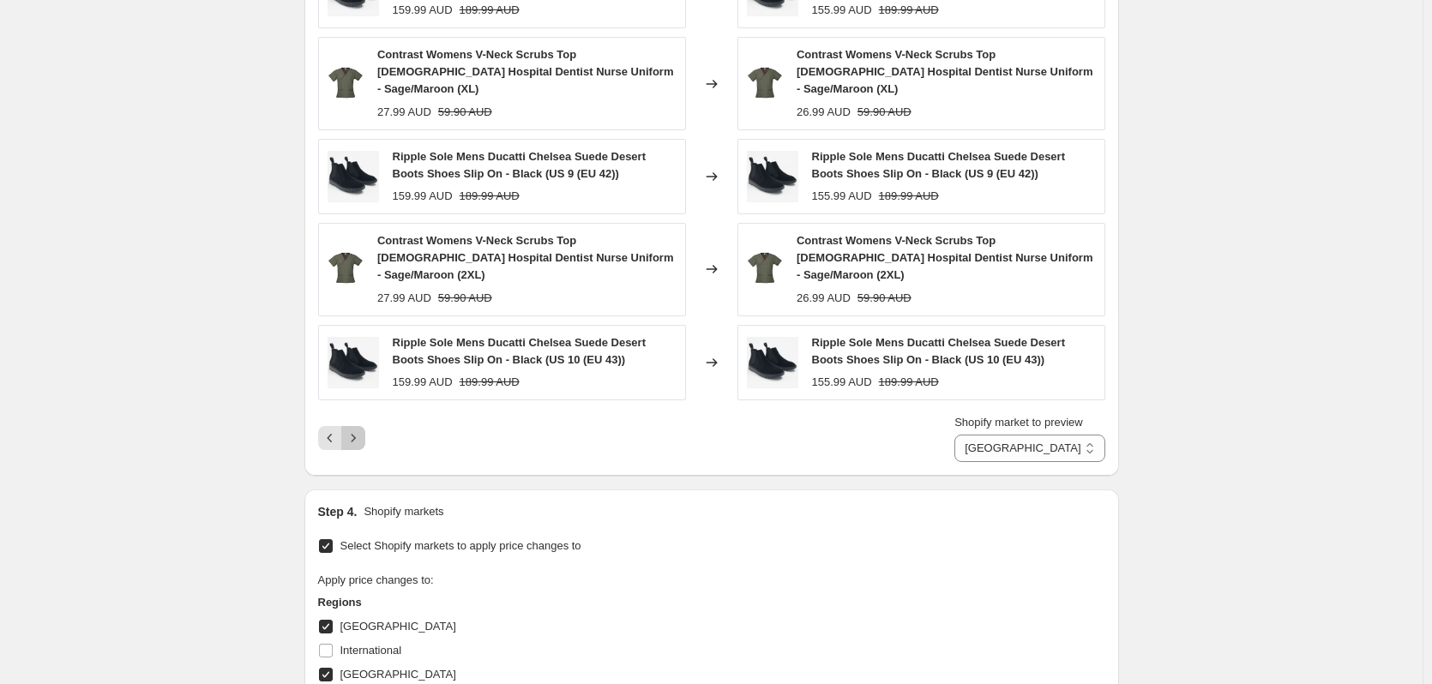
click at [357, 429] on icon "Next" at bounding box center [353, 437] width 17 height 17
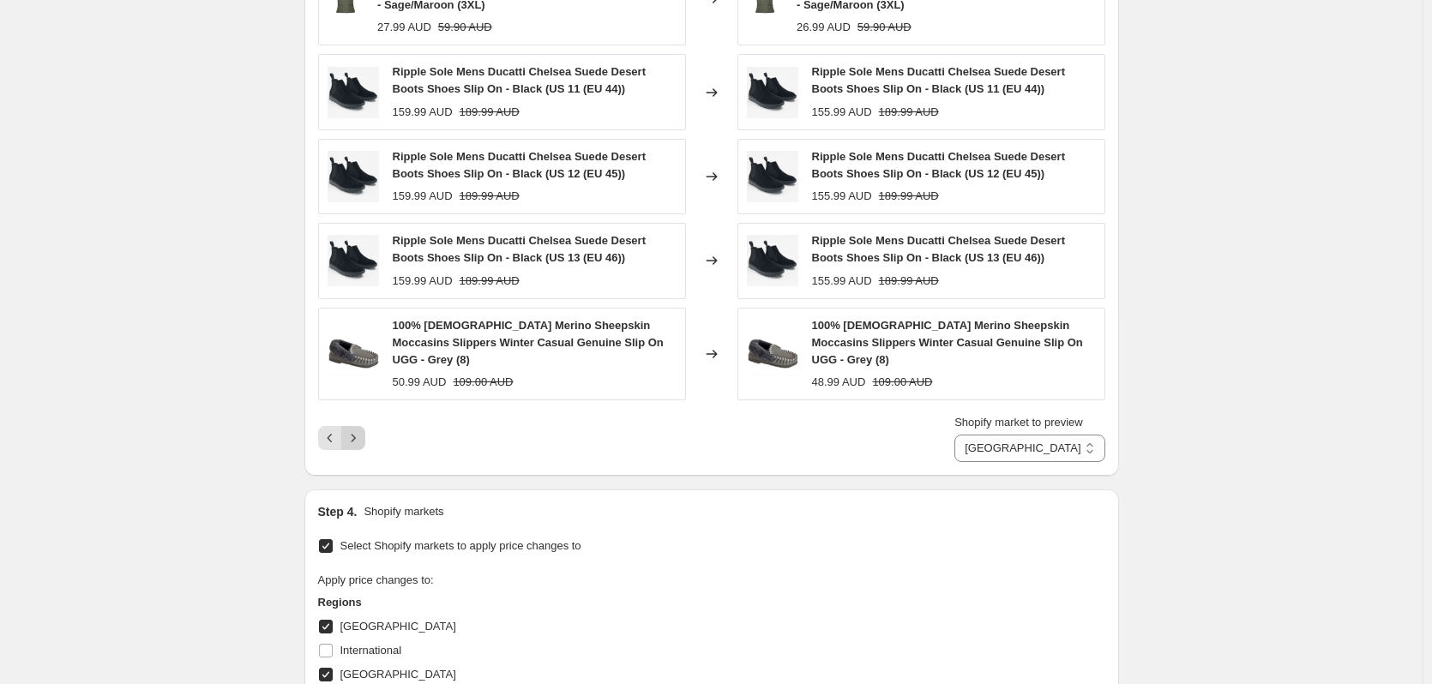
click at [357, 429] on icon "Next" at bounding box center [353, 437] width 17 height 17
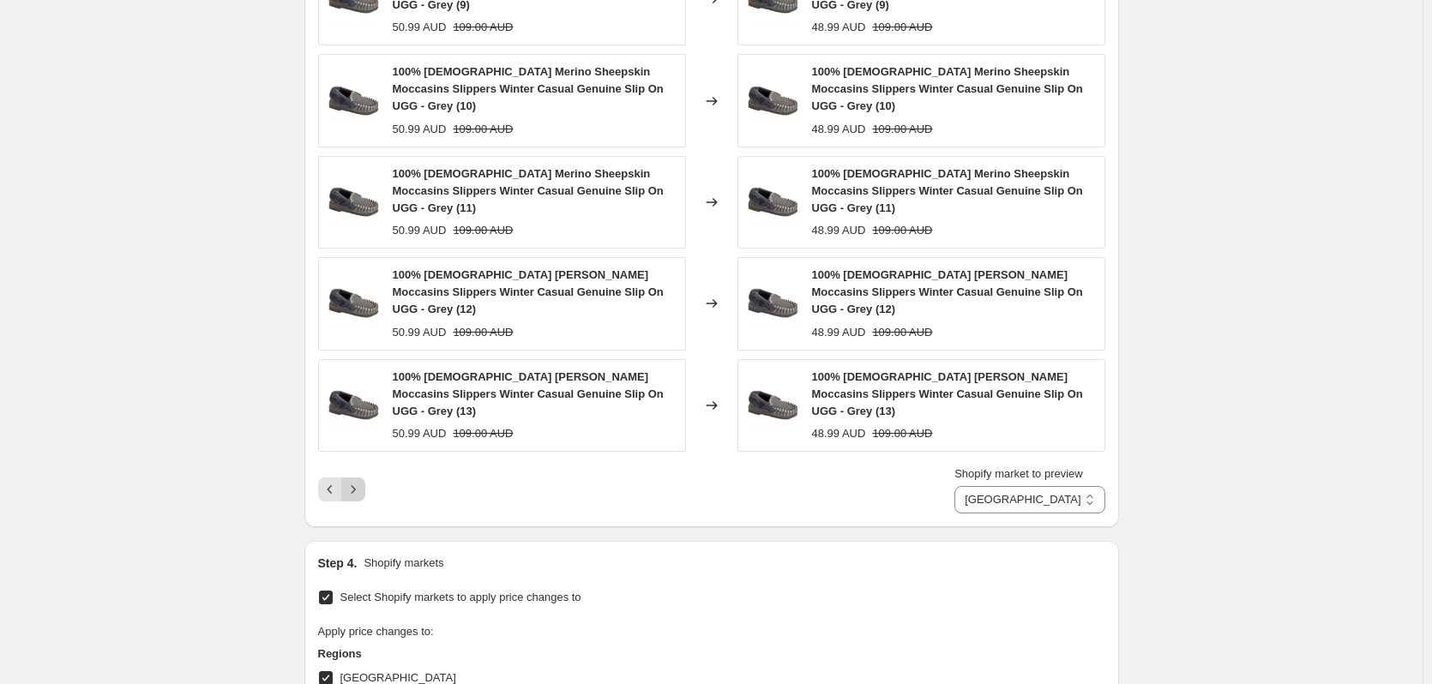
click at [362, 488] on icon "Next" at bounding box center [353, 489] width 17 height 17
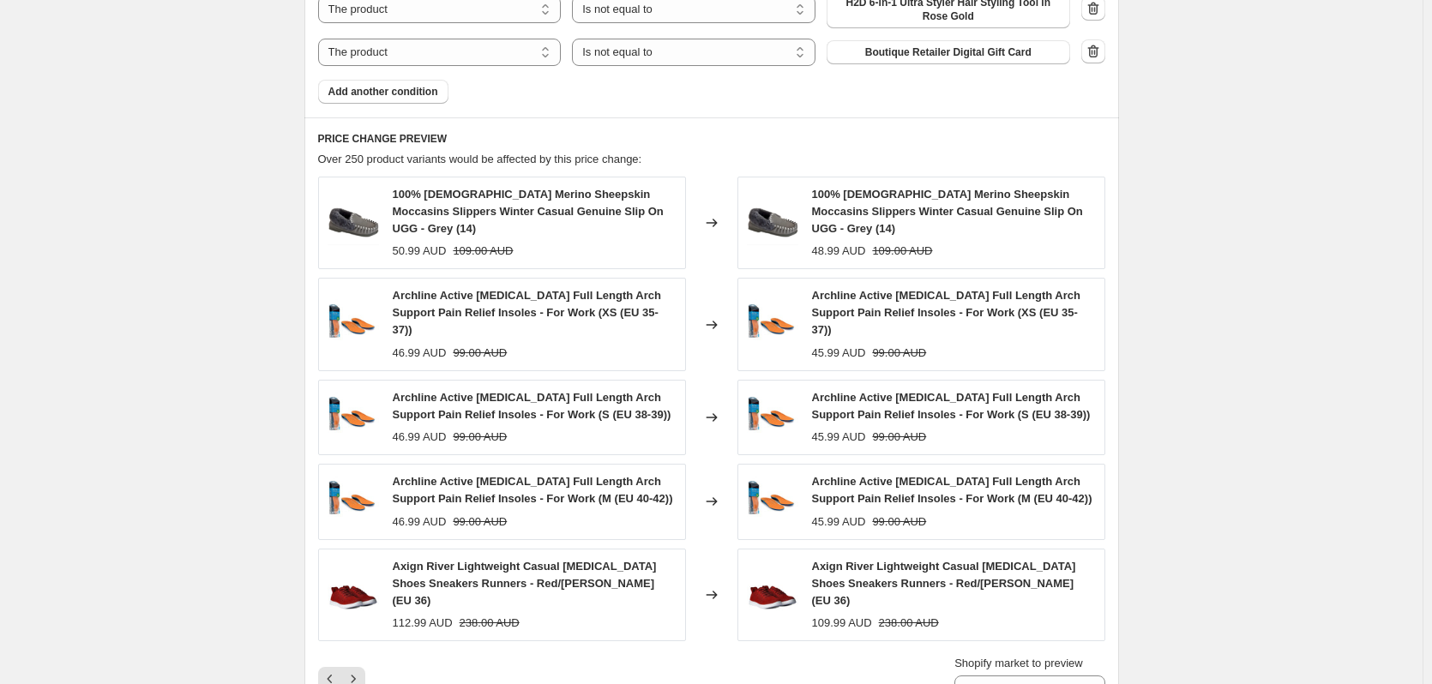
scroll to position [1642, 0]
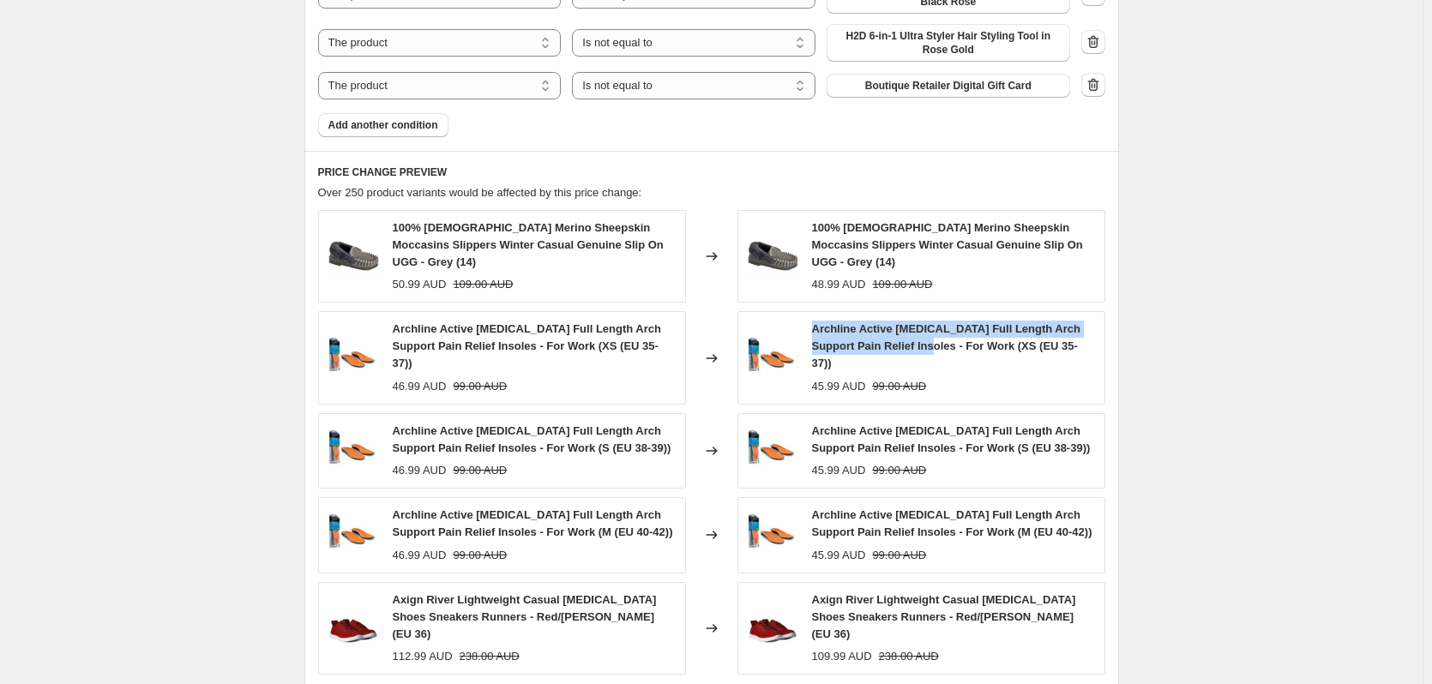
drag, startPoint x: 814, startPoint y: 332, endPoint x: 913, endPoint y: 345, distance: 100.3
click at [913, 346] on div "Archline Active Orthotics Full Length Arch Support Pain Relief Insoles - For Wo…" at bounding box center [921, 357] width 368 height 93
copy span "Archline Active Orthotics Full Length Arch Support Pain Relief Insoles"
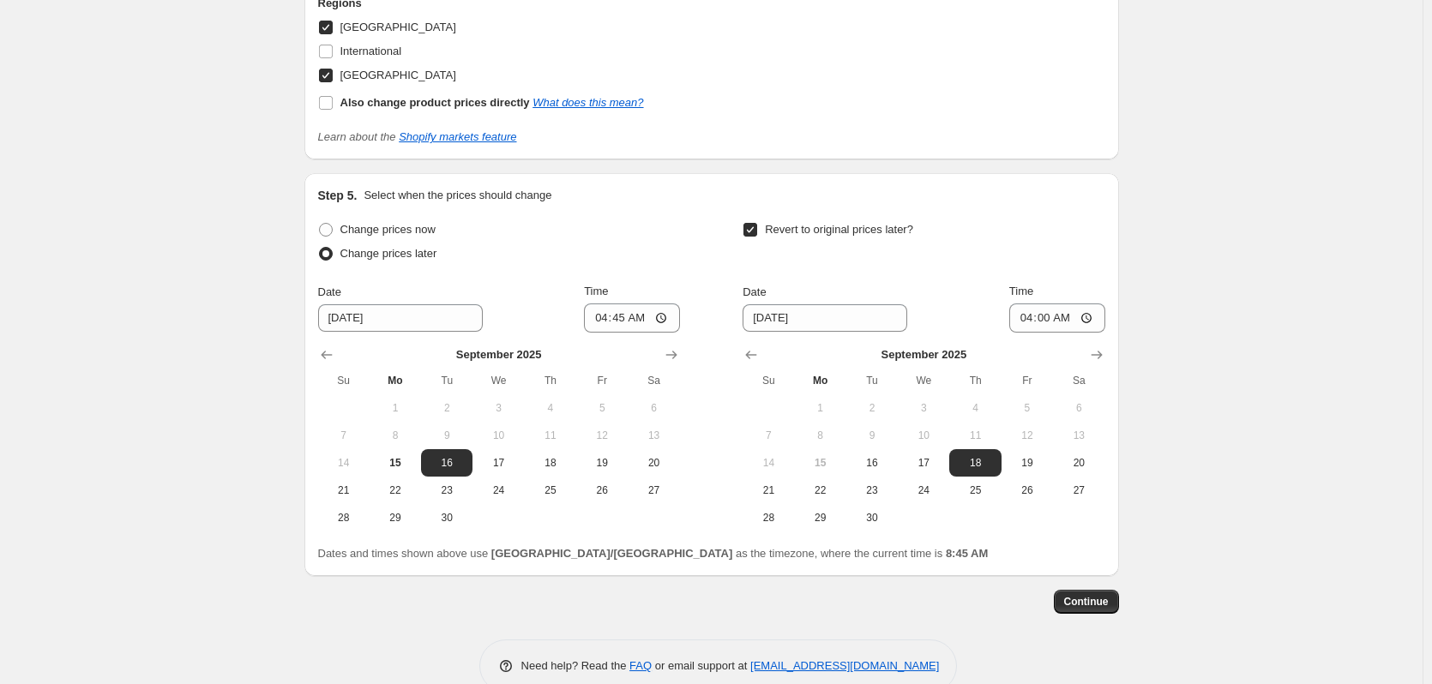
scroll to position [2516, 0]
click at [1073, 580] on span "Continue" at bounding box center [1086, 601] width 45 height 14
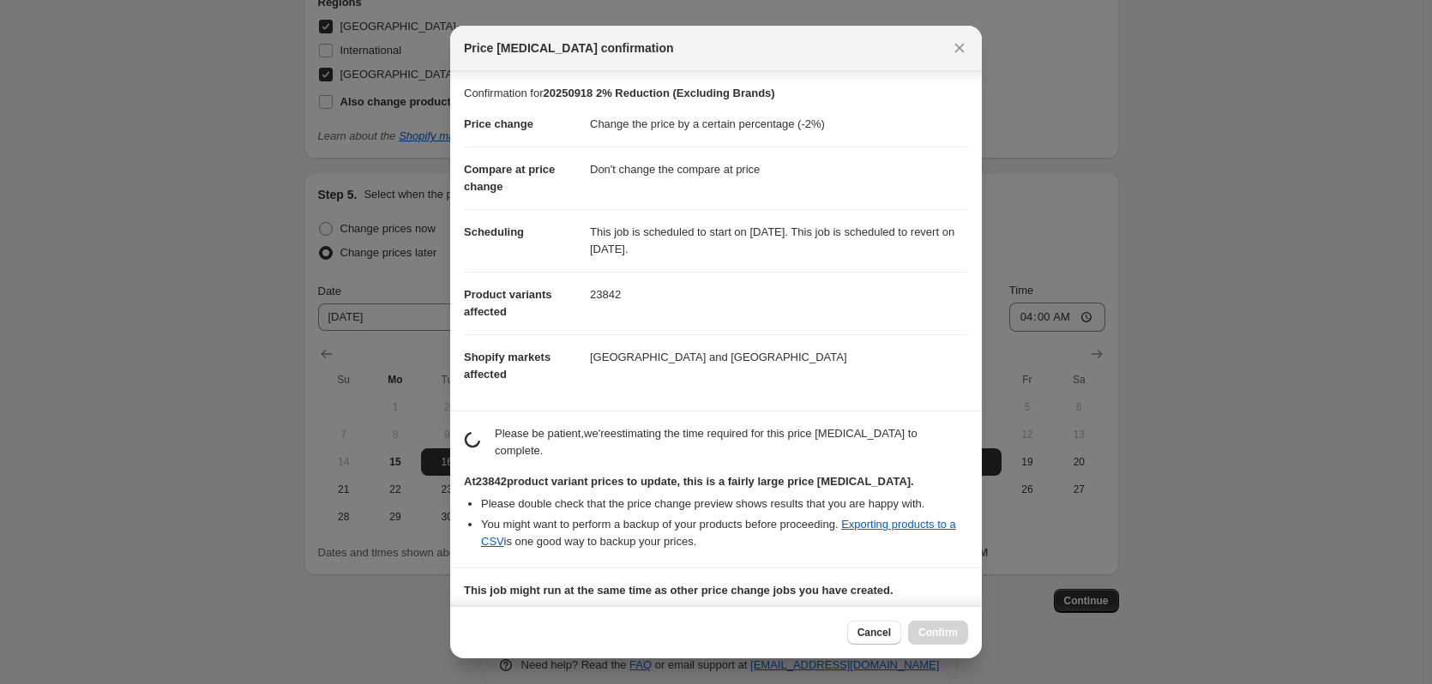
scroll to position [195, 0]
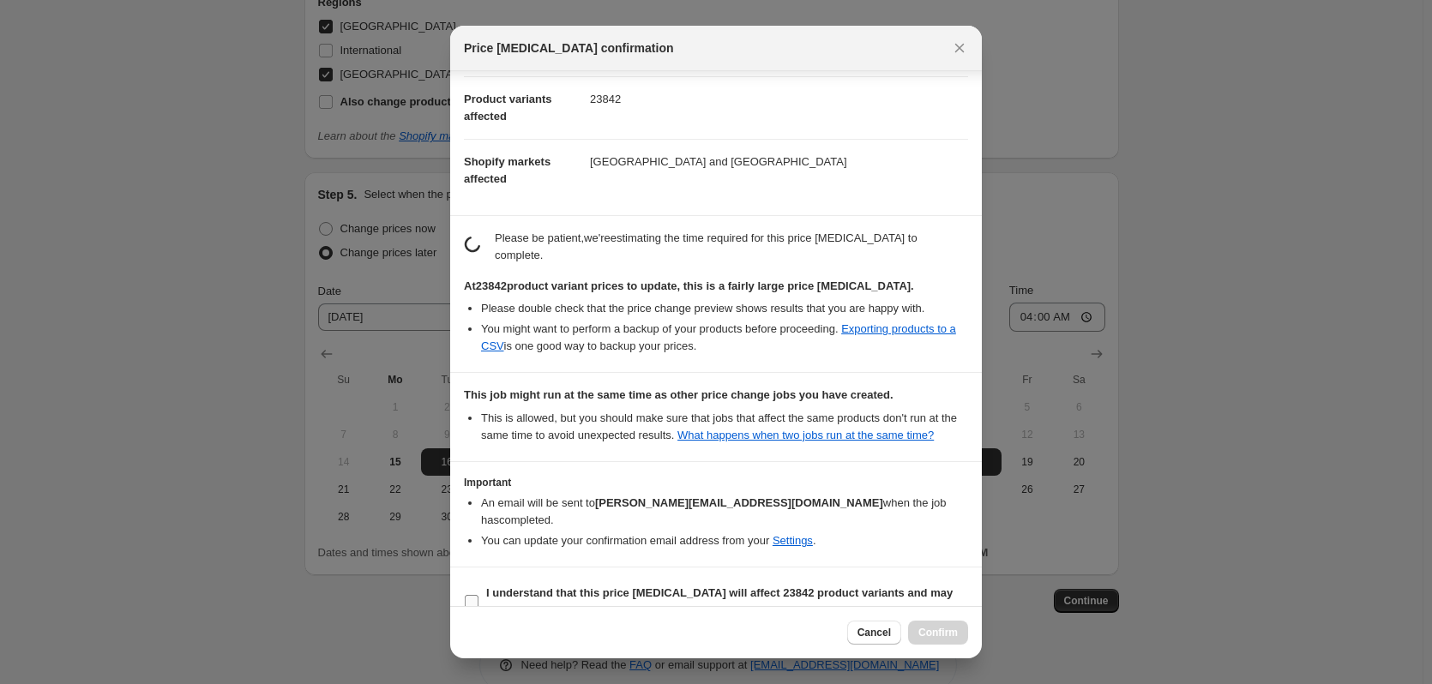
click at [669, 580] on b "I understand that this price change job will affect 23842 product variants and …" at bounding box center [719, 601] width 466 height 30
click at [478, 580] on input "I understand that this price change job will affect 23842 product variants and …" at bounding box center [472, 602] width 14 height 14
checkbox input "true"
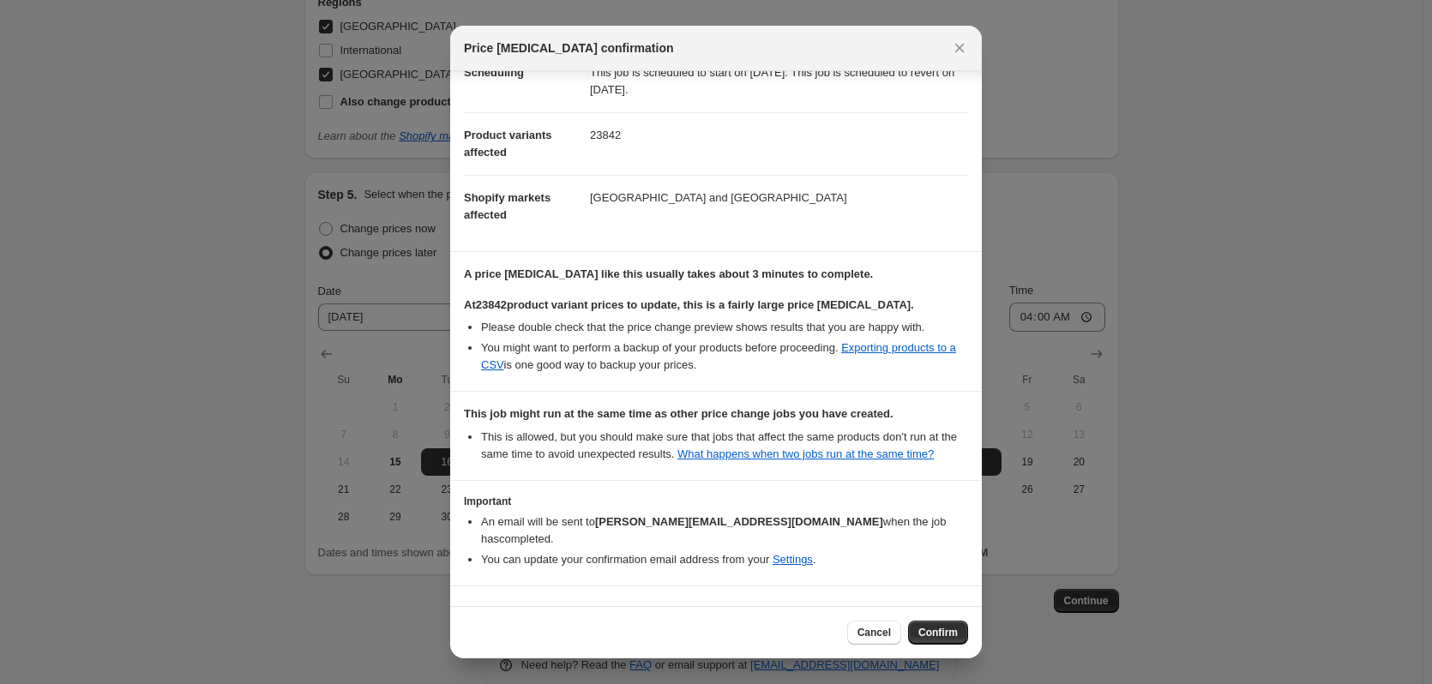
scroll to position [191, 0]
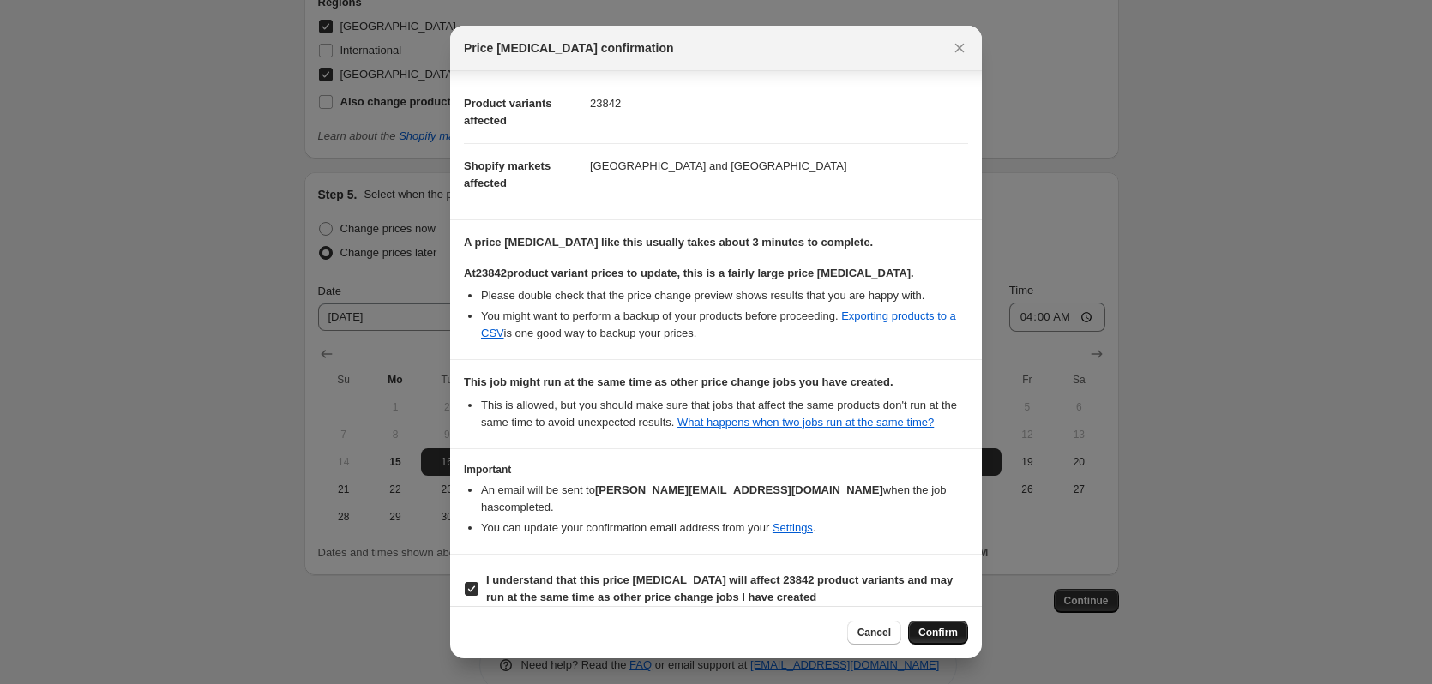
click at [941, 580] on span "Confirm" at bounding box center [937, 633] width 39 height 14
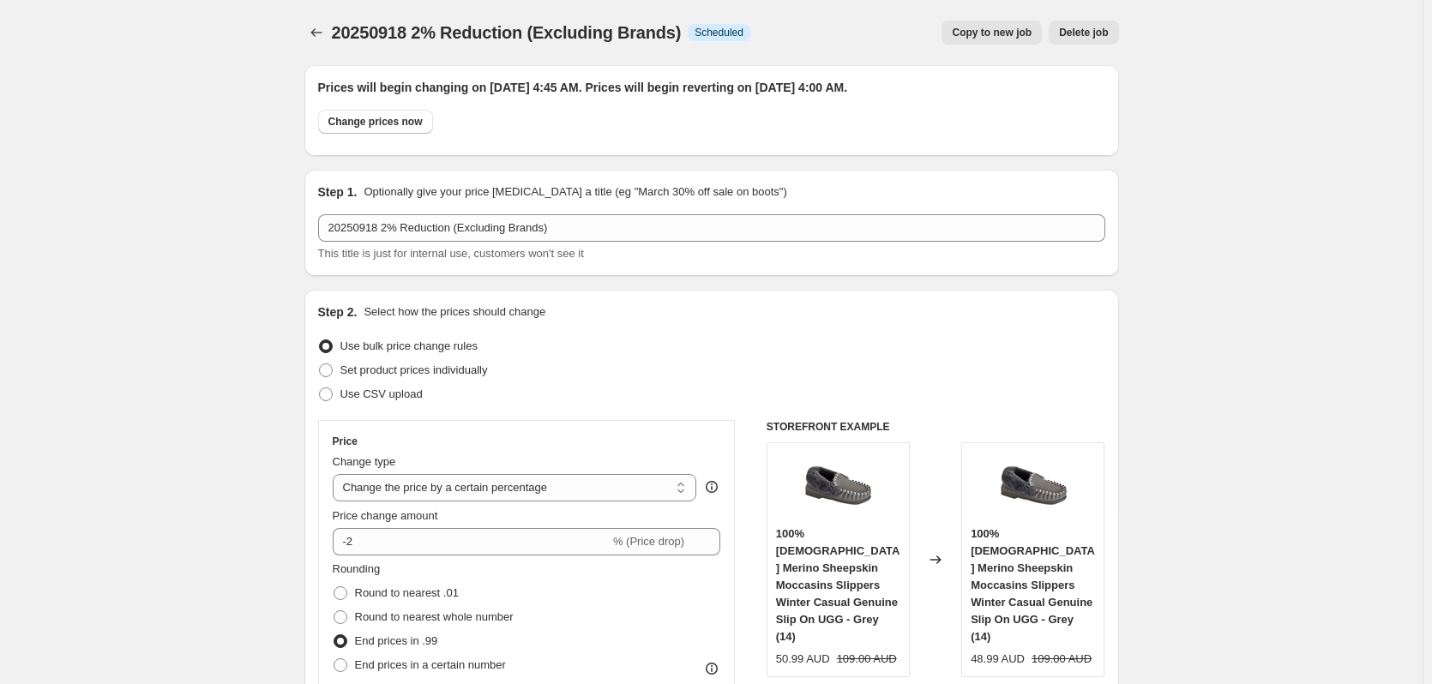
click at [333, 46] on div "20250918 2% Reduction (Excluding Brands). This page is ready 20250918 2% Reduct…" at bounding box center [711, 32] width 814 height 65
click at [328, 42] on button "Price change jobs" at bounding box center [316, 33] width 24 height 24
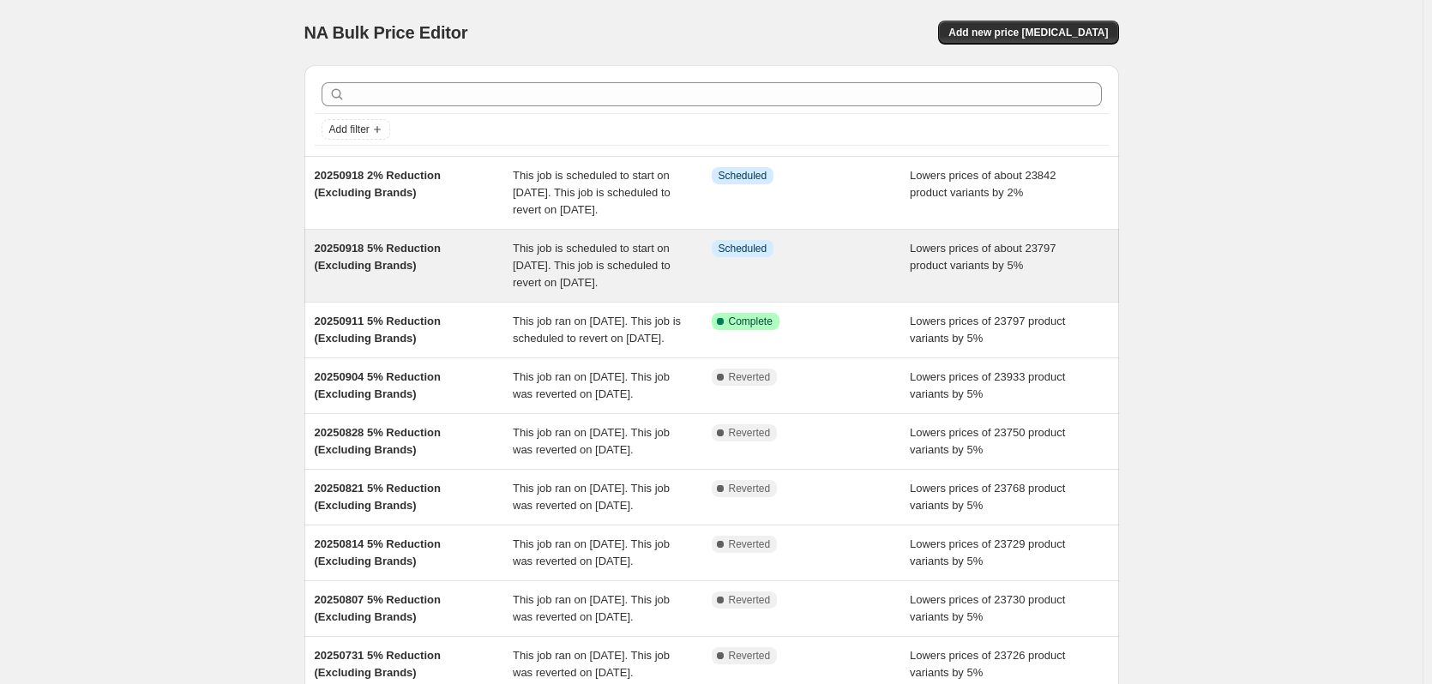
click at [850, 291] on div "Info Scheduled" at bounding box center [811, 265] width 199 height 51
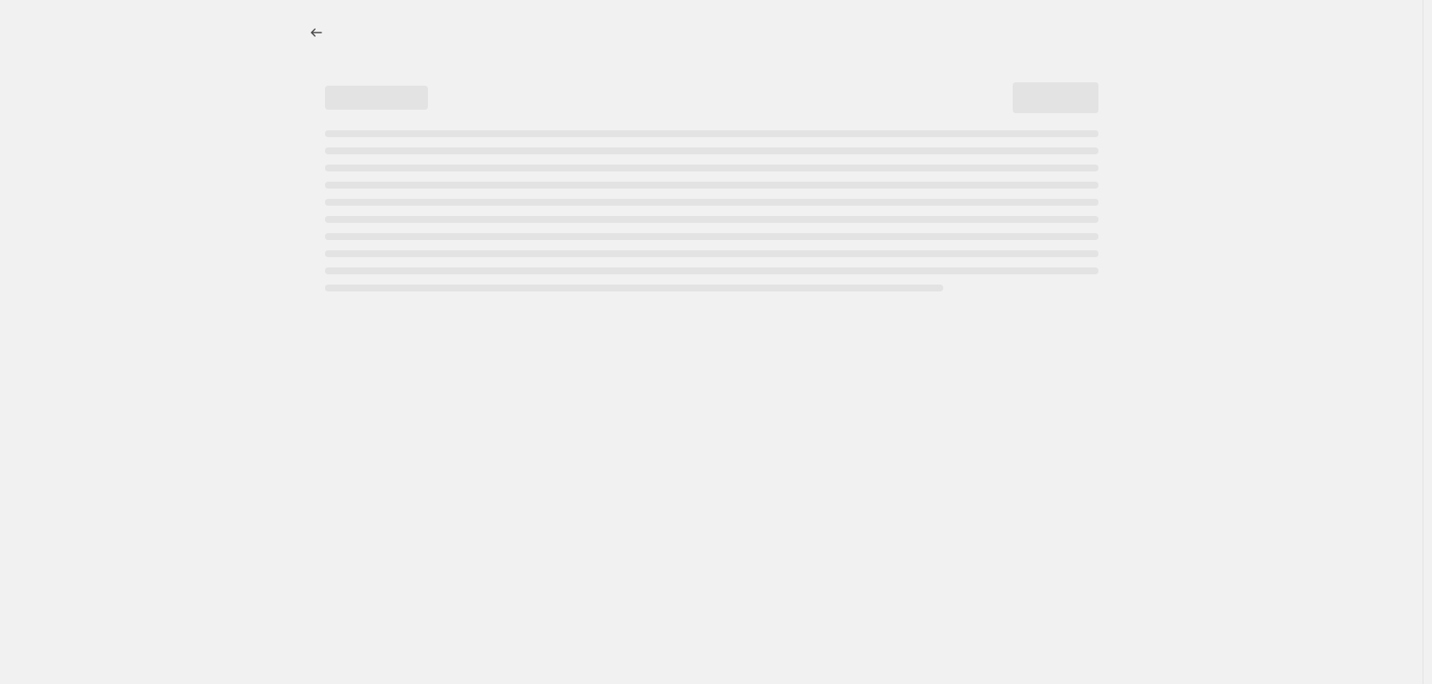
select select "percentage"
select select "no_change"
select select "vendor"
select select "not_equal"
select select "vendor"
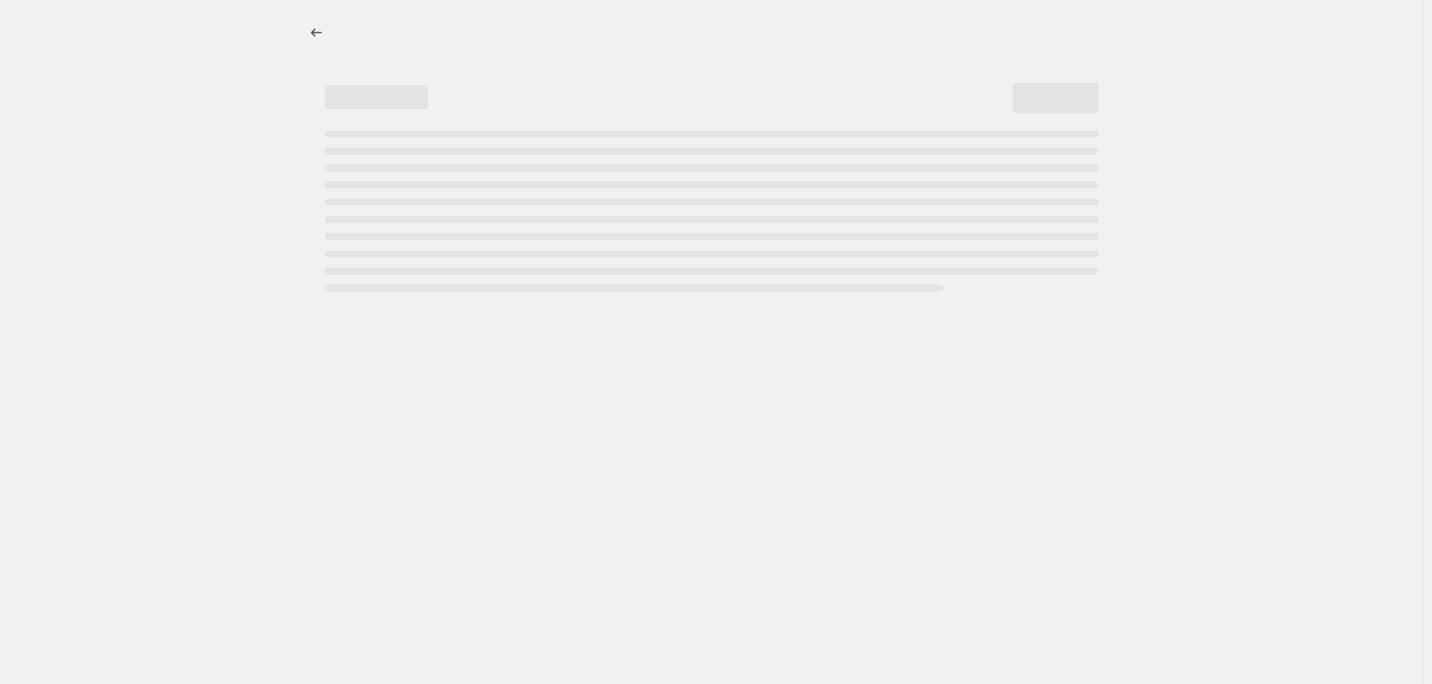
select select "not_equal"
select select "vendor"
select select "not_equal"
select select "vendor"
select select "not_equal"
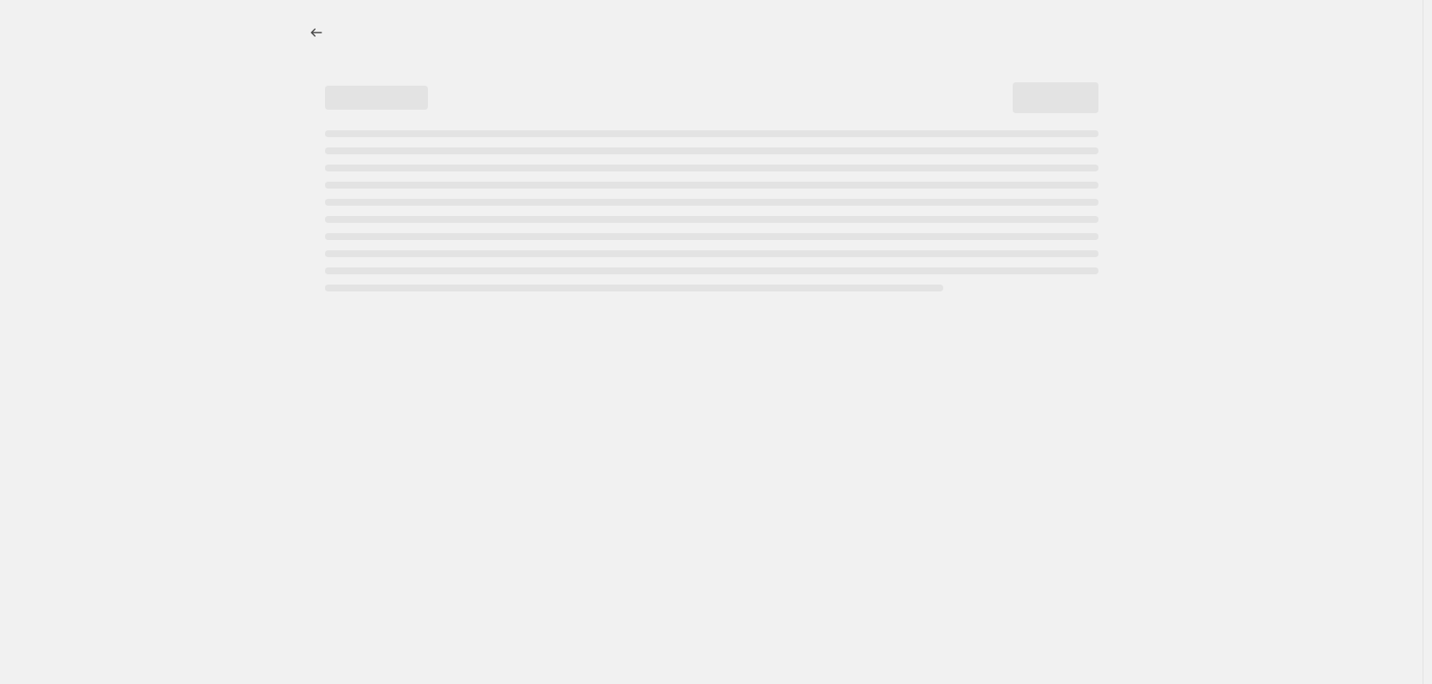
select select "vendor"
select select "not_equal"
select select "vendor"
select select "not_equal"
select select "product_status"
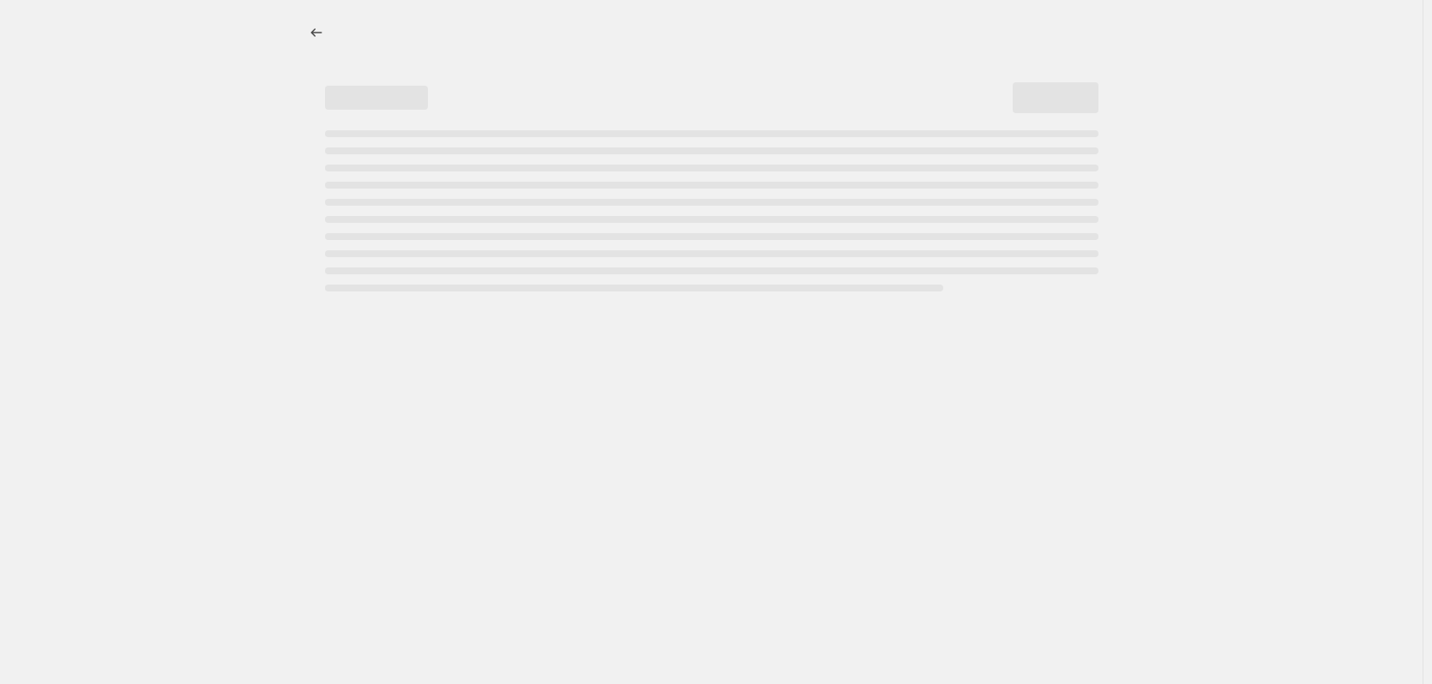
select select "not_equal"
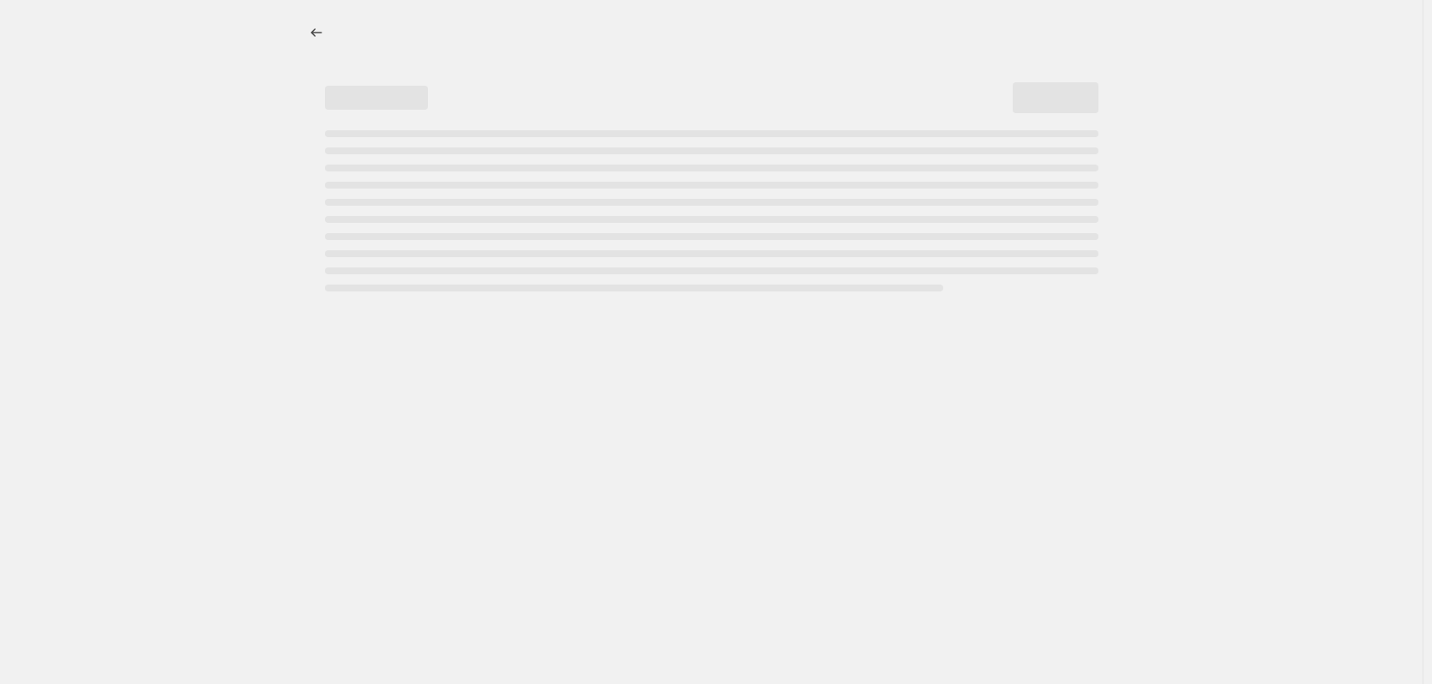
select select "not_equal"
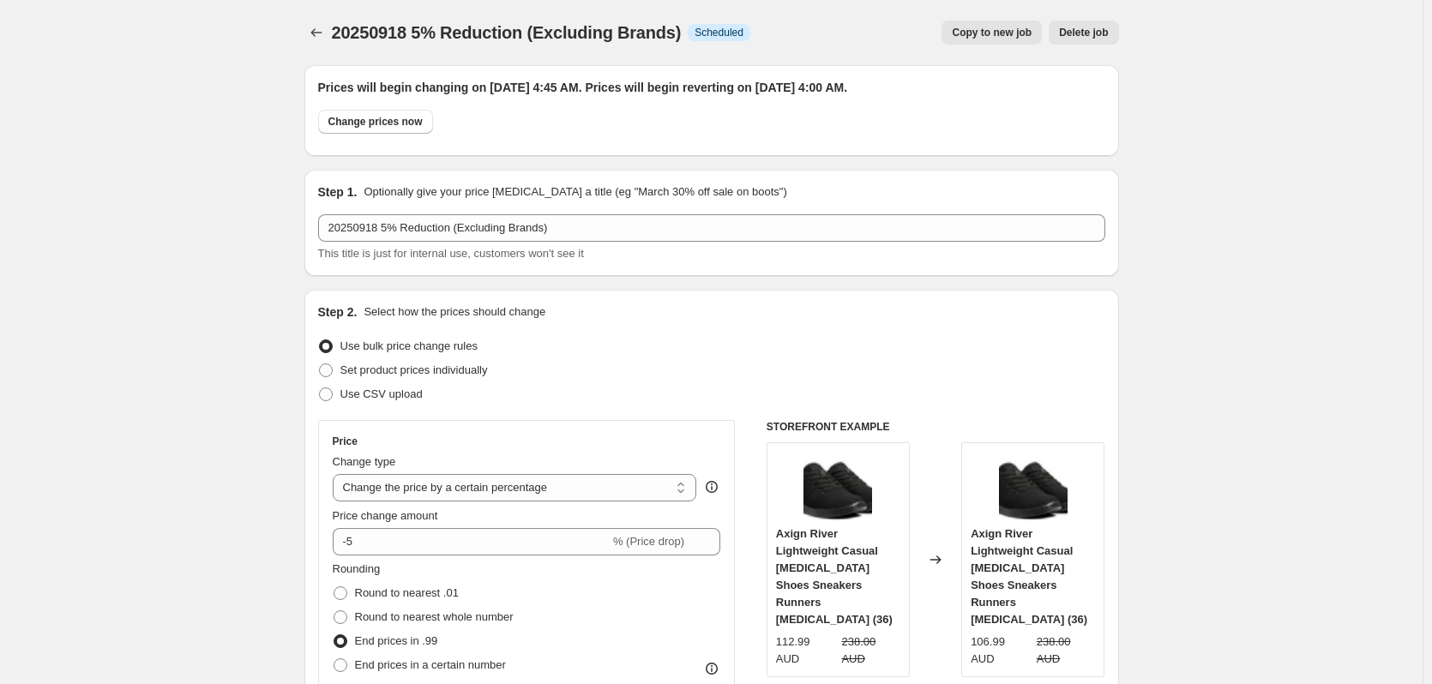
click at [1096, 37] on span "Delete job" at bounding box center [1083, 33] width 49 height 14
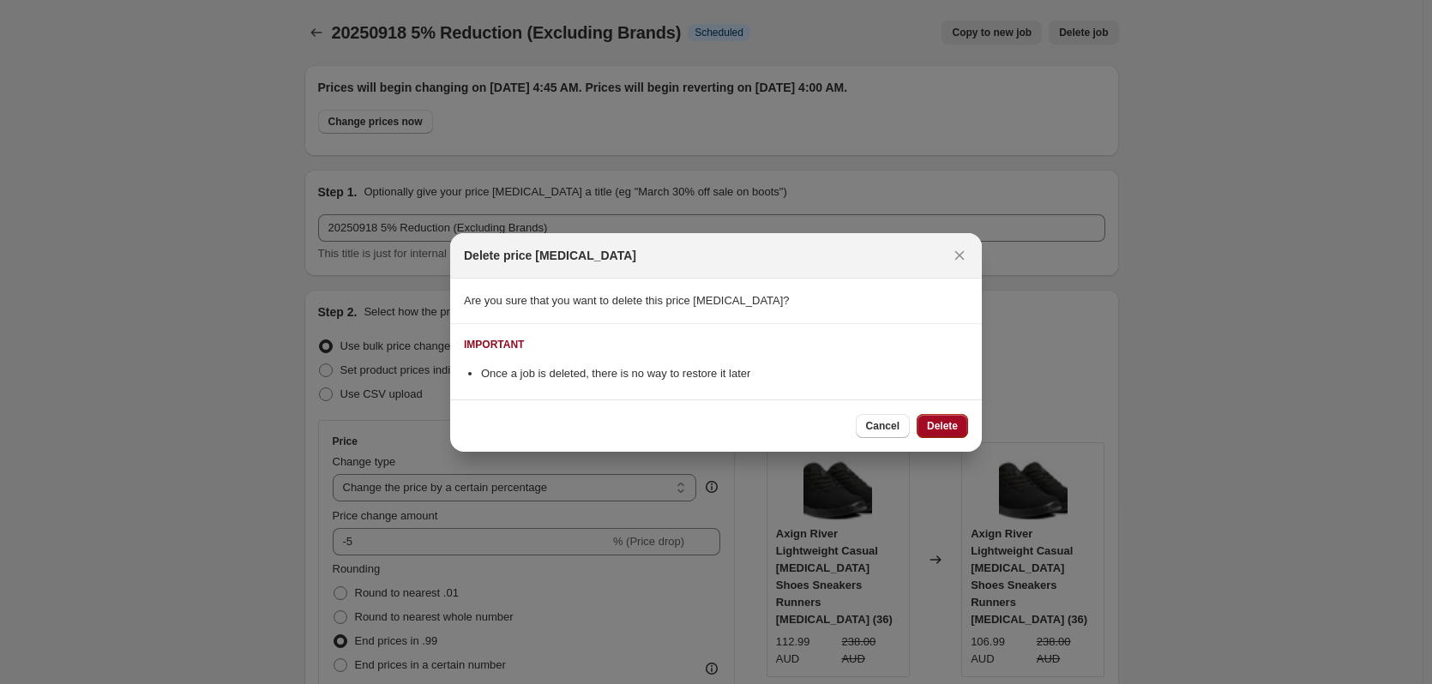
click at [952, 427] on span "Delete" at bounding box center [942, 426] width 31 height 14
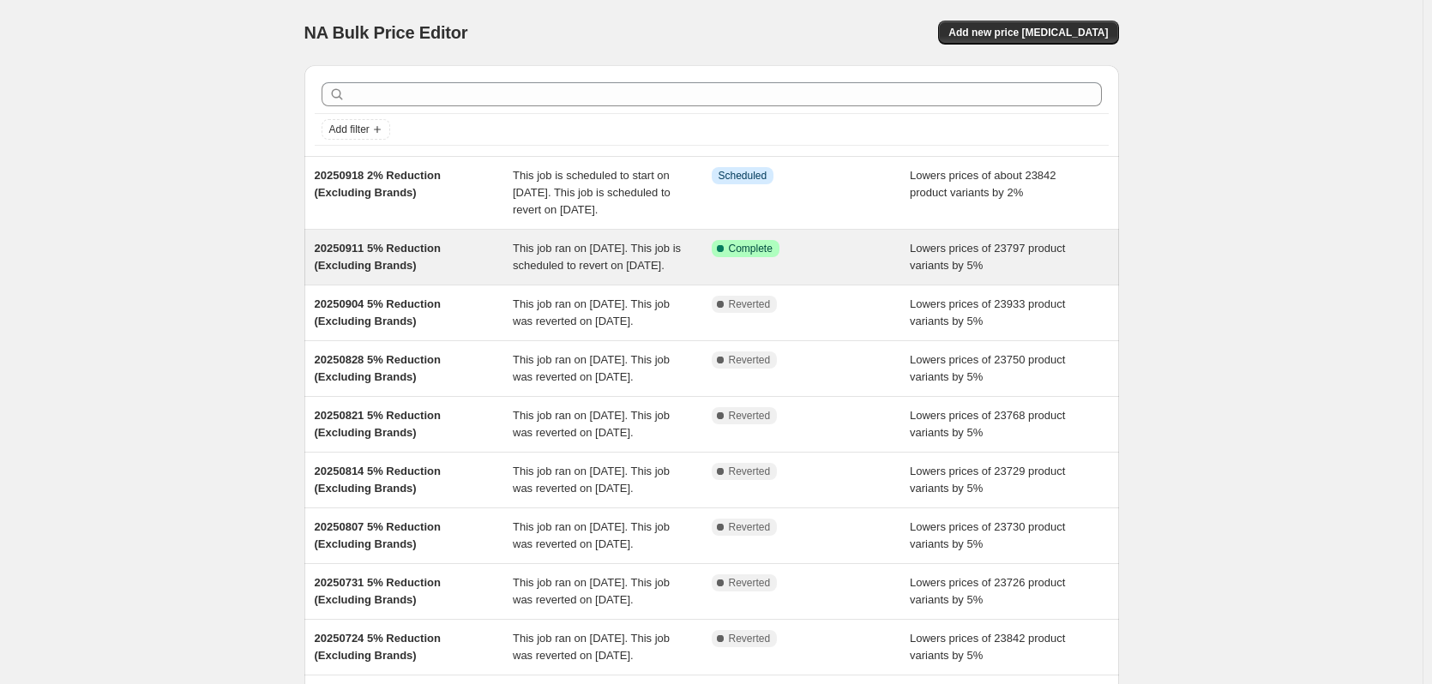
click at [889, 274] on div "Success Complete Complete" at bounding box center [811, 257] width 199 height 34
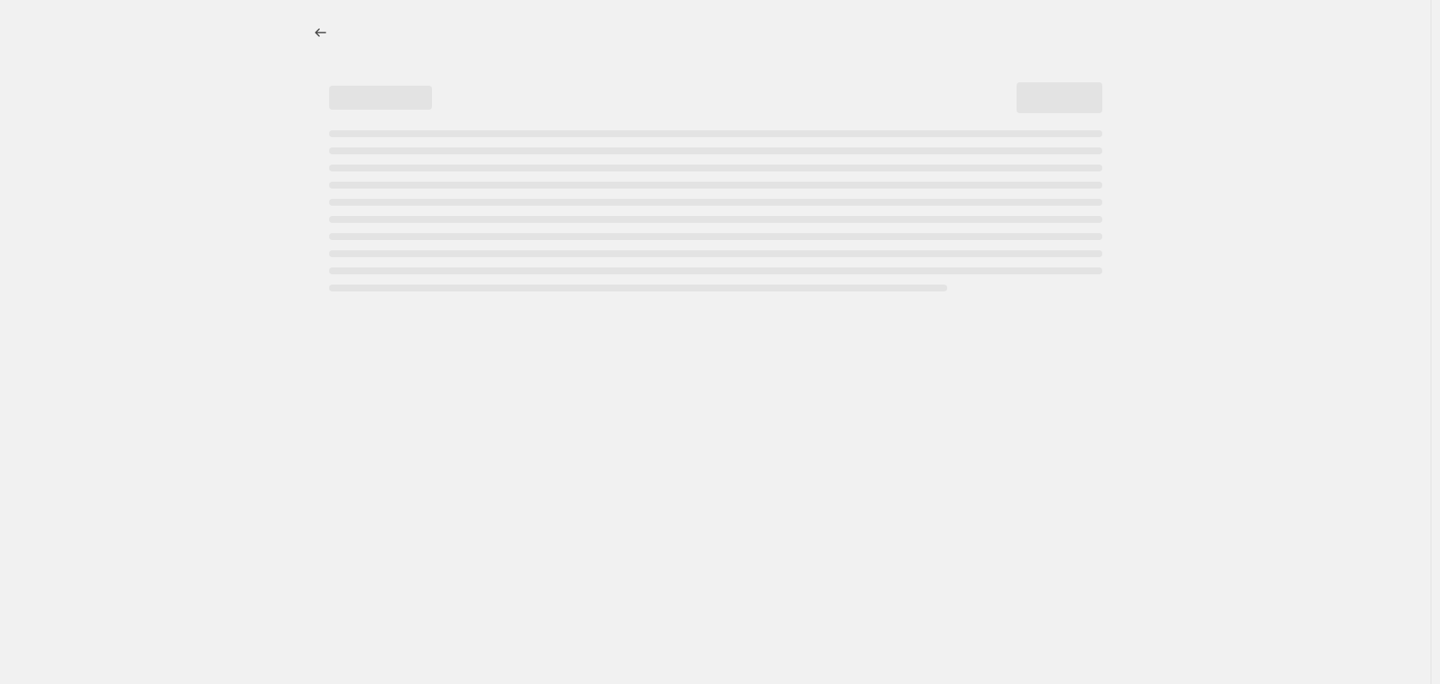
select select "percentage"
select select "no_change"
select select "vendor"
select select "not_equal"
select select "vendor"
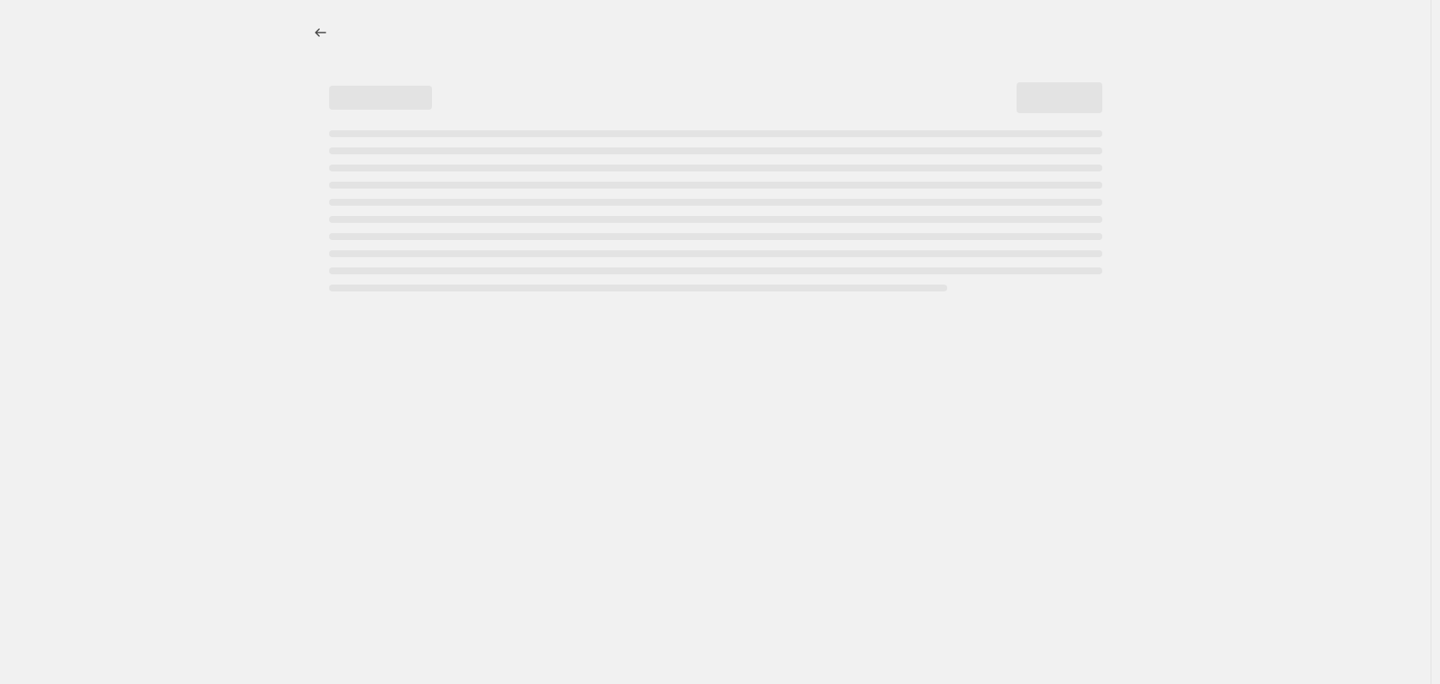
select select "not_equal"
select select "vendor"
select select "not_equal"
select select "vendor"
select select "not_equal"
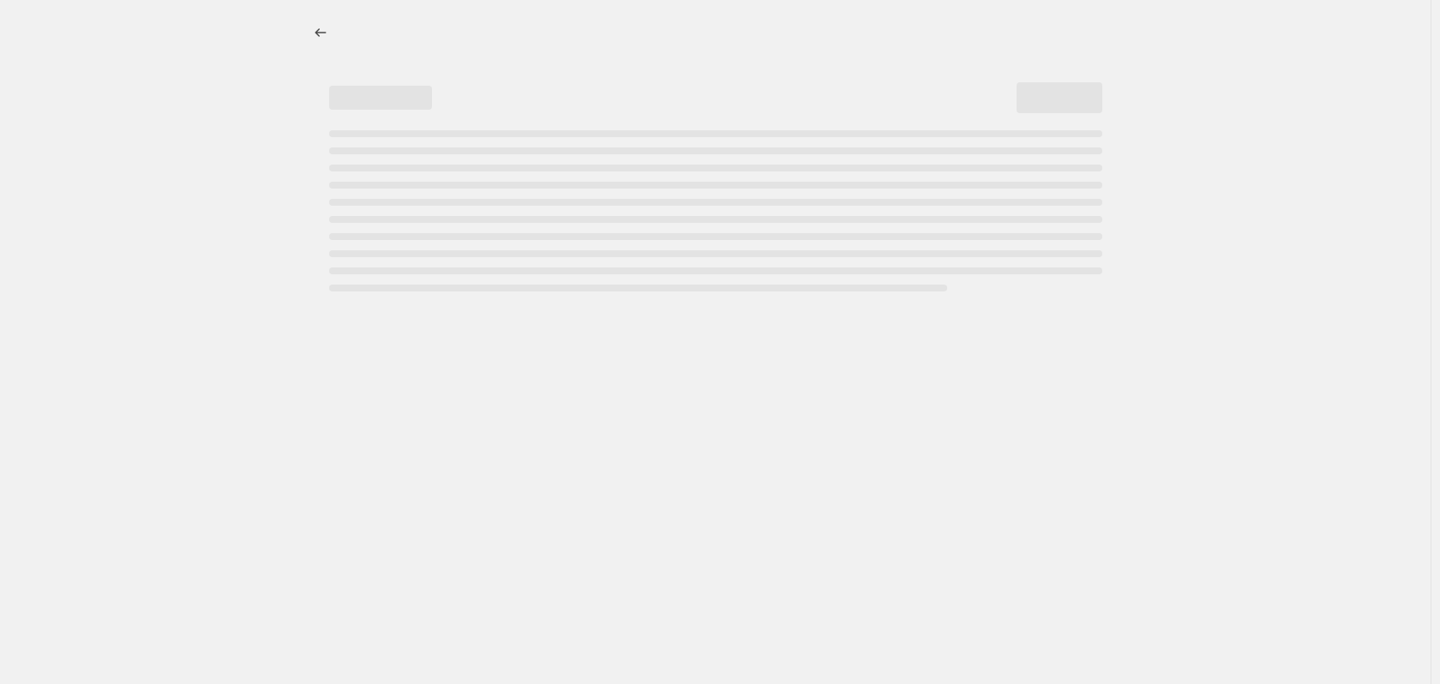
select select "vendor"
select select "not_equal"
select select "vendor"
select select "not_equal"
select select "product_status"
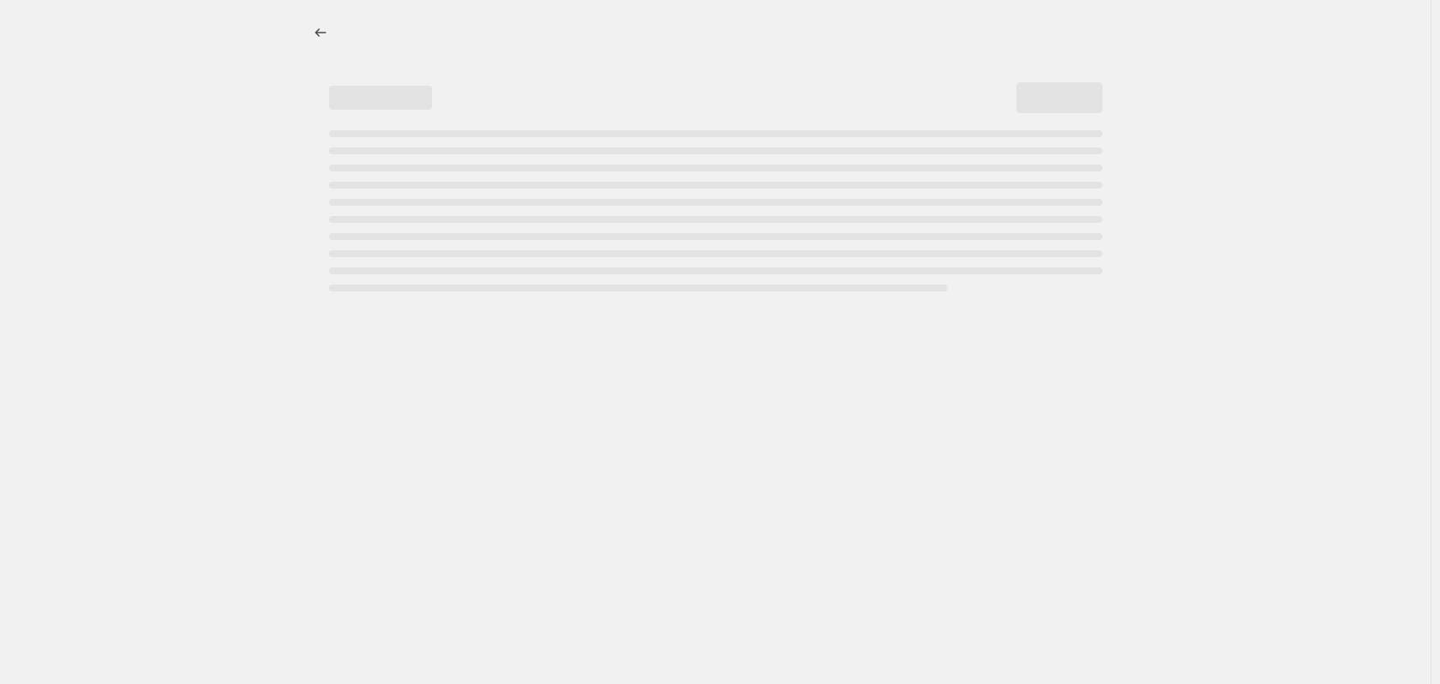
select select "not_equal"
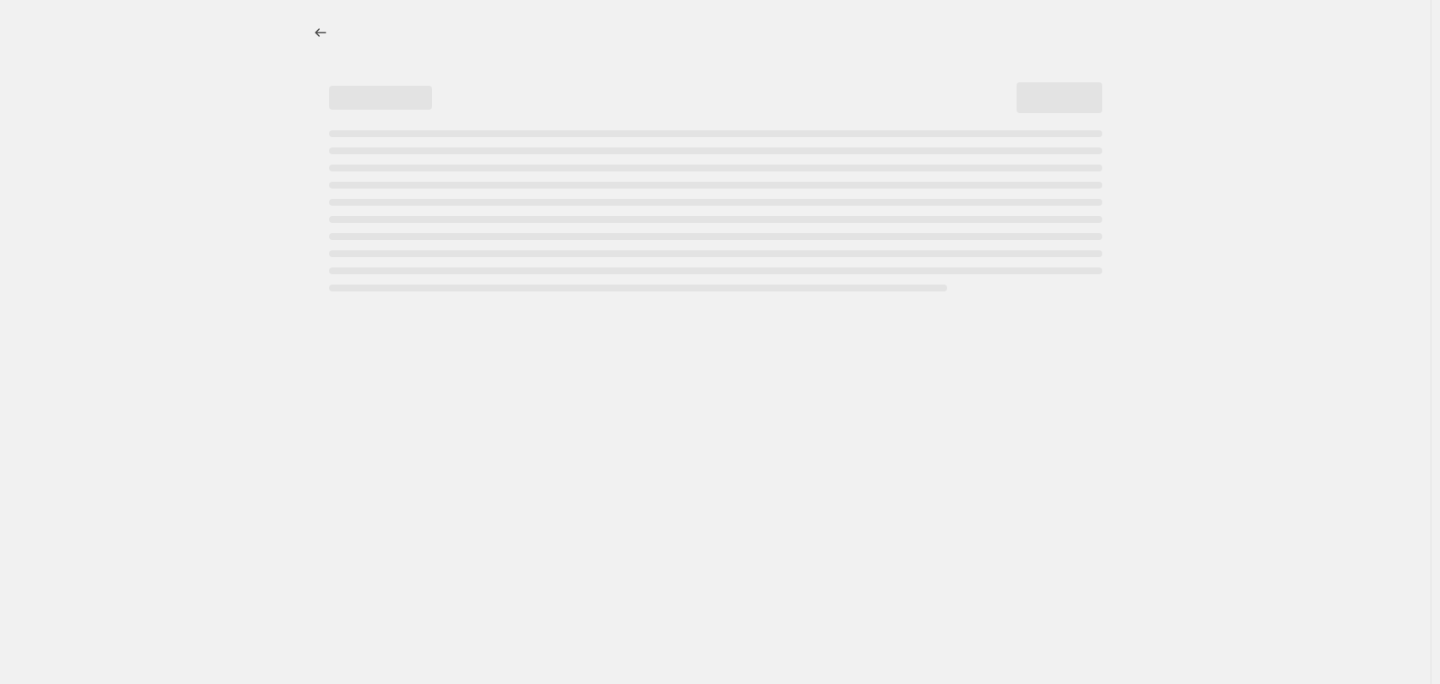
select select "not_equal"
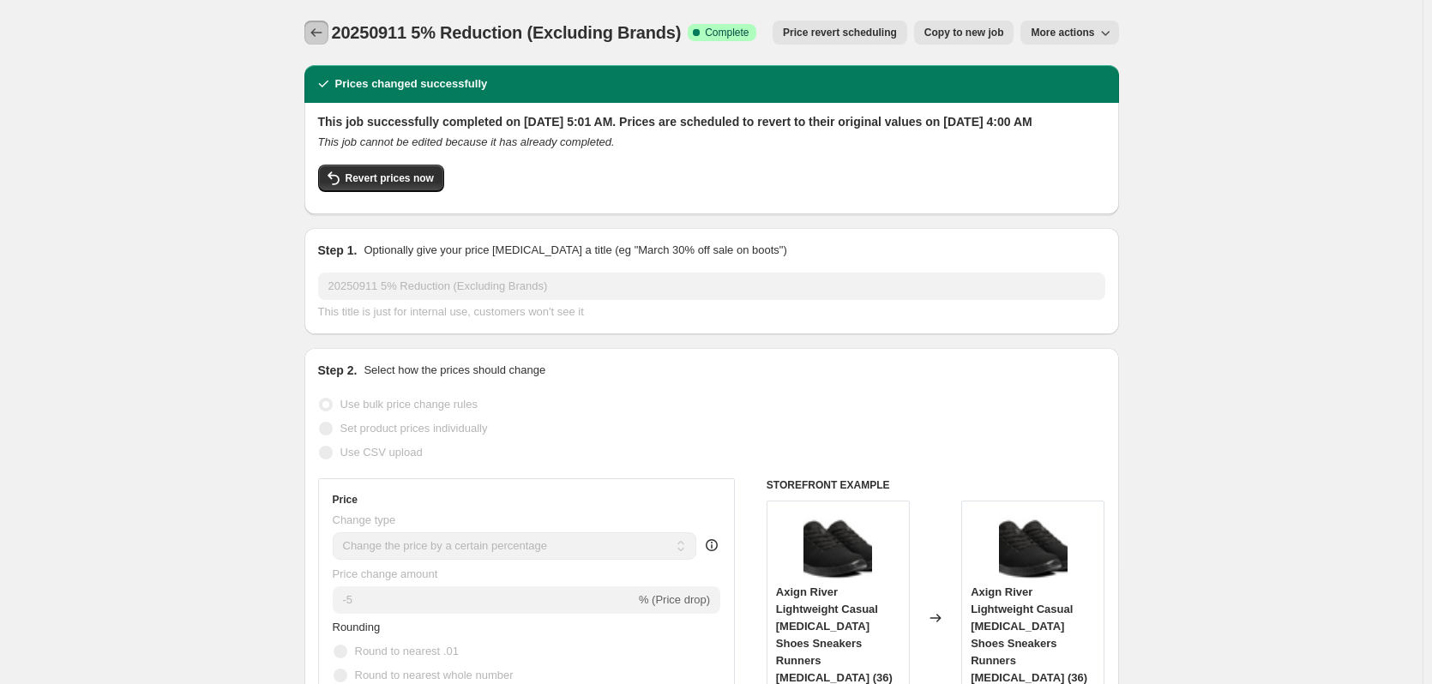
click at [322, 40] on icon "Price change jobs" at bounding box center [316, 32] width 17 height 17
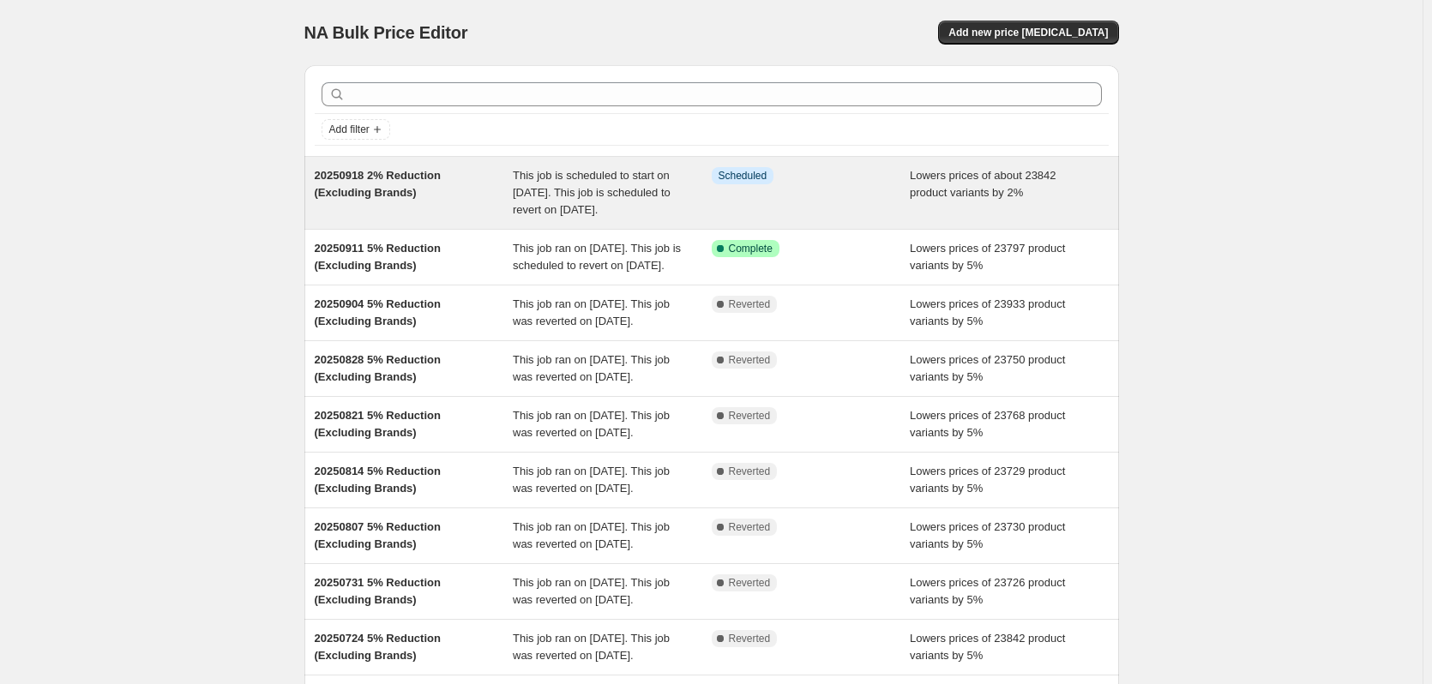
click at [870, 197] on div "Info Scheduled" at bounding box center [811, 192] width 199 height 51
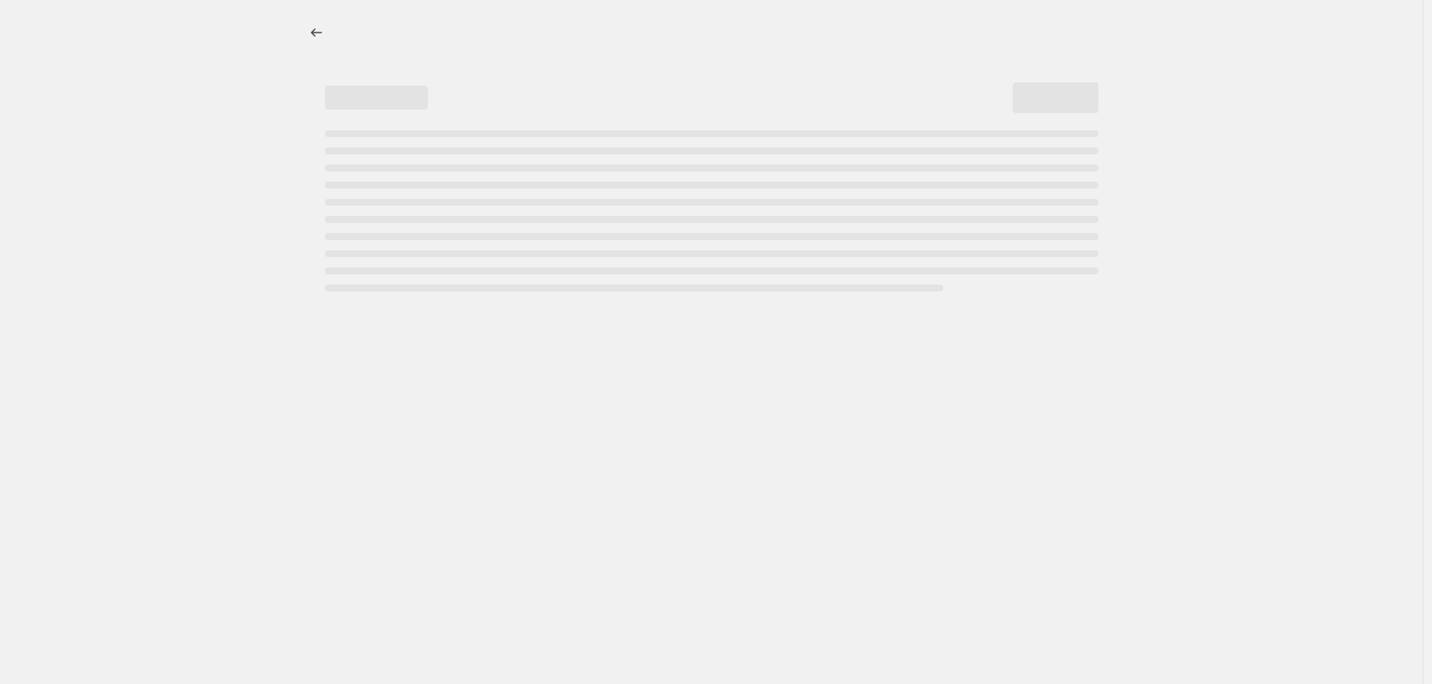
select select "percentage"
select select "no_change"
select select "vendor"
select select "not_equal"
select select "vendor"
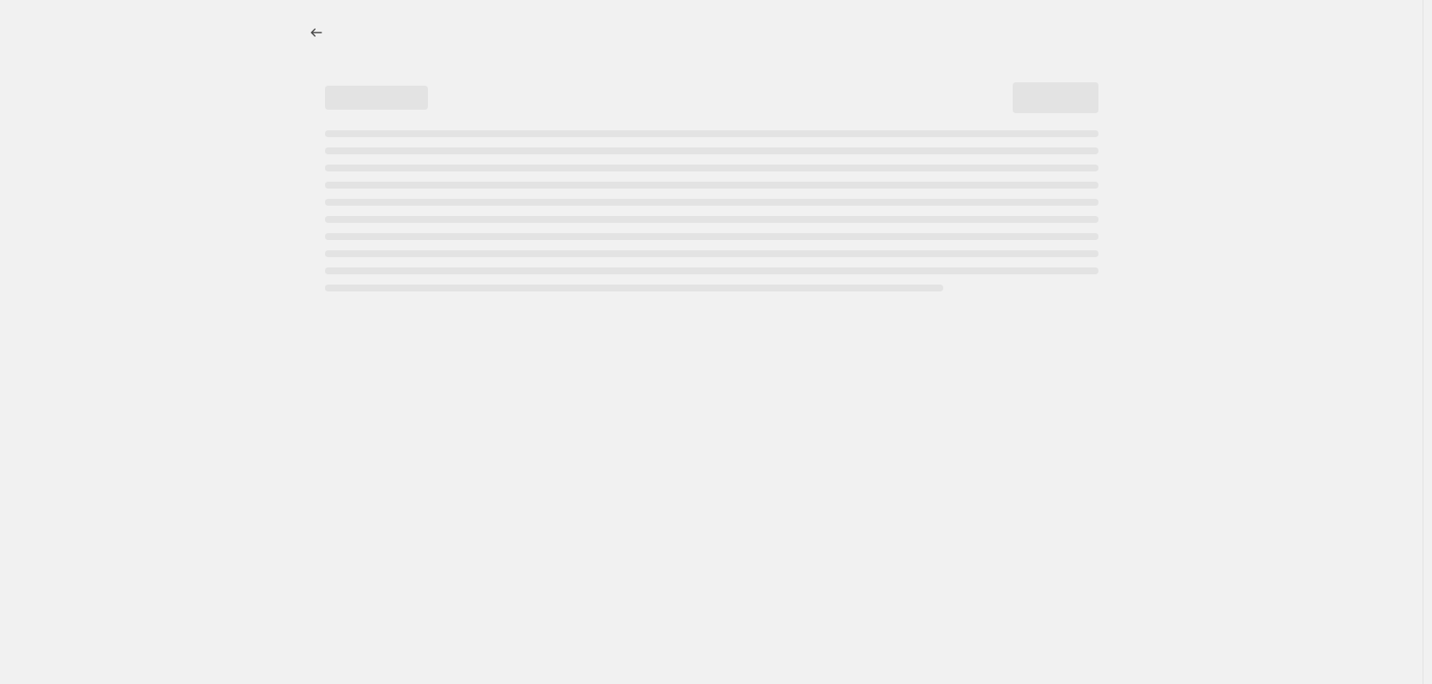
select select "not_equal"
select select "vendor"
select select "not_equal"
select select "vendor"
select select "not_equal"
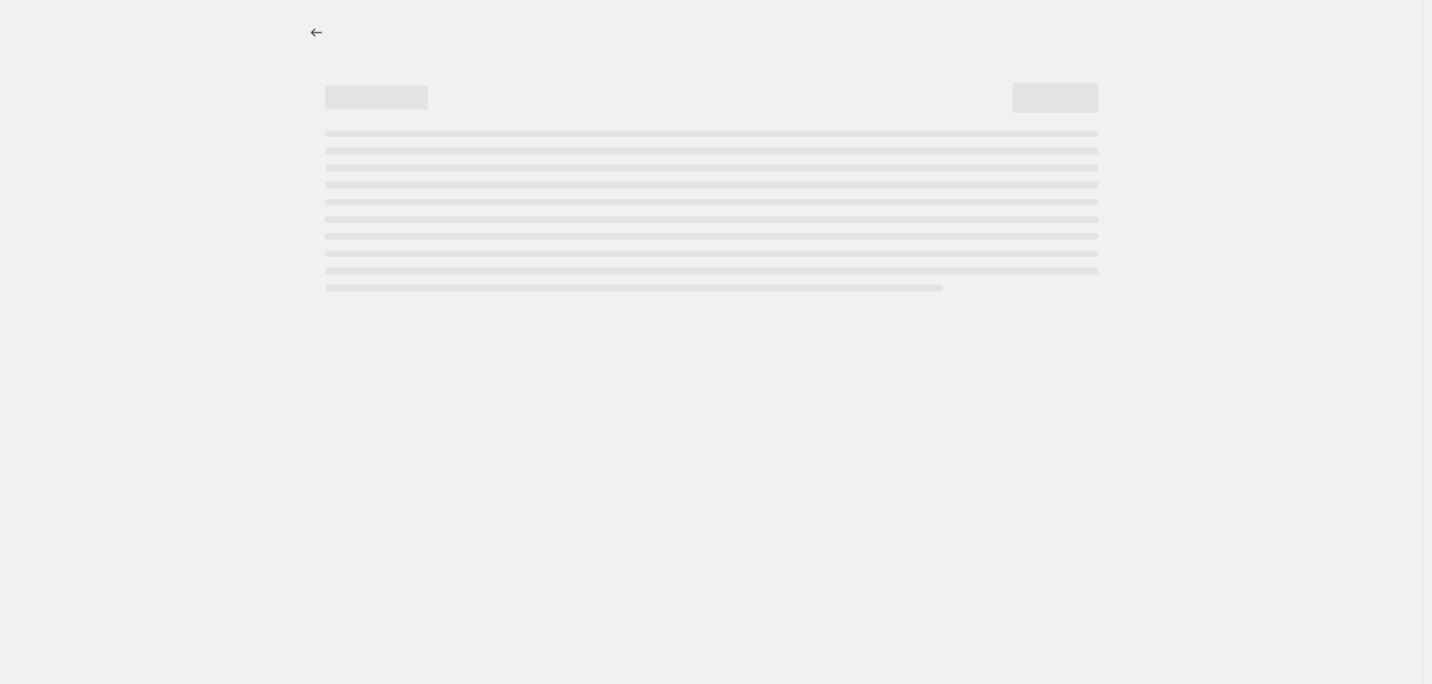
select select "vendor"
select select "not_equal"
select select "vendor"
select select "not_equal"
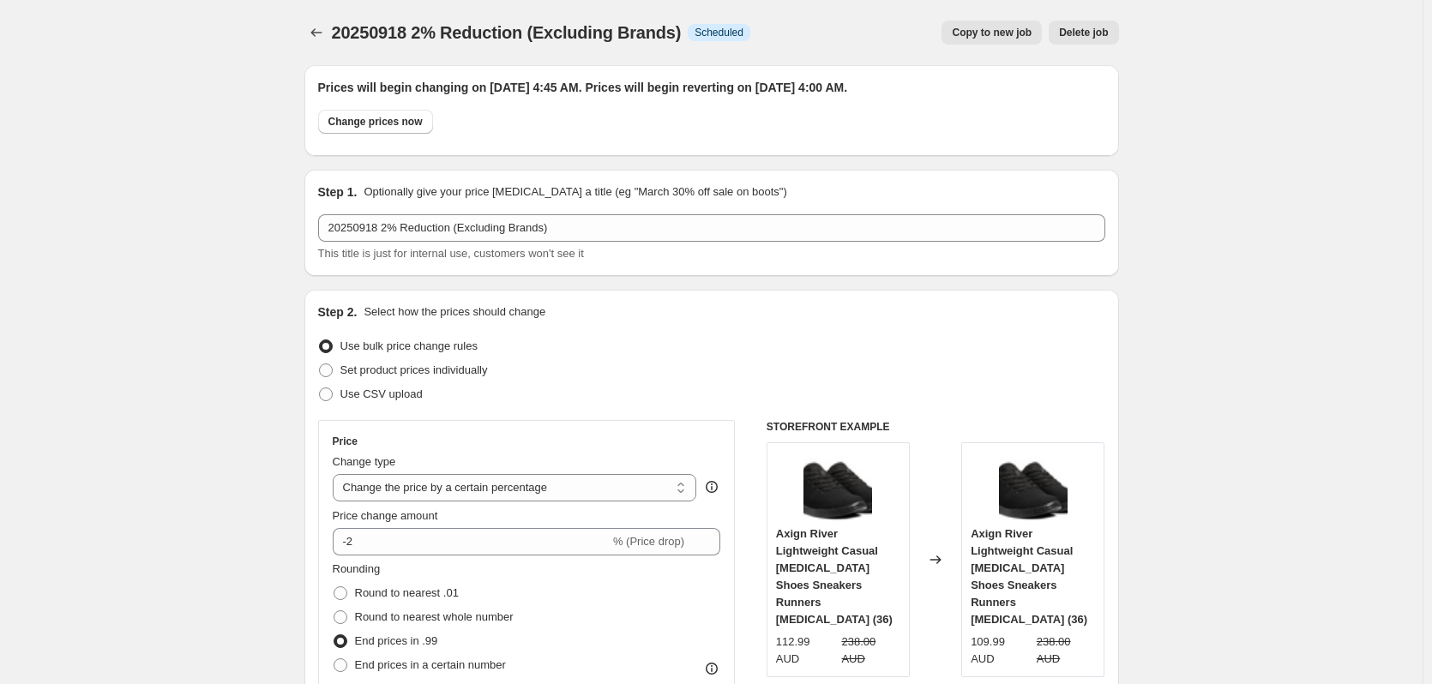
click at [989, 42] on button "Copy to new job" at bounding box center [991, 33] width 100 height 24
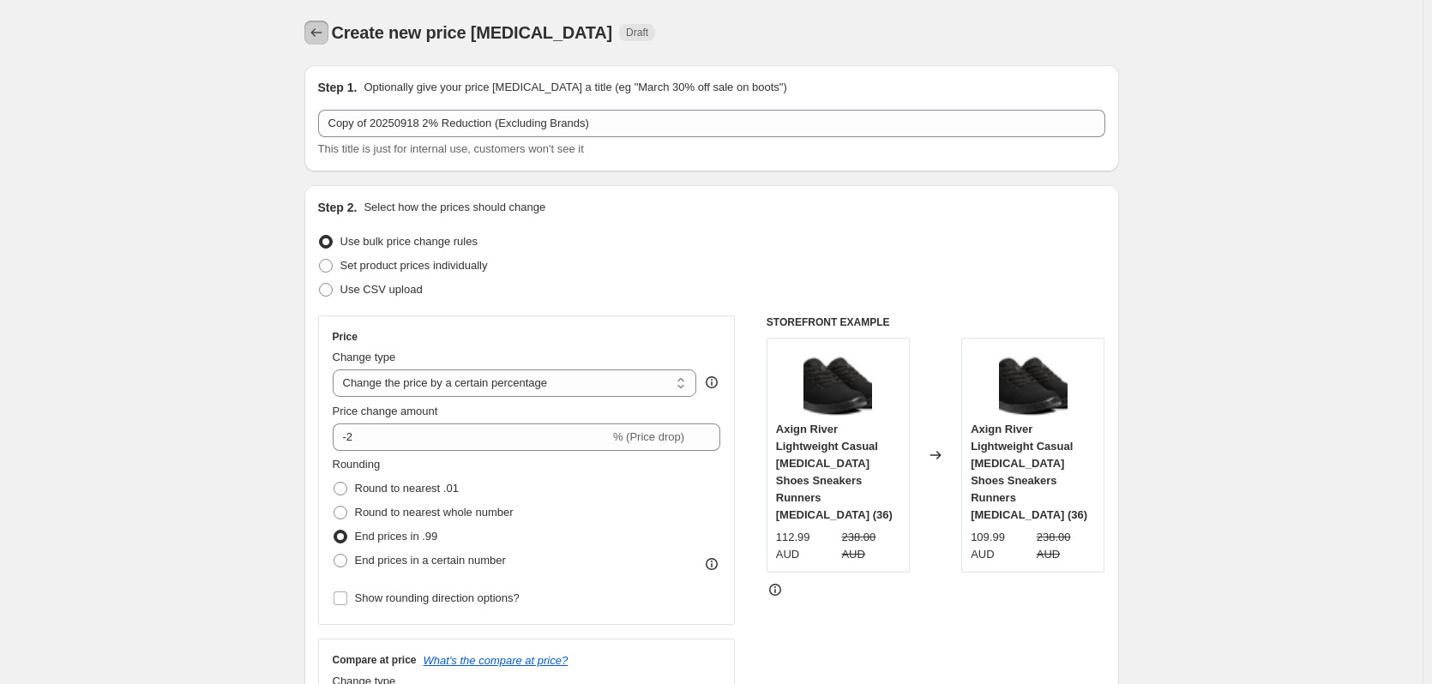
click at [317, 31] on icon "Price change jobs" at bounding box center [315, 32] width 11 height 9
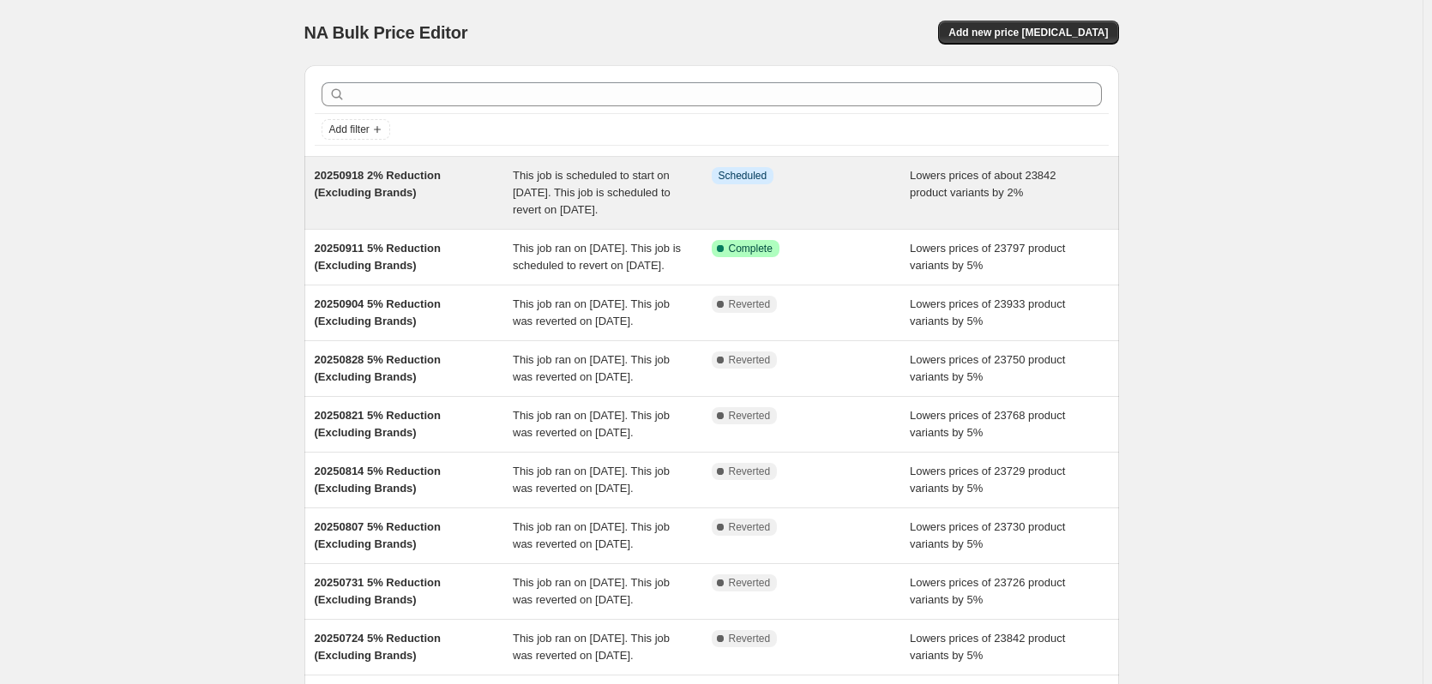
click at [511, 195] on div "20250918 2% Reduction (Excluding Brands)" at bounding box center [414, 192] width 199 height 51
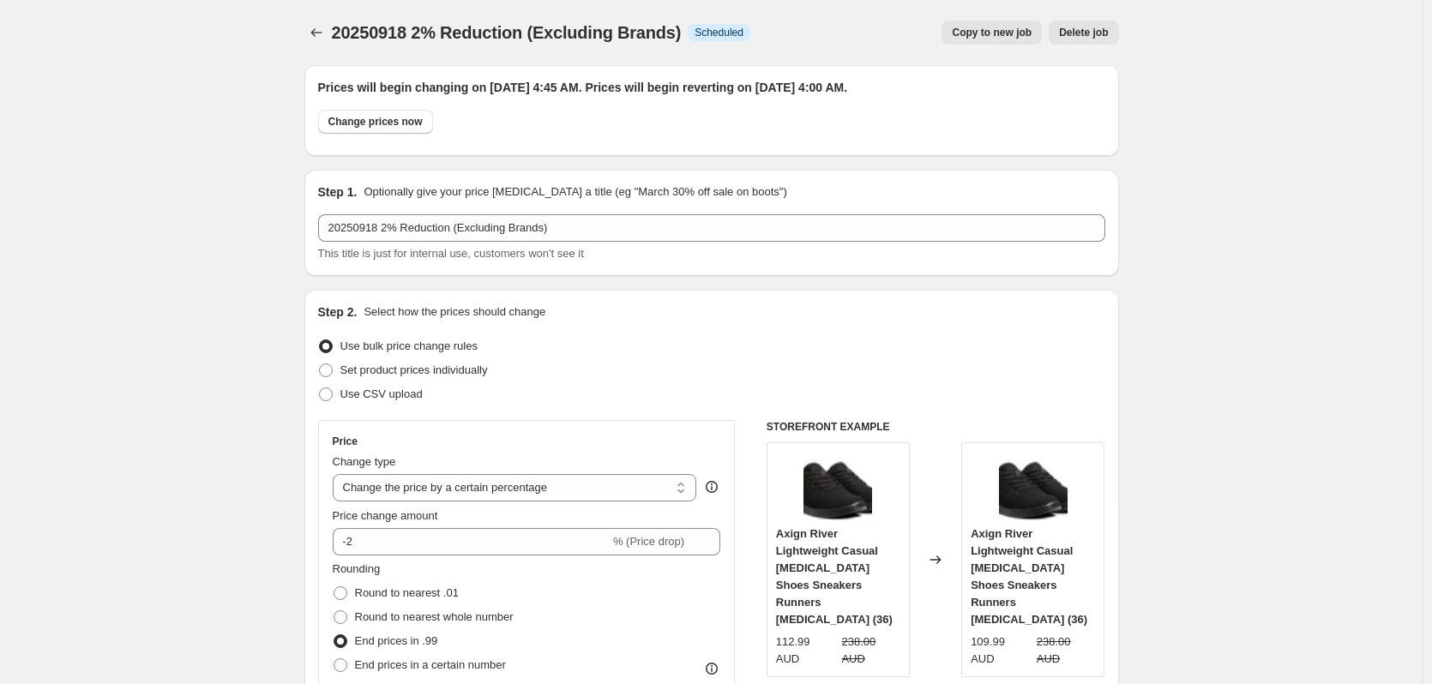
click at [570, 47] on div "20250918 2% Reduction (Excluding Brands). This page is ready 20250918 2% Reduct…" at bounding box center [711, 32] width 814 height 65
click at [439, 34] on span "20250918 2% Reduction (Excluding Brands)" at bounding box center [507, 32] width 350 height 19
click at [430, 35] on span "20250918 2% Reduction (Excluding Brands)" at bounding box center [507, 32] width 350 height 19
click at [309, 33] on button "Price change jobs" at bounding box center [316, 33] width 24 height 24
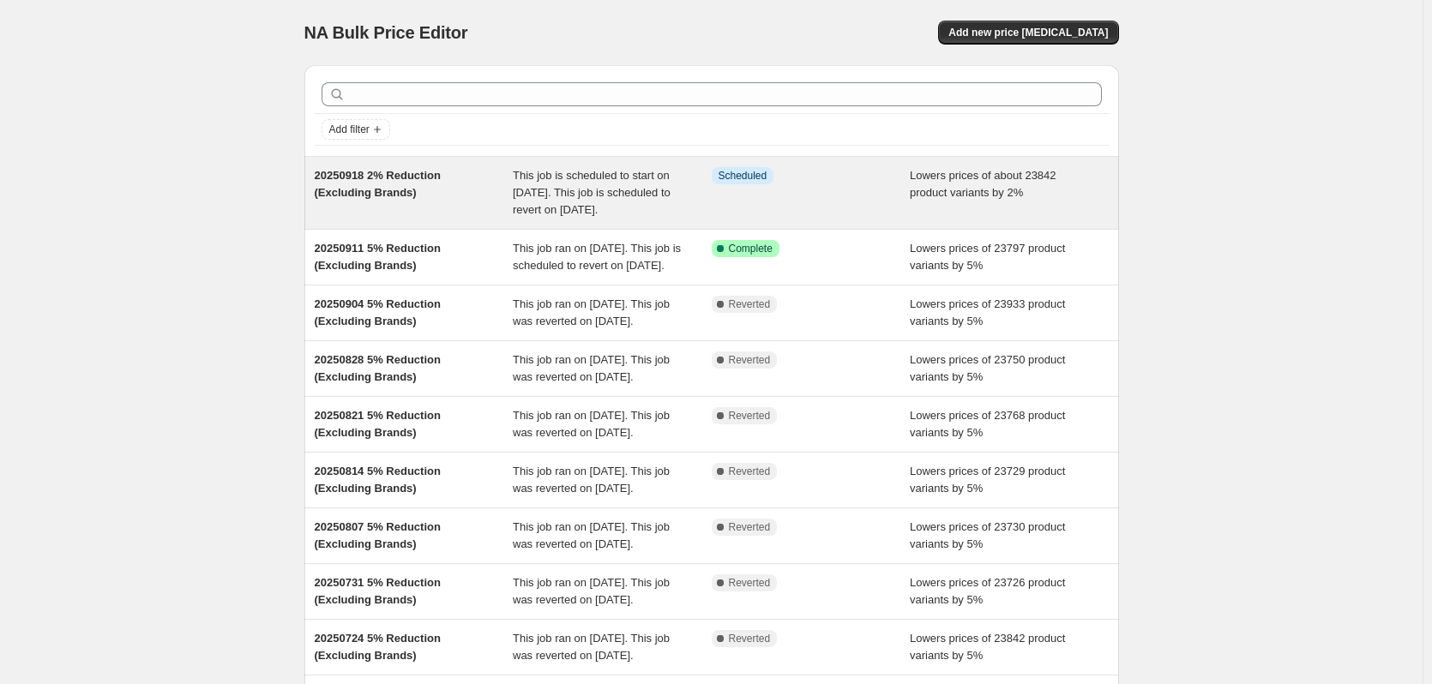
click at [910, 197] on div "Info Scheduled" at bounding box center [811, 192] width 199 height 51
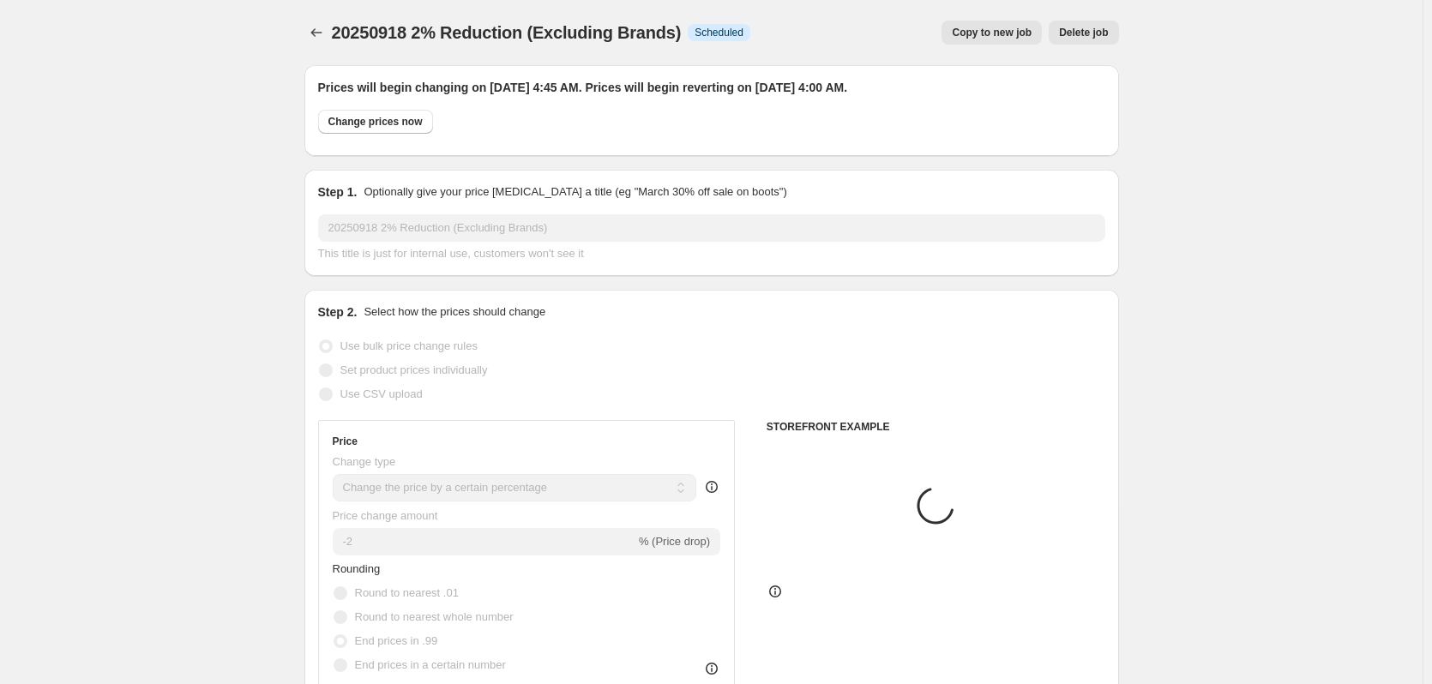
click at [1002, 42] on button "Copy to new job" at bounding box center [991, 33] width 100 height 24
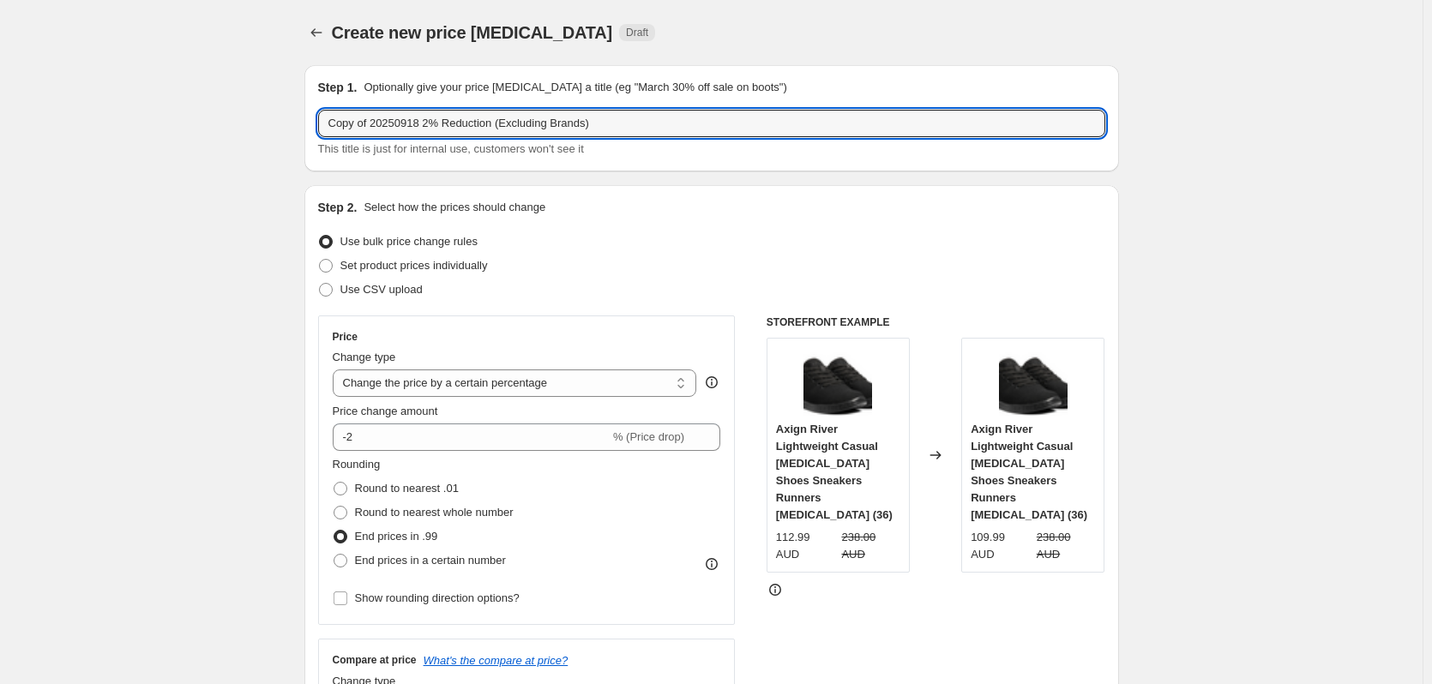
drag, startPoint x: 376, startPoint y: 122, endPoint x: 306, endPoint y: 123, distance: 70.3
click at [609, 132] on input "20250918 2% Reduction (Excluding Brands)" at bounding box center [711, 123] width 787 height 27
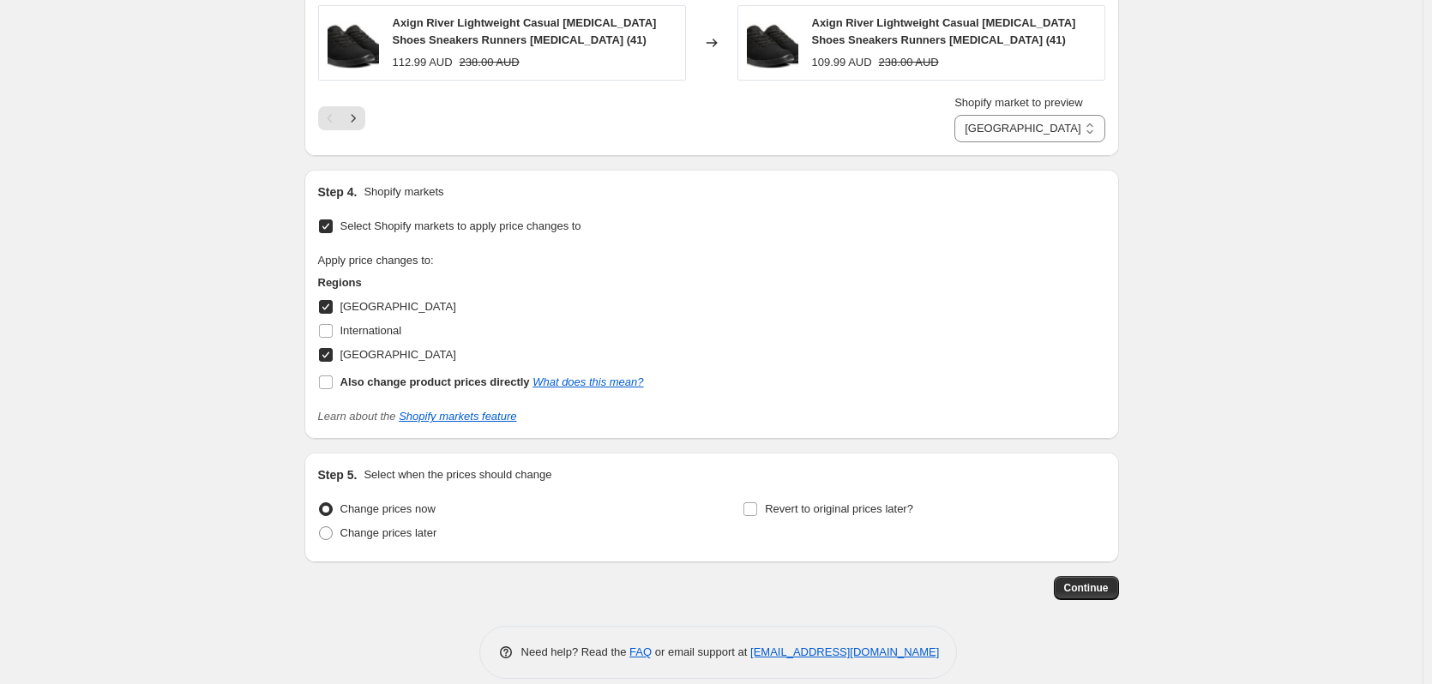
scroll to position [2099, 0]
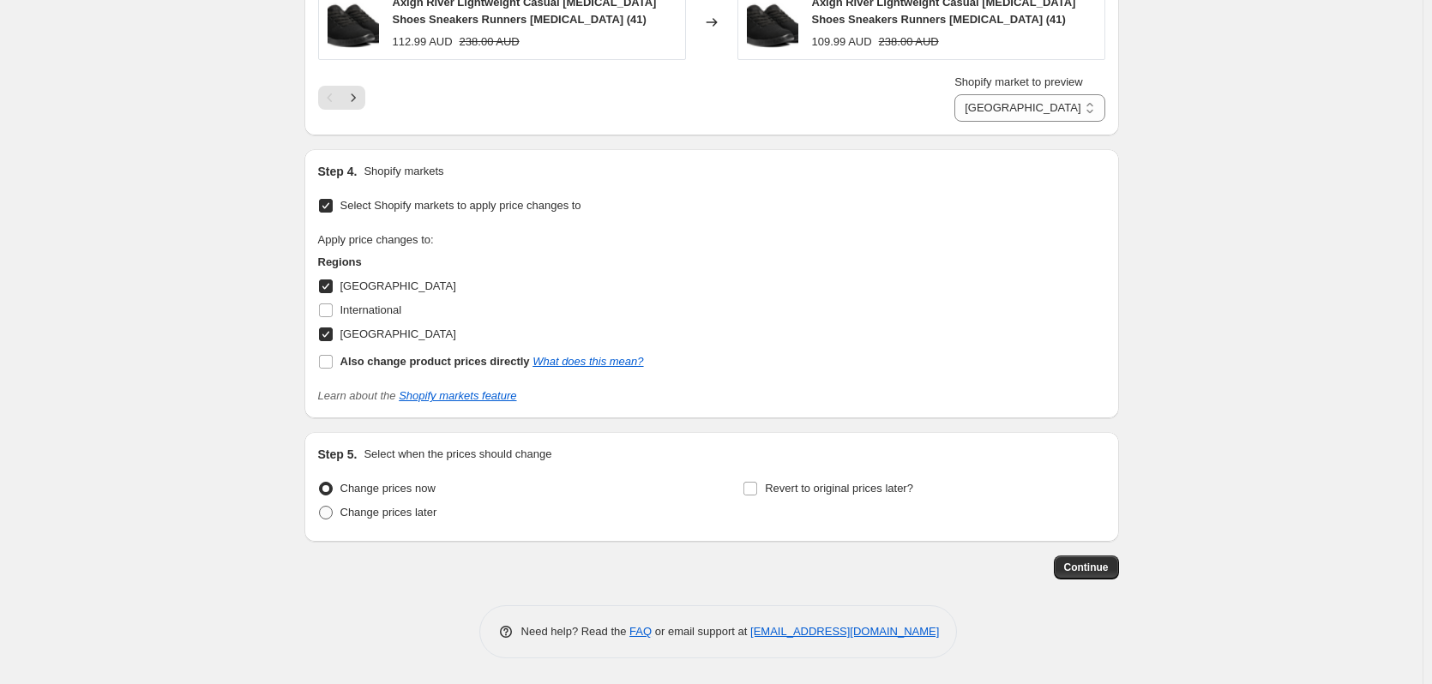
click at [403, 514] on span "Change prices later" at bounding box center [388, 512] width 97 height 13
click at [320, 507] on input "Change prices later" at bounding box center [319, 506] width 1 height 1
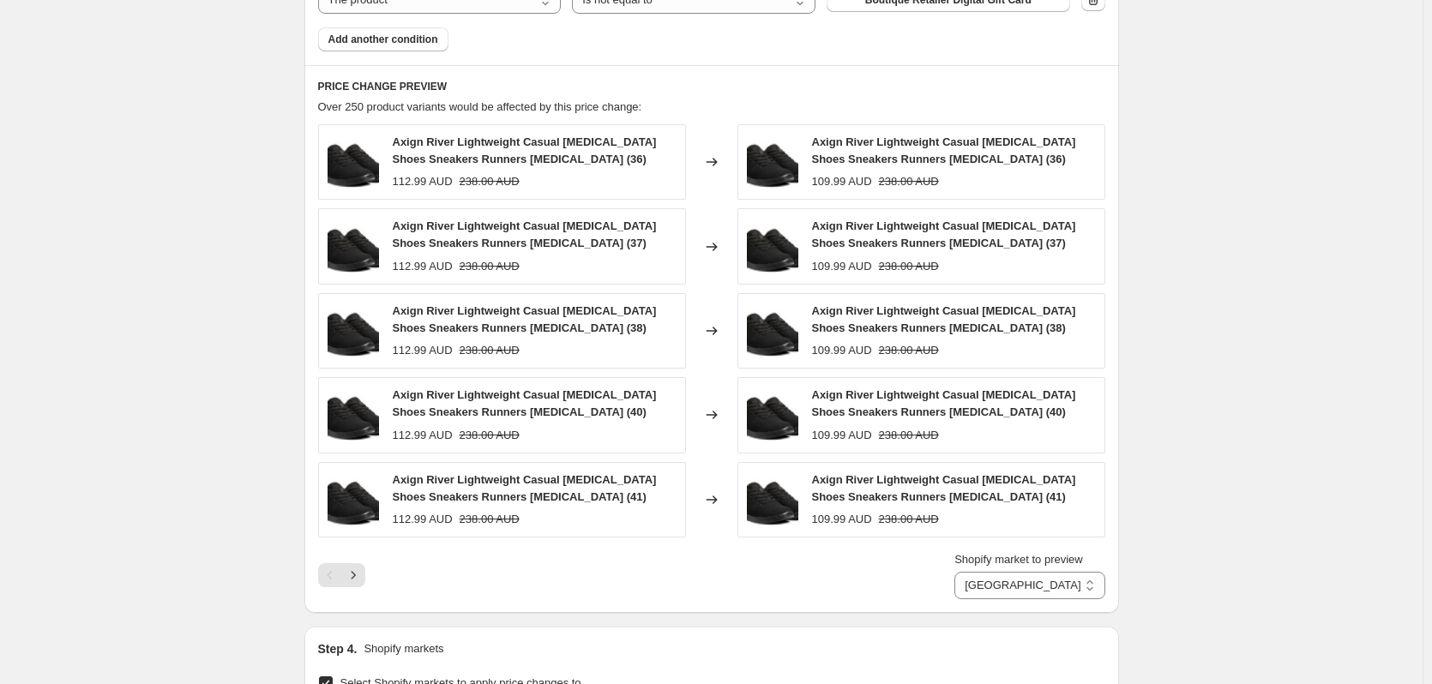
scroll to position [2393, 0]
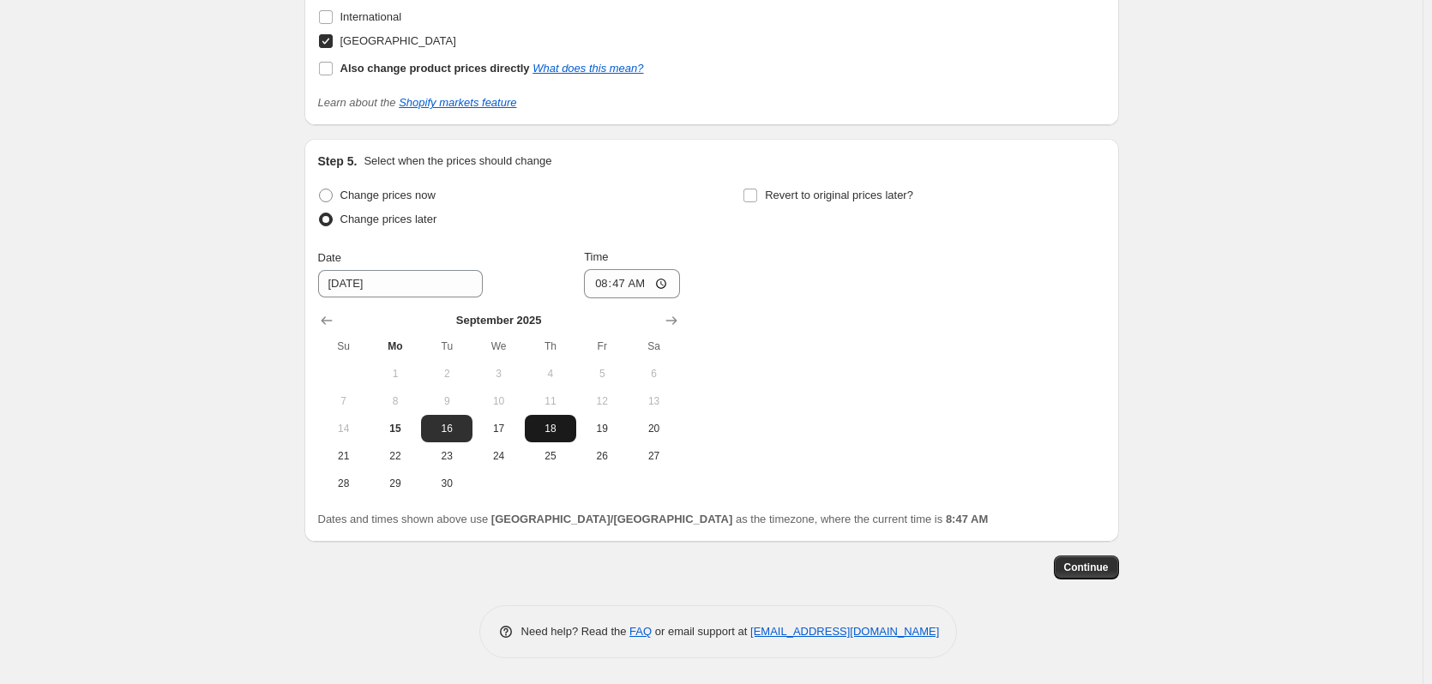
click at [549, 436] on button "18" at bounding box center [550, 428] width 51 height 27
click at [600, 286] on input "08:47" at bounding box center [632, 283] width 96 height 29
click at [847, 195] on span "Revert to original prices later?" at bounding box center [839, 195] width 148 height 13
click at [757, 195] on input "Revert to original prices later?" at bounding box center [750, 196] width 14 height 14
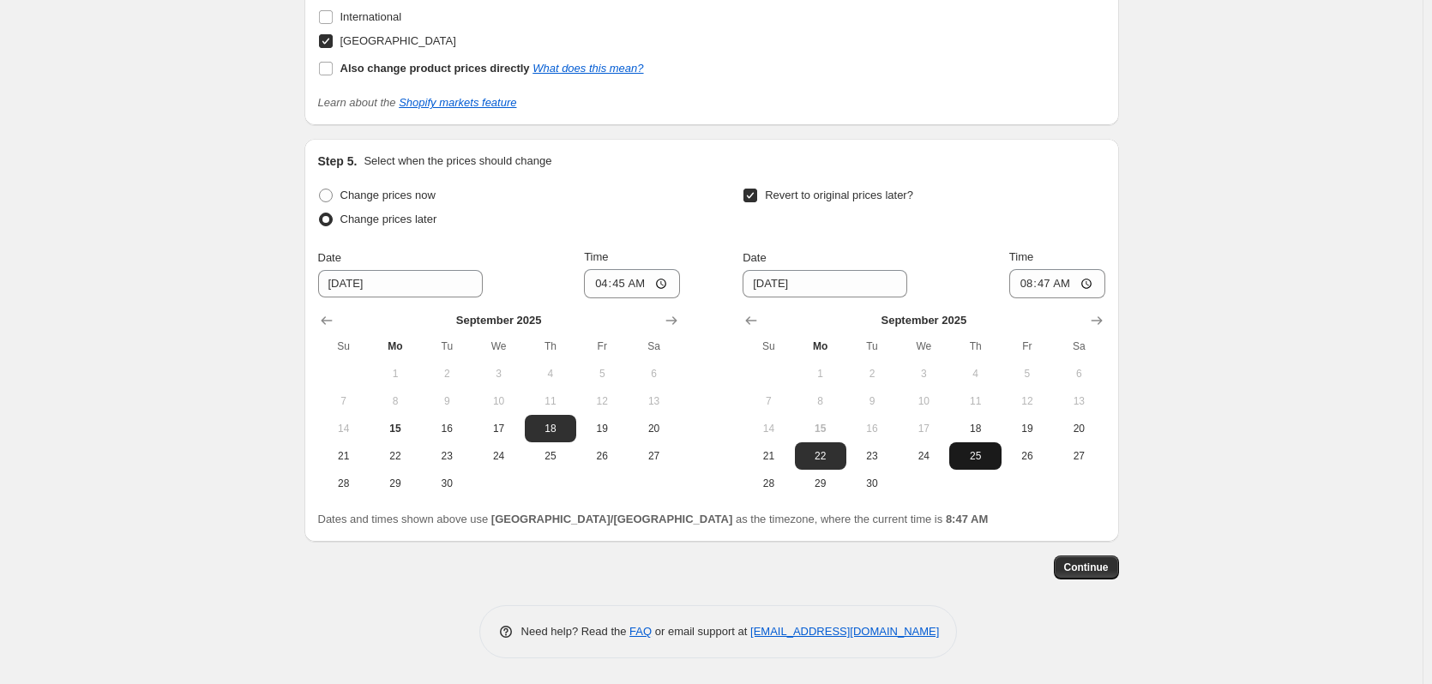
click at [976, 453] on span "25" at bounding box center [975, 456] width 38 height 14
click at [1026, 292] on input "08:47" at bounding box center [1057, 283] width 96 height 29
click at [1108, 573] on span "Continue" at bounding box center [1086, 568] width 45 height 14
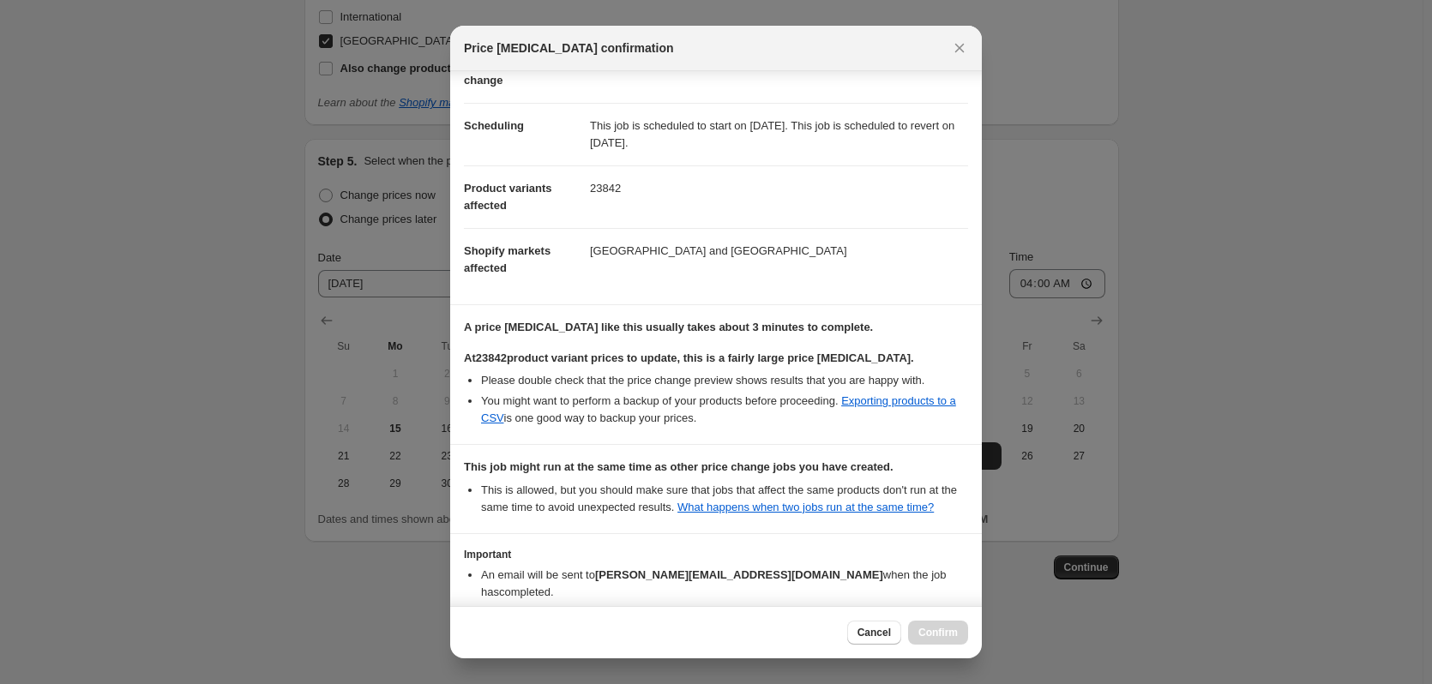
scroll to position [191, 0]
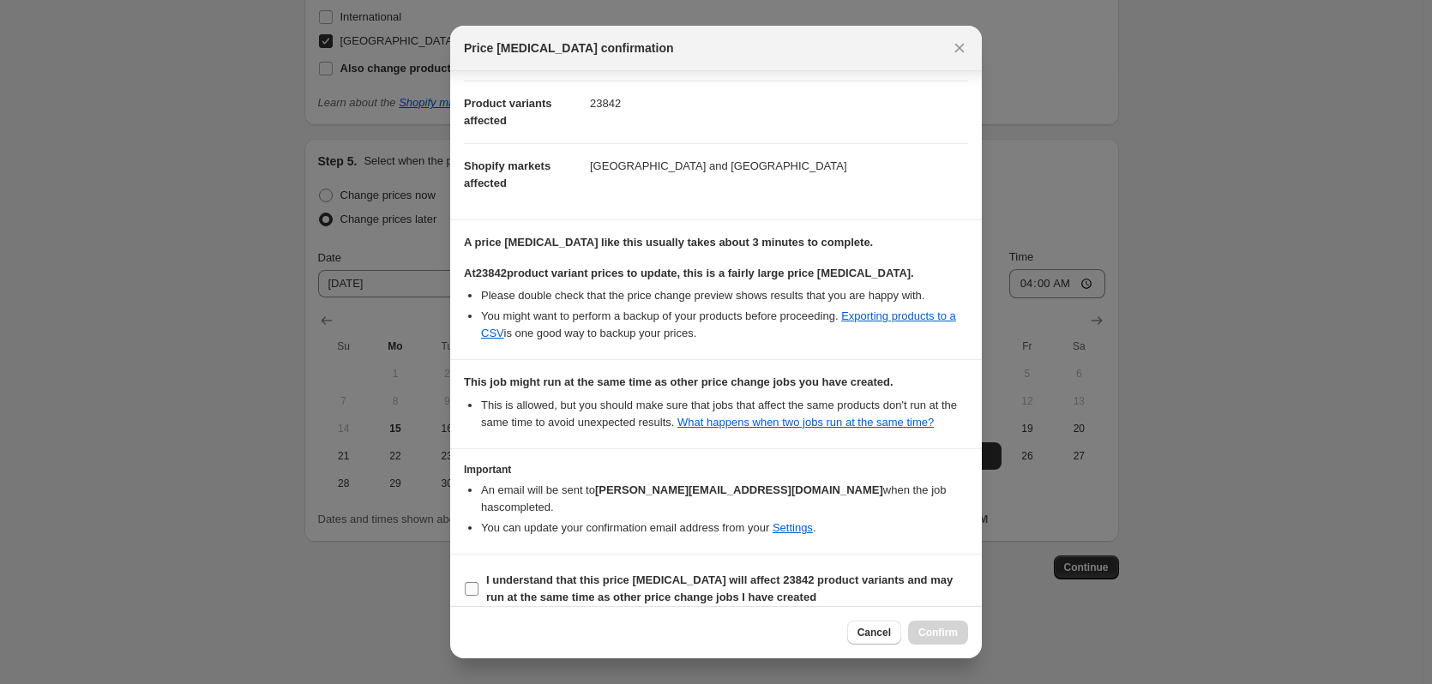
click at [531, 574] on b "I understand that this price change job will affect 23842 product variants and …" at bounding box center [719, 589] width 466 height 30
click at [478, 580] on input "I understand that this price change job will affect 23842 product variants and …" at bounding box center [472, 589] width 14 height 14
click at [932, 580] on span "Confirm" at bounding box center [937, 633] width 39 height 14
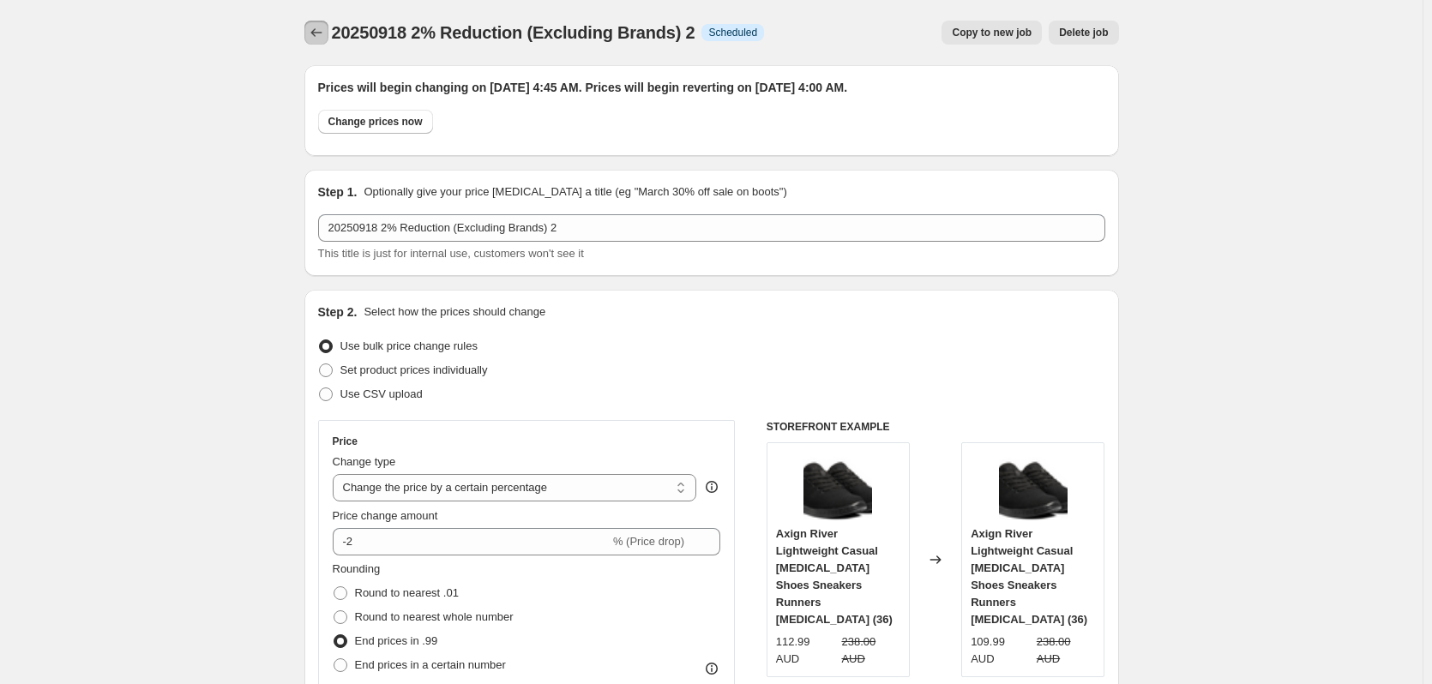
click at [314, 33] on icon "Price change jobs" at bounding box center [316, 32] width 17 height 17
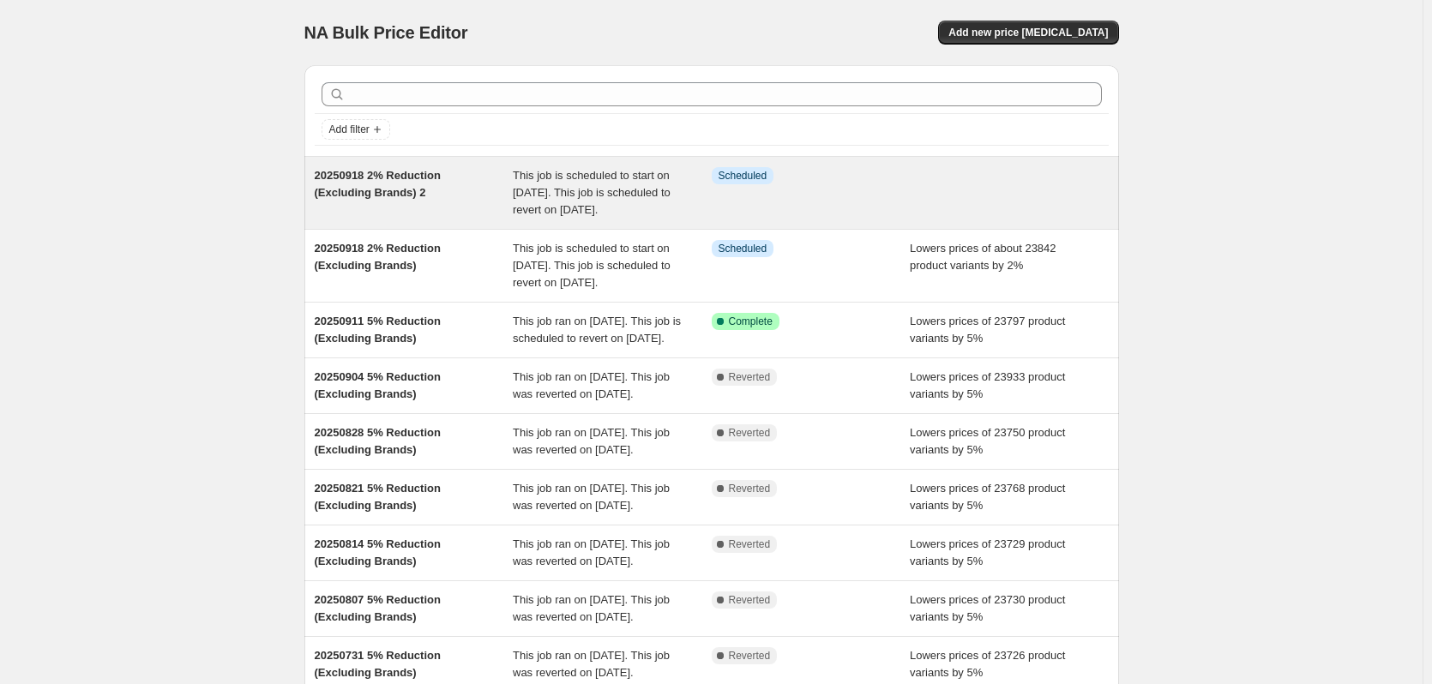
click at [585, 209] on span "This job is scheduled to start on [DATE]. This job is scheduled to revert on [D…" at bounding box center [592, 192] width 158 height 47
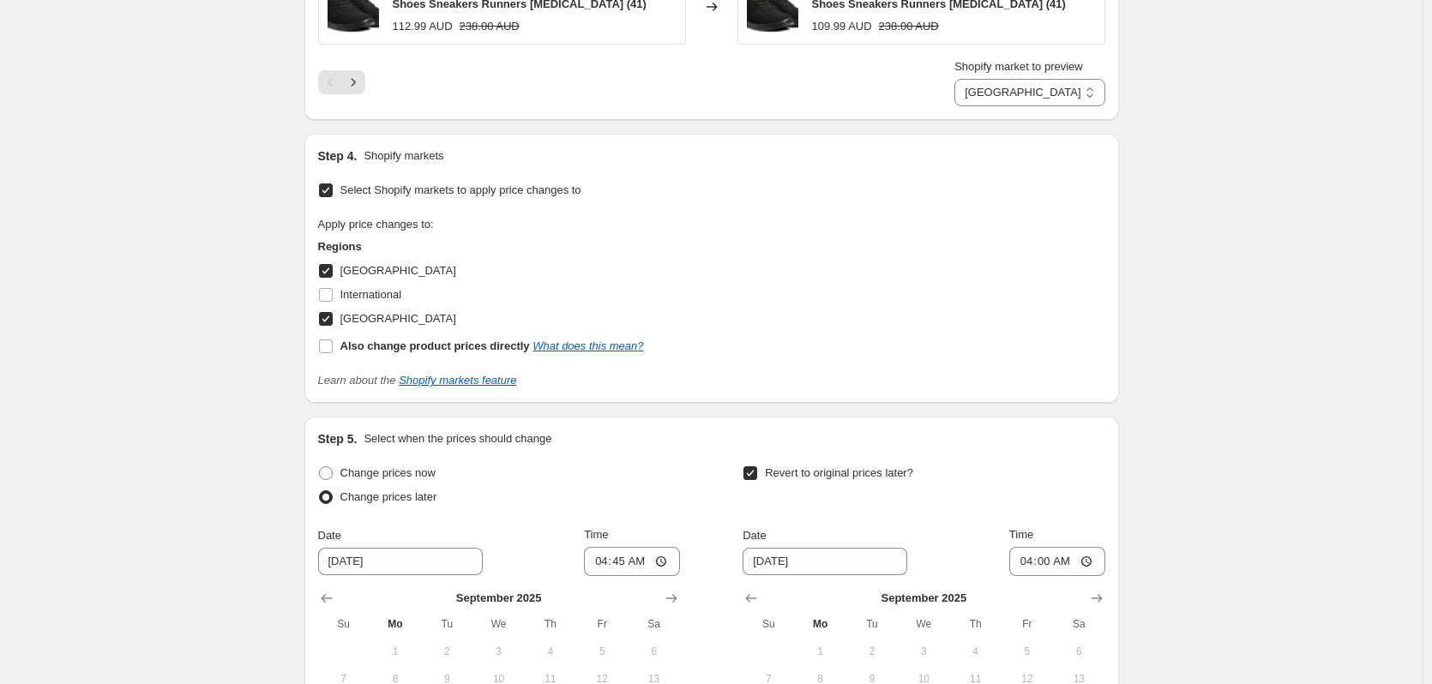
scroll to position [2229, 0]
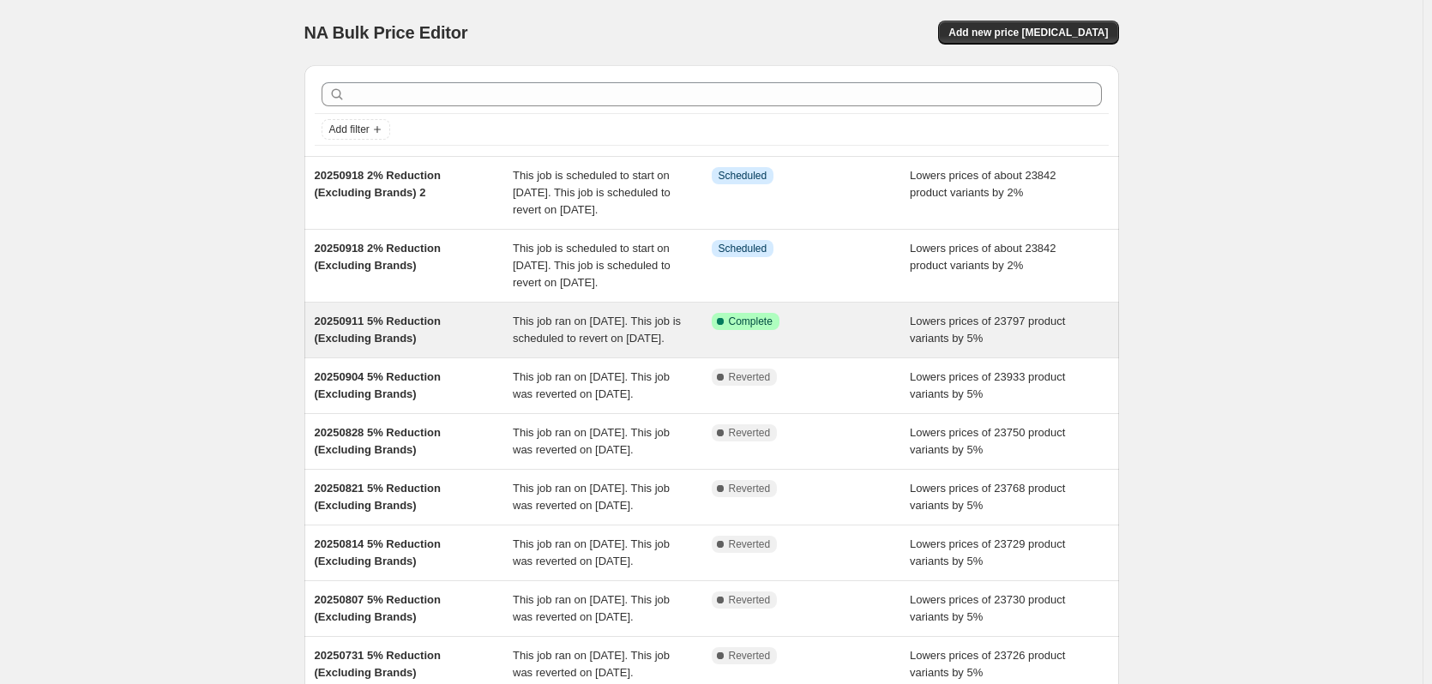
click at [414, 345] on span "20250911 5% Reduction (Excluding Brands)" at bounding box center [378, 330] width 126 height 30
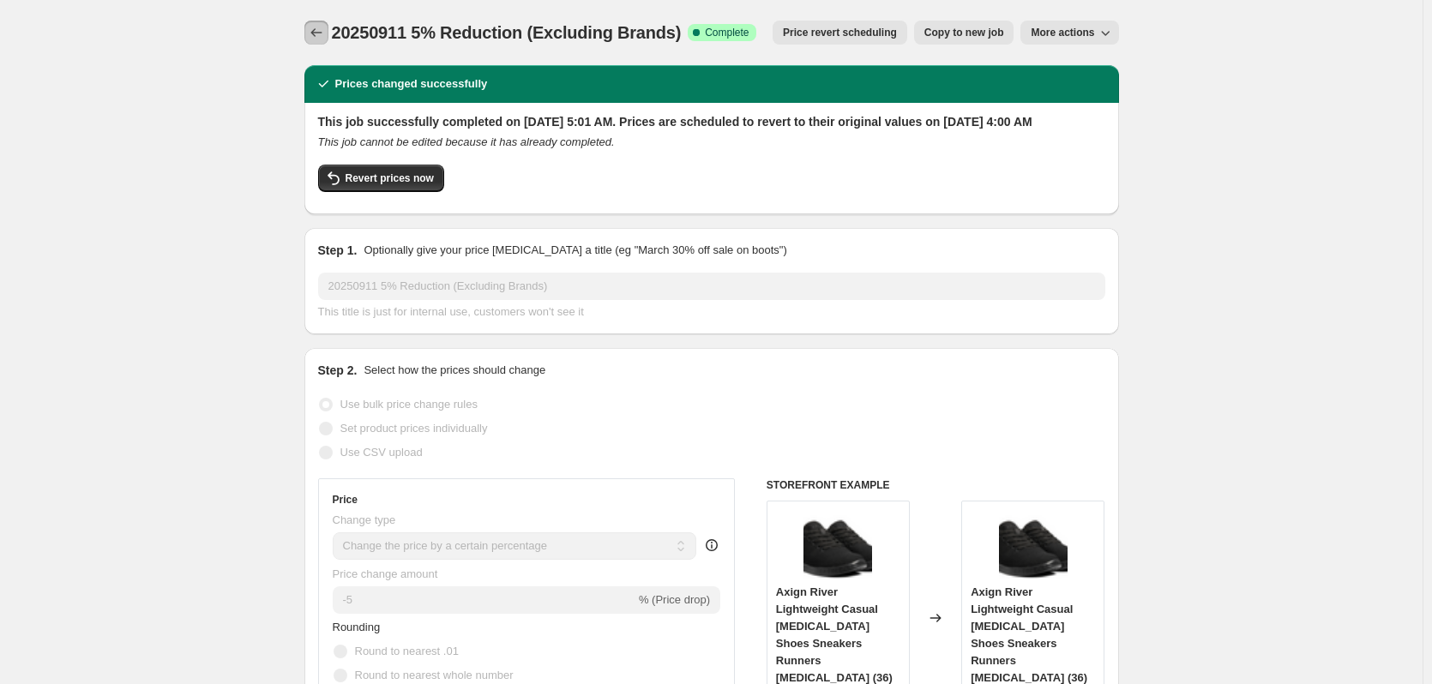
click at [323, 33] on icon "Price change jobs" at bounding box center [316, 32] width 17 height 17
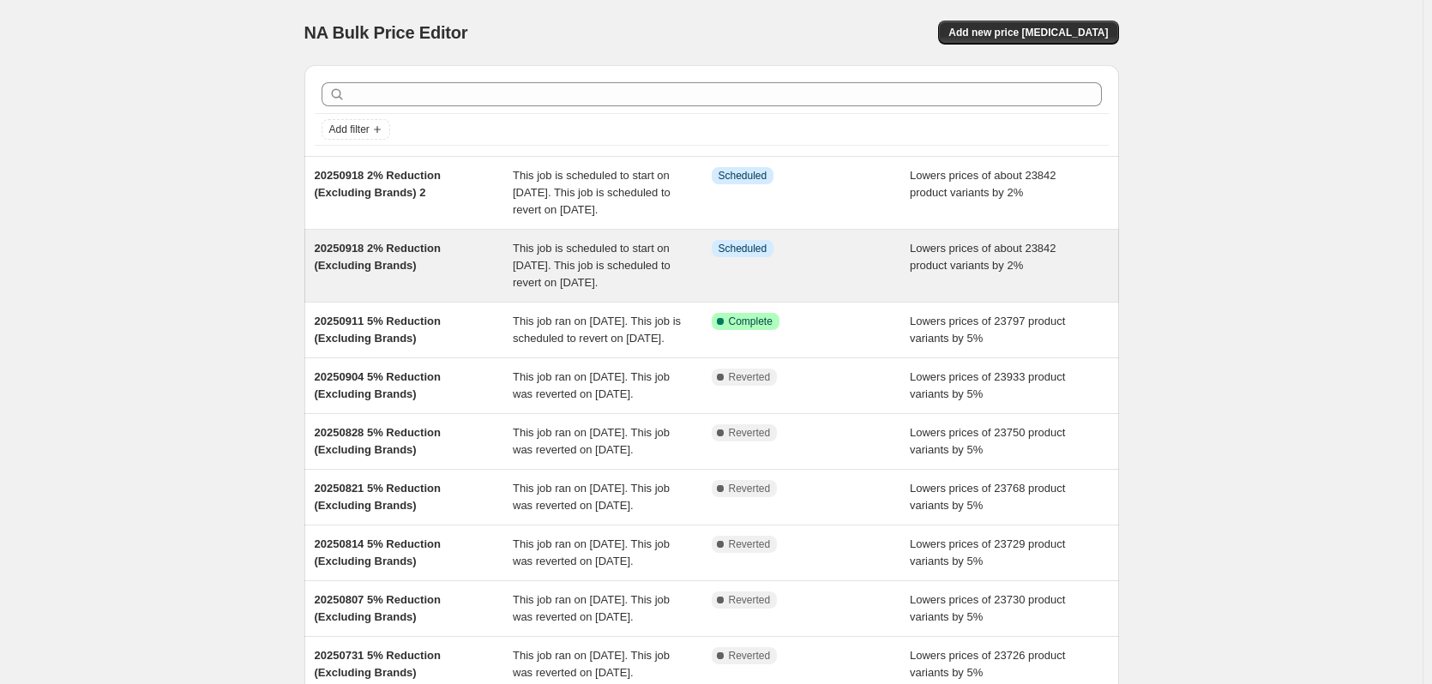
click at [596, 289] on span "This job is scheduled to start on September 16, 2025. This job is scheduled to …" at bounding box center [592, 265] width 158 height 47
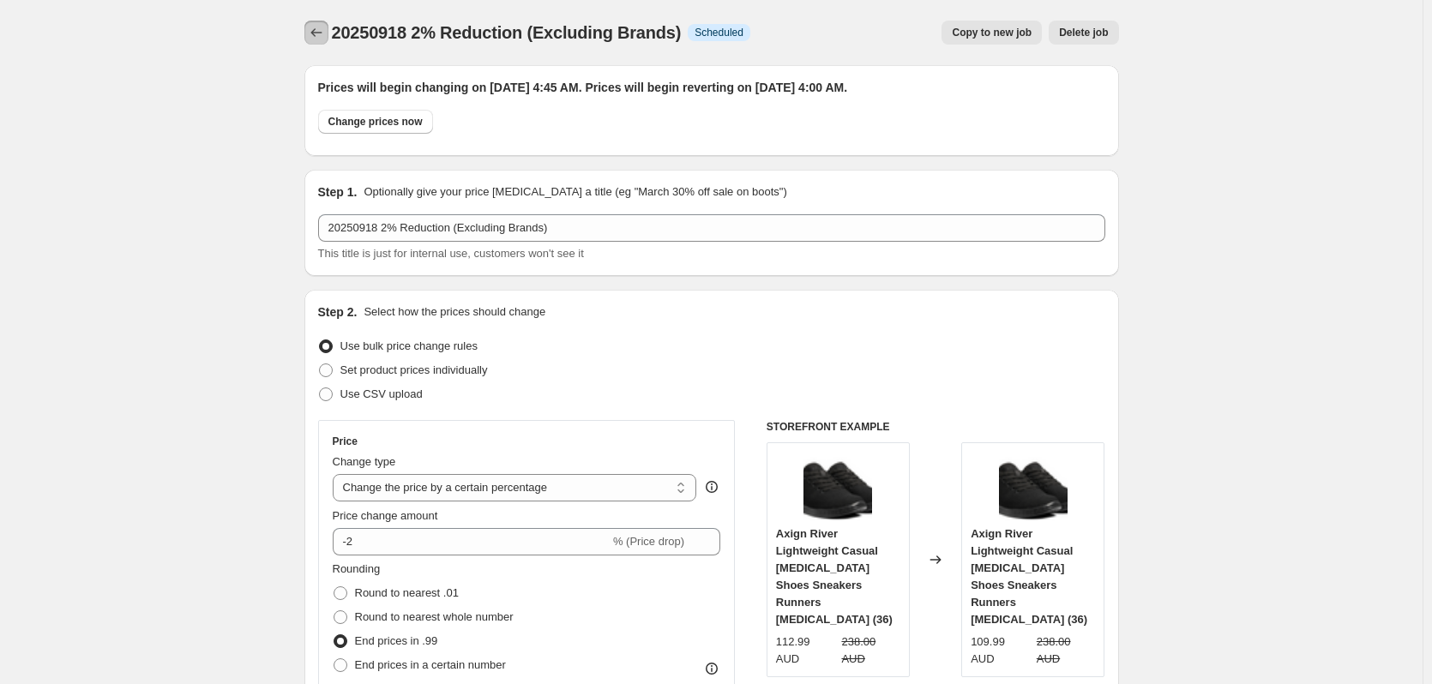
click at [315, 30] on icon "Price change jobs" at bounding box center [316, 32] width 17 height 17
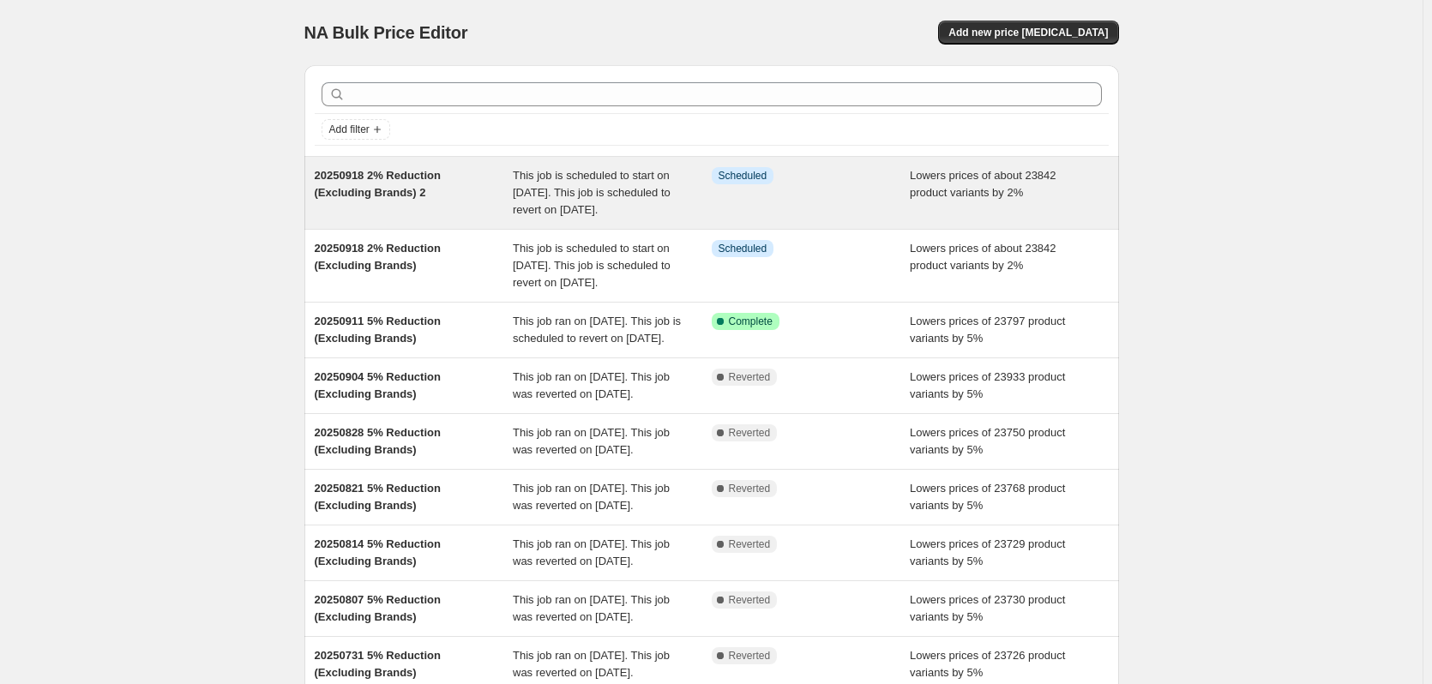
click at [704, 191] on div "This job is scheduled to start on [DATE]. This job is scheduled to revert on [D…" at bounding box center [612, 192] width 199 height 51
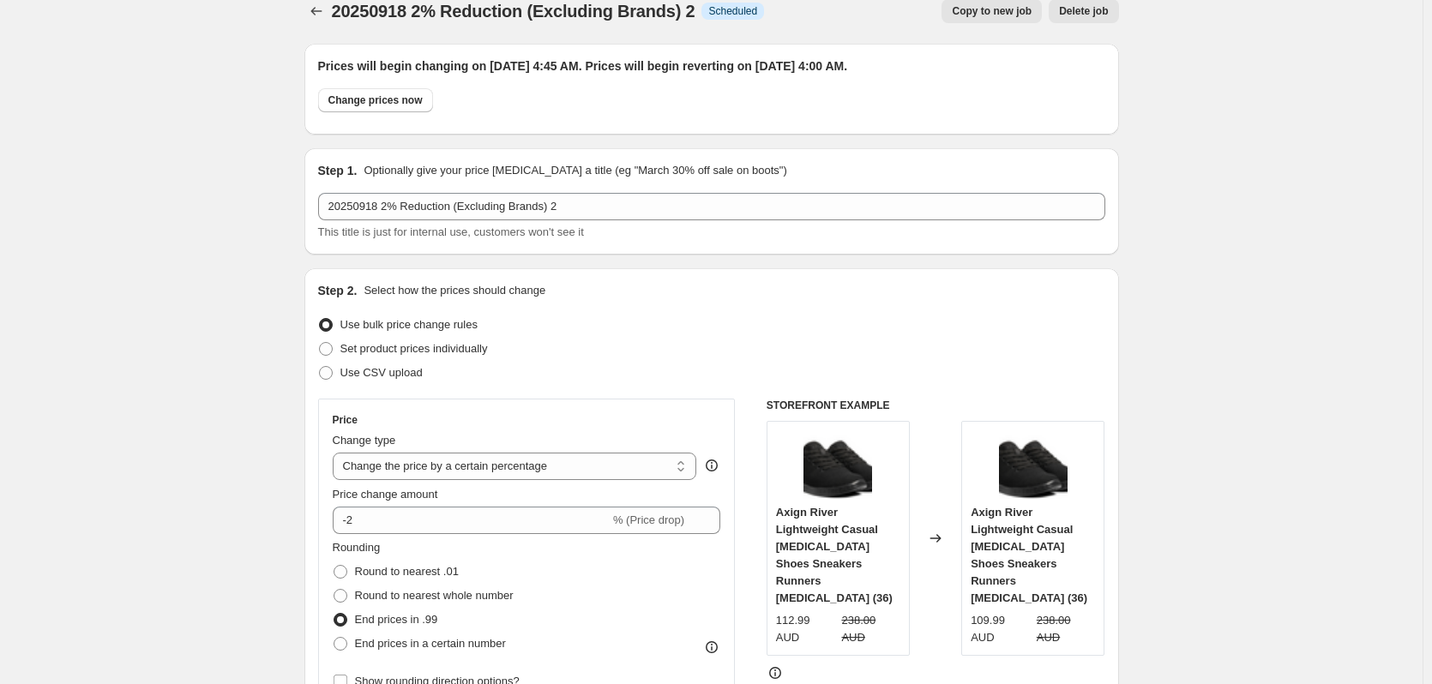
scroll to position [2, 0]
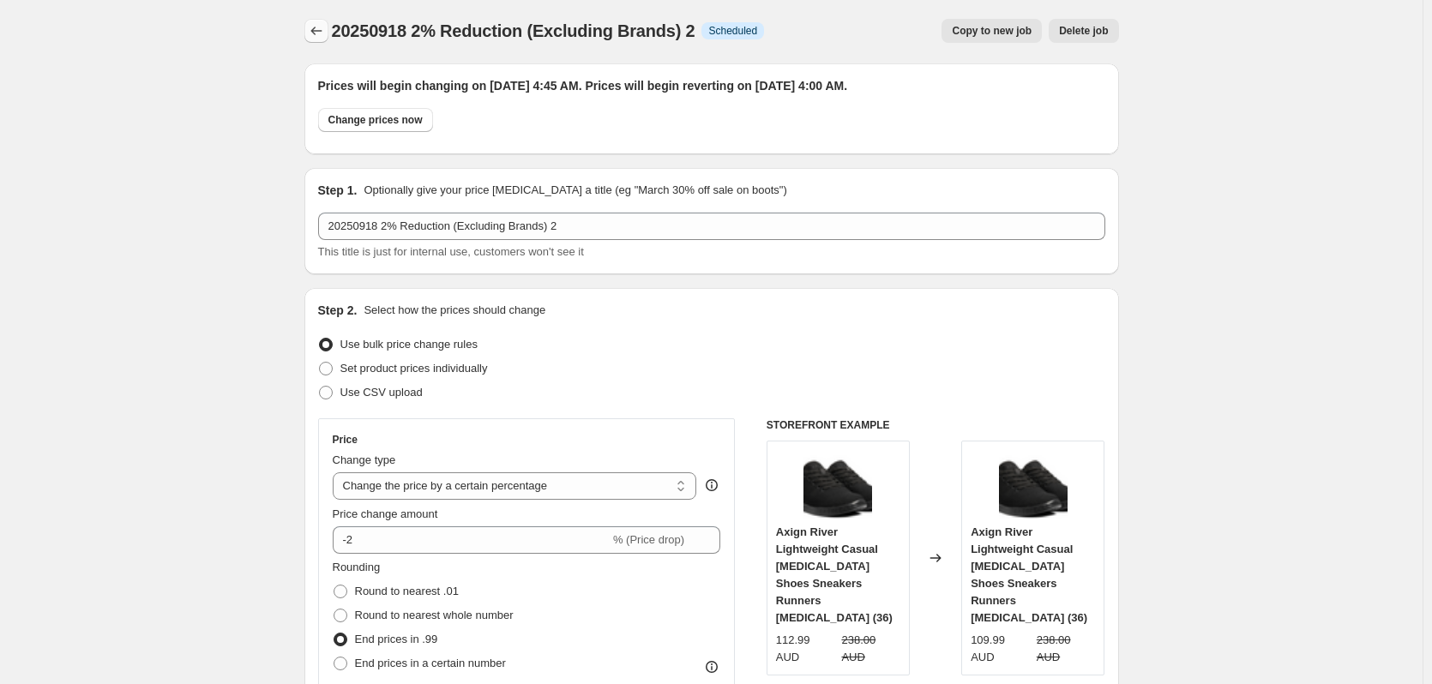
click at [319, 27] on icon "Price change jobs" at bounding box center [316, 30] width 17 height 17
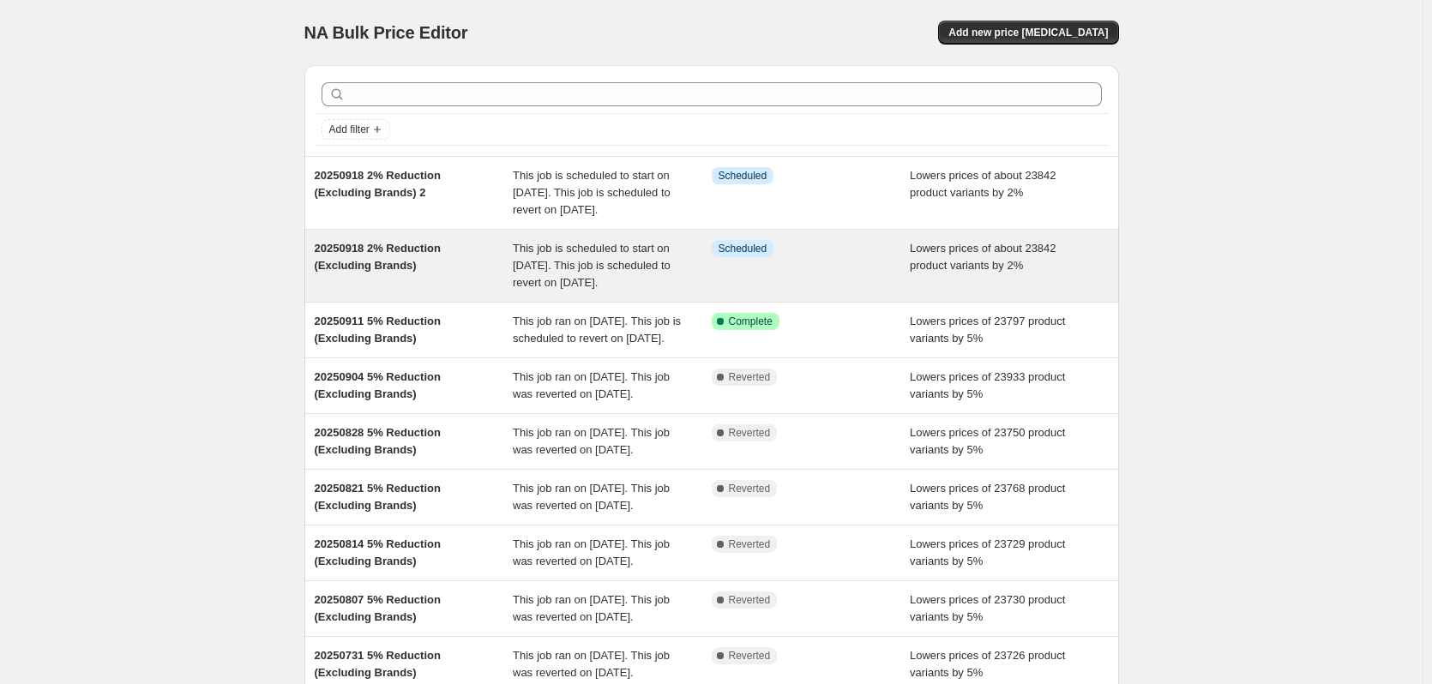
click at [832, 279] on div "Info Scheduled" at bounding box center [811, 265] width 199 height 51
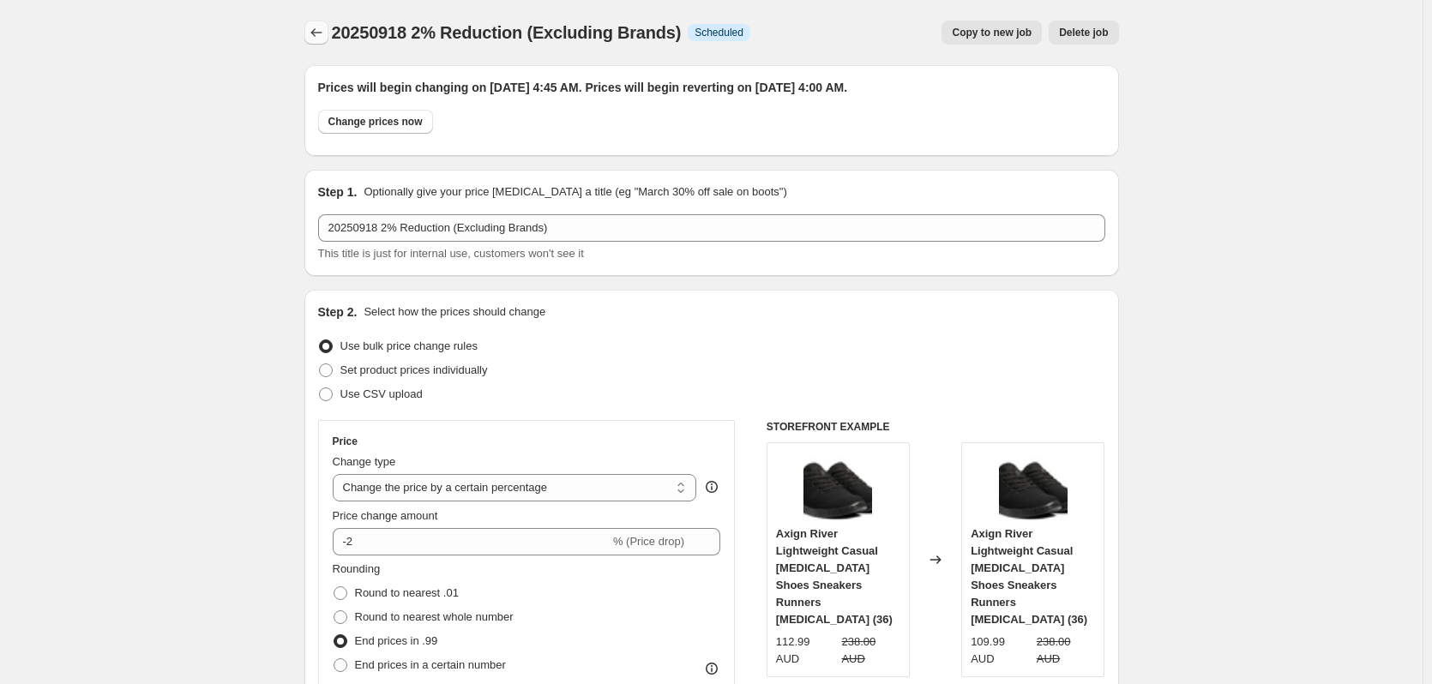
click at [315, 26] on icon "Price change jobs" at bounding box center [316, 32] width 17 height 17
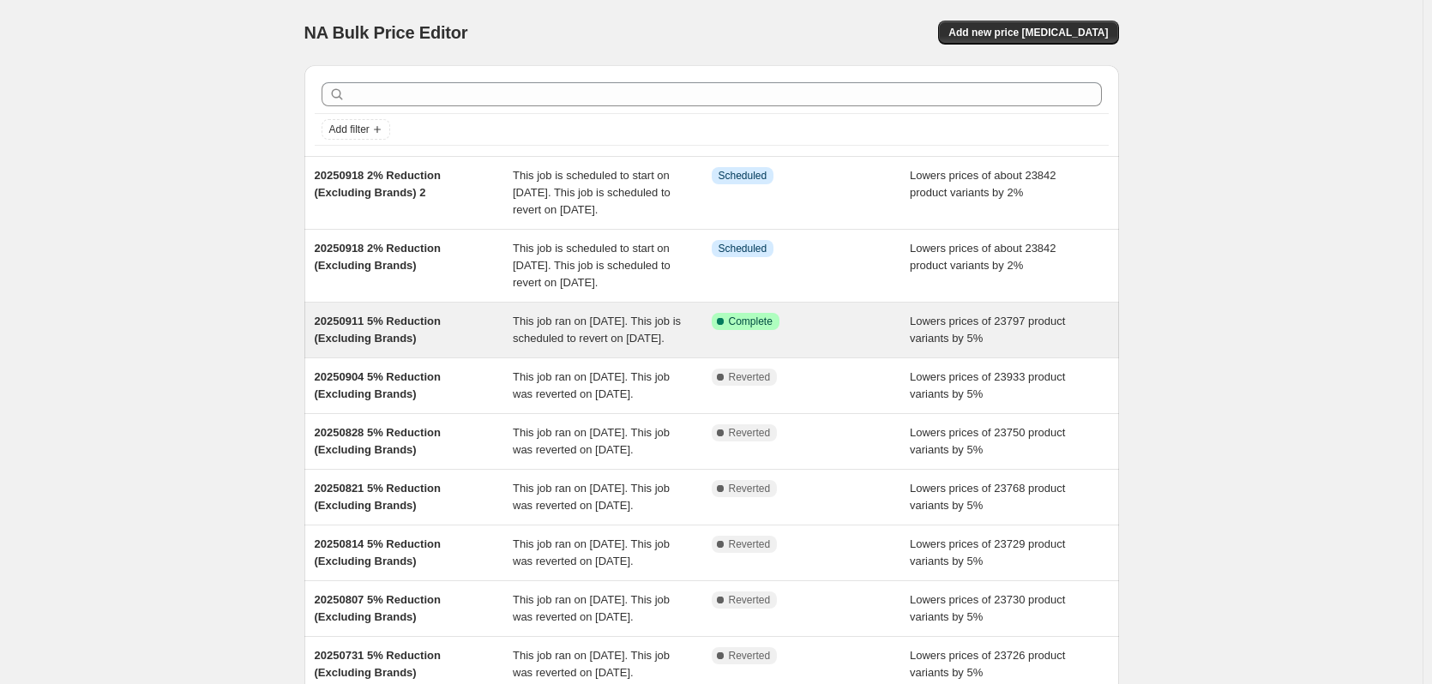
click at [869, 330] on div "Success Complete Complete" at bounding box center [798, 321] width 173 height 17
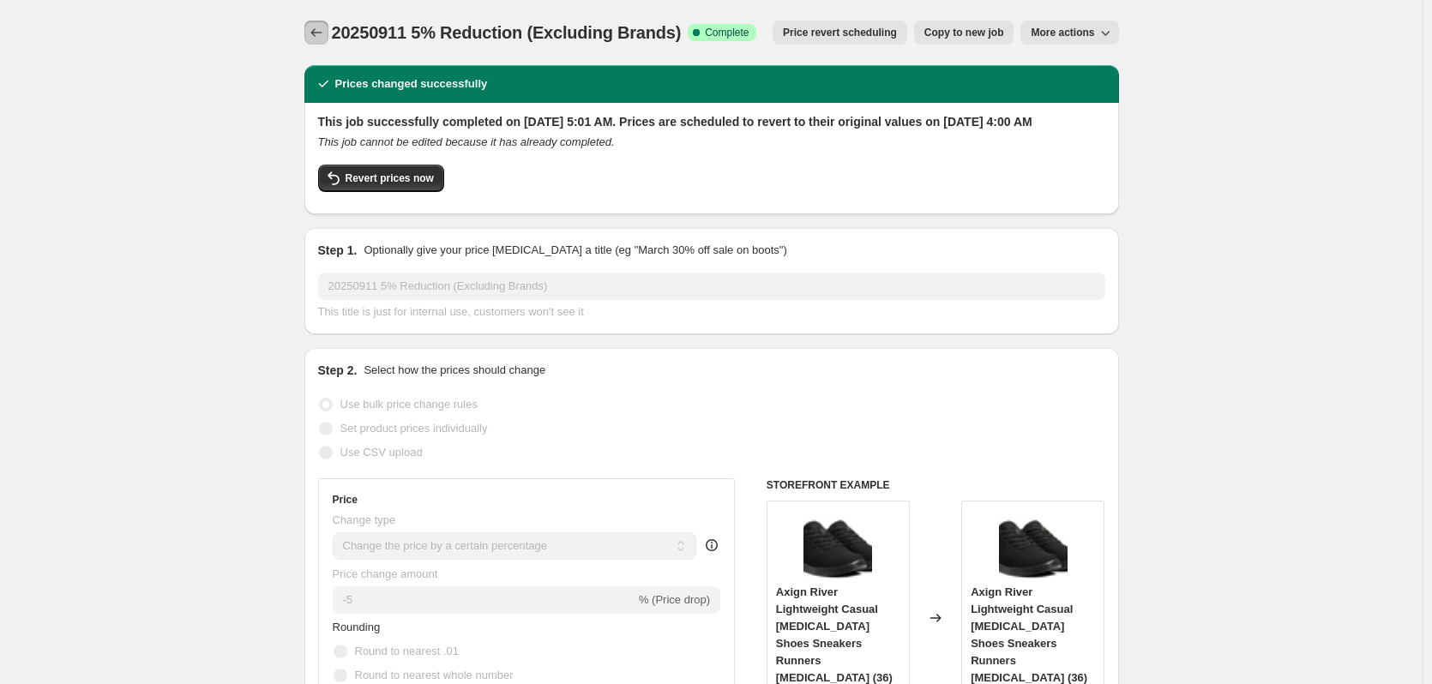
click at [318, 32] on icon "Price change jobs" at bounding box center [316, 32] width 17 height 17
